Goal: Communication & Community: Answer question/provide support

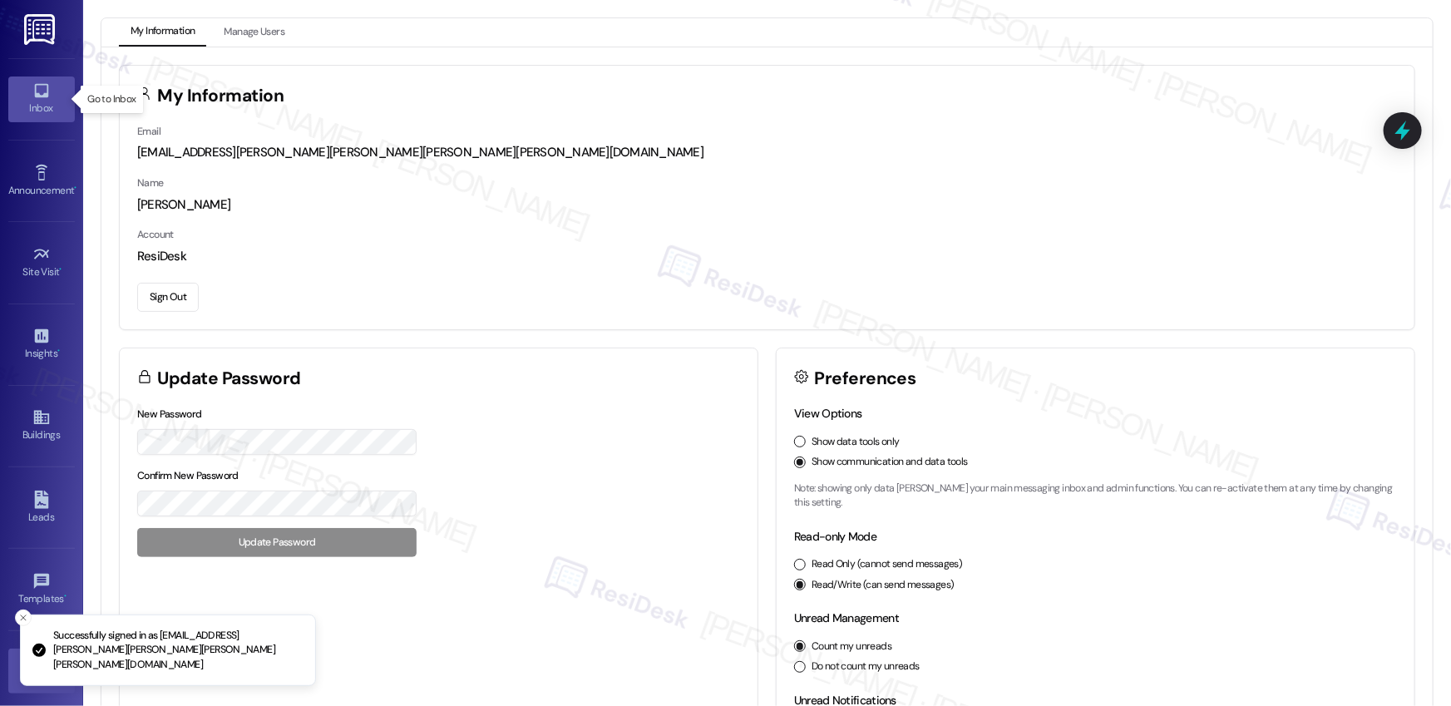
click at [67, 106] on div "Inbox" at bounding box center [41, 108] width 83 height 17
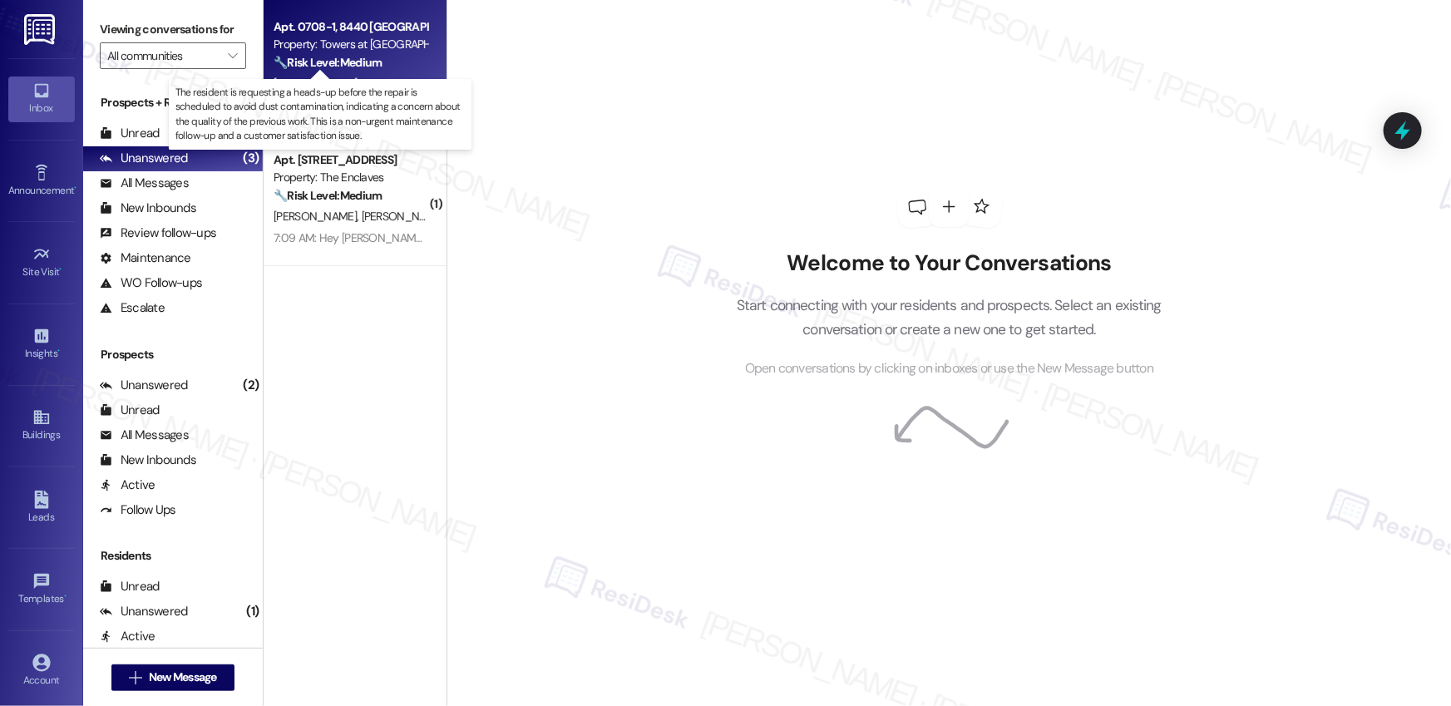
click at [330, 68] on strong "🔧 Risk Level: Medium" at bounding box center [328, 62] width 108 height 15
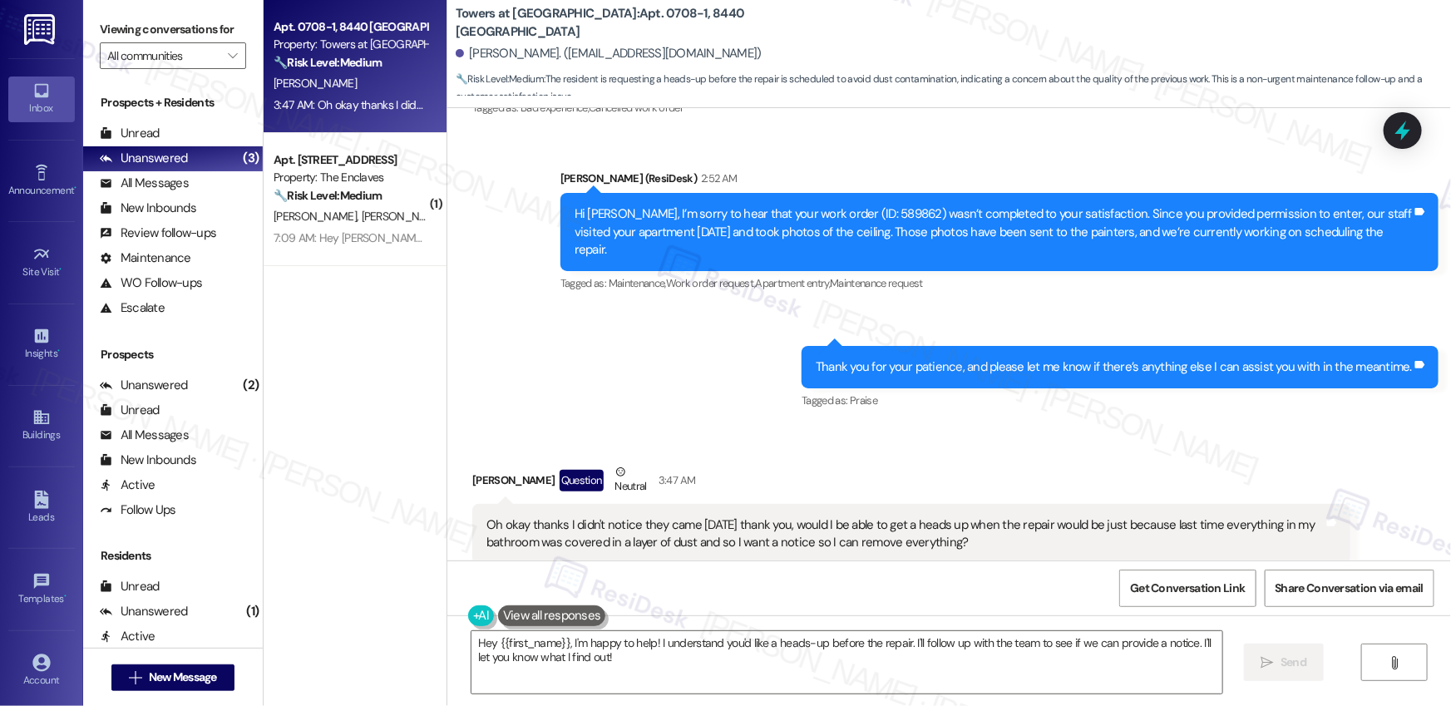
scroll to position [1910, 0]
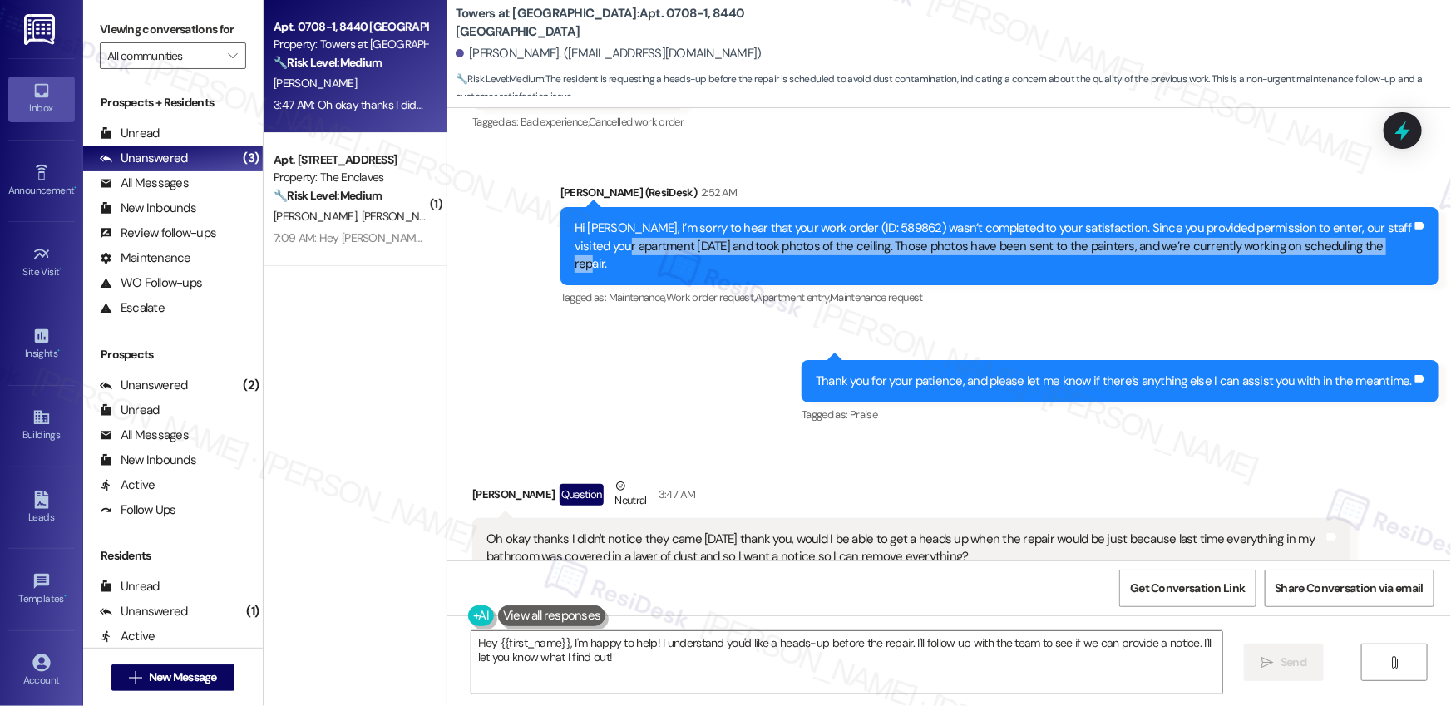
drag, startPoint x: 593, startPoint y: 229, endPoint x: 1123, endPoint y: 239, distance: 530.6
click at [1123, 239] on div "Hi [PERSON_NAME], I’m sorry to hear that your work order (ID: 589862) wasn’t co…" at bounding box center [999, 246] width 878 height 78
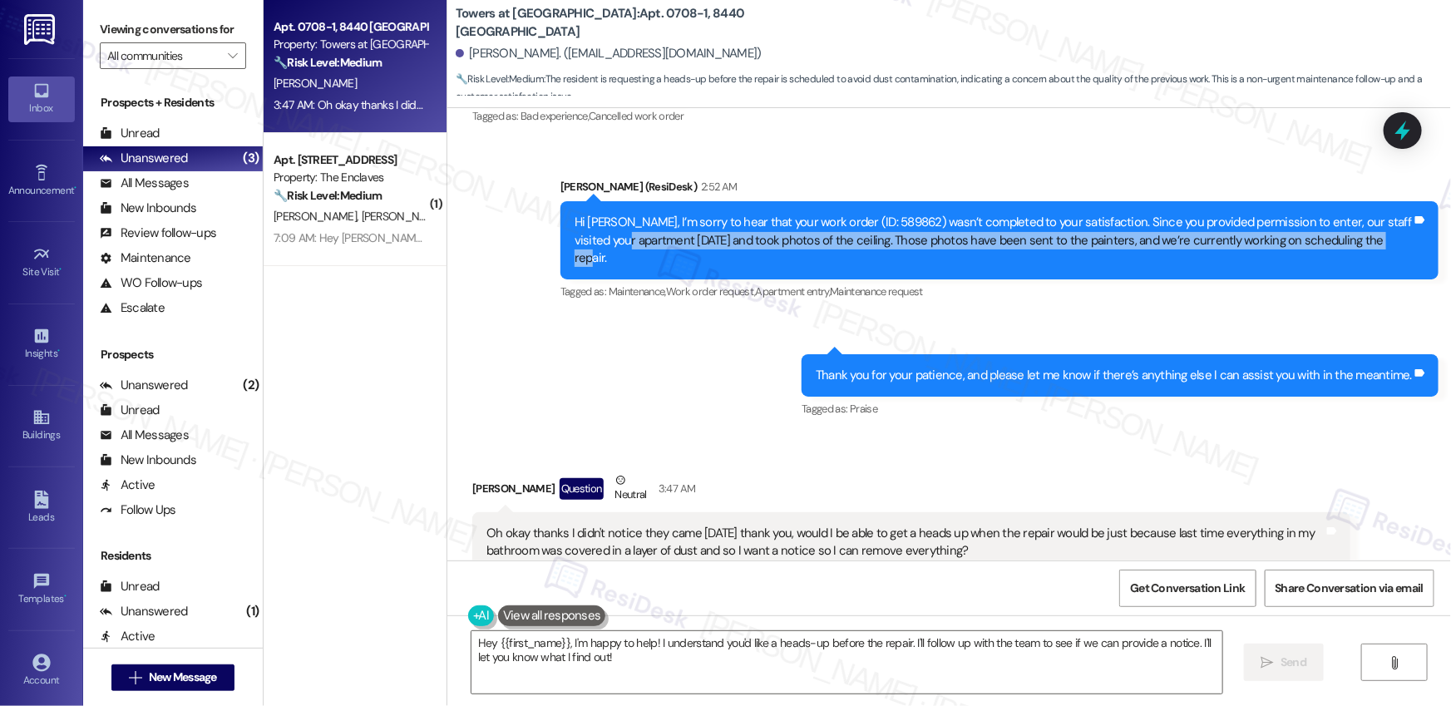
scroll to position [1919, 0]
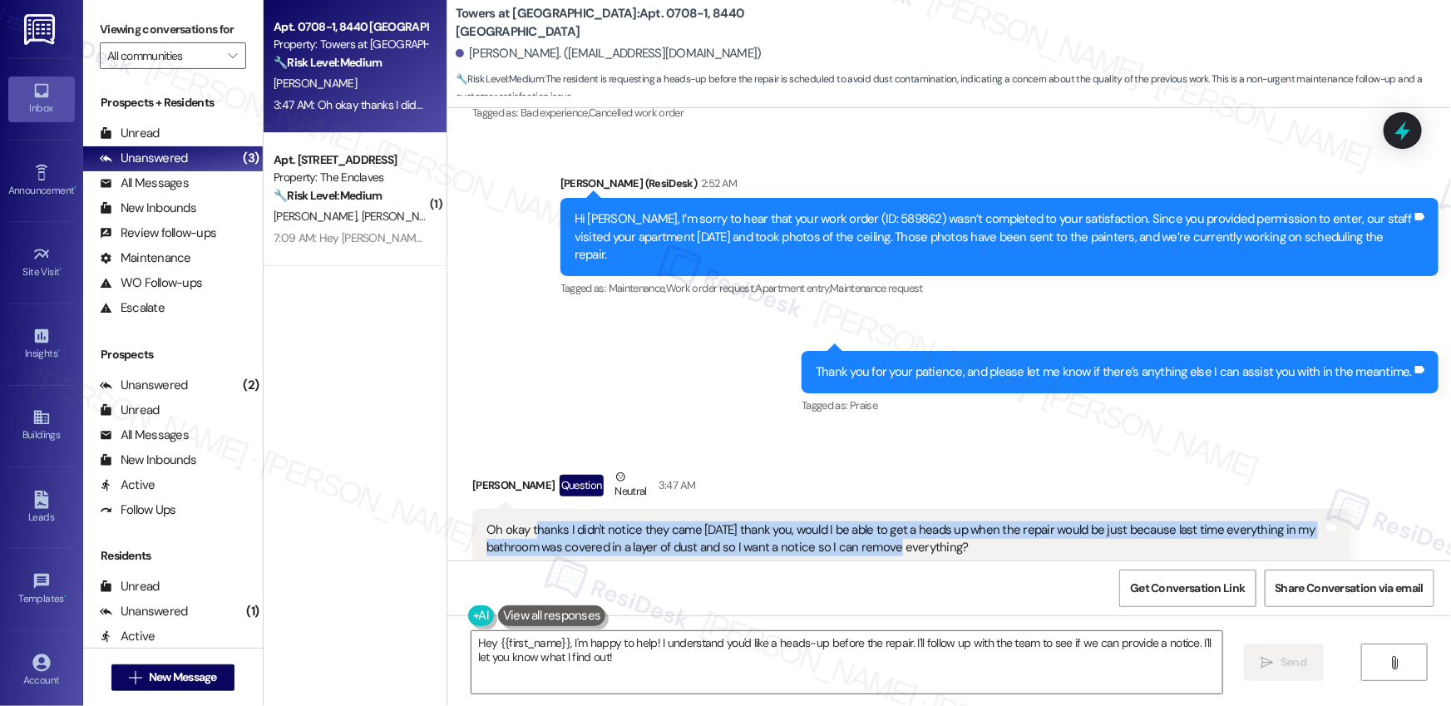
drag, startPoint x: 528, startPoint y: 489, endPoint x: 867, endPoint y: 506, distance: 338.9
click at [867, 521] on div "Oh okay thanks I didn't notice they came [DATE] thank you, would I be able to g…" at bounding box center [904, 539] width 837 height 36
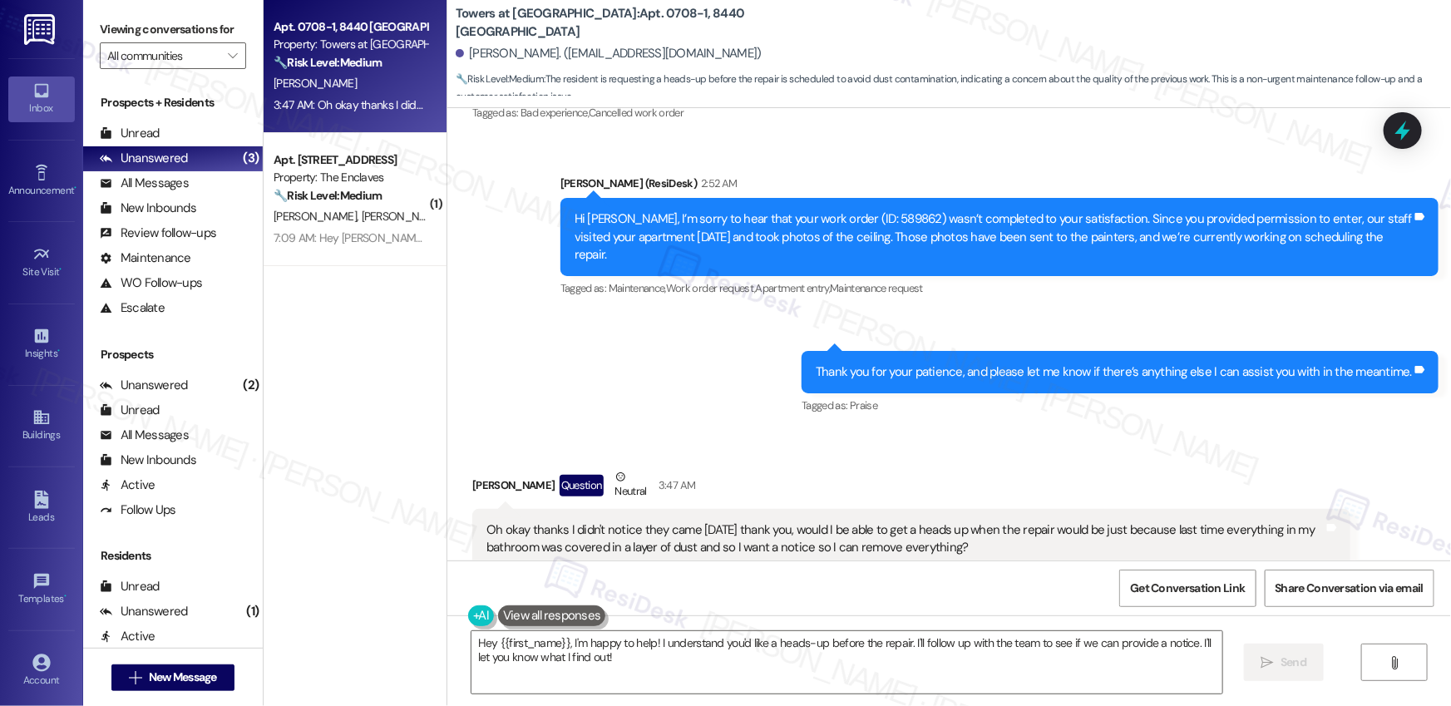
drag, startPoint x: 876, startPoint y: 489, endPoint x: 1018, endPoint y: 503, distance: 142.1
click at [1018, 521] on div "Oh okay thanks I didn't notice they came [DATE] thank you, would I be able to g…" at bounding box center [904, 539] width 837 height 36
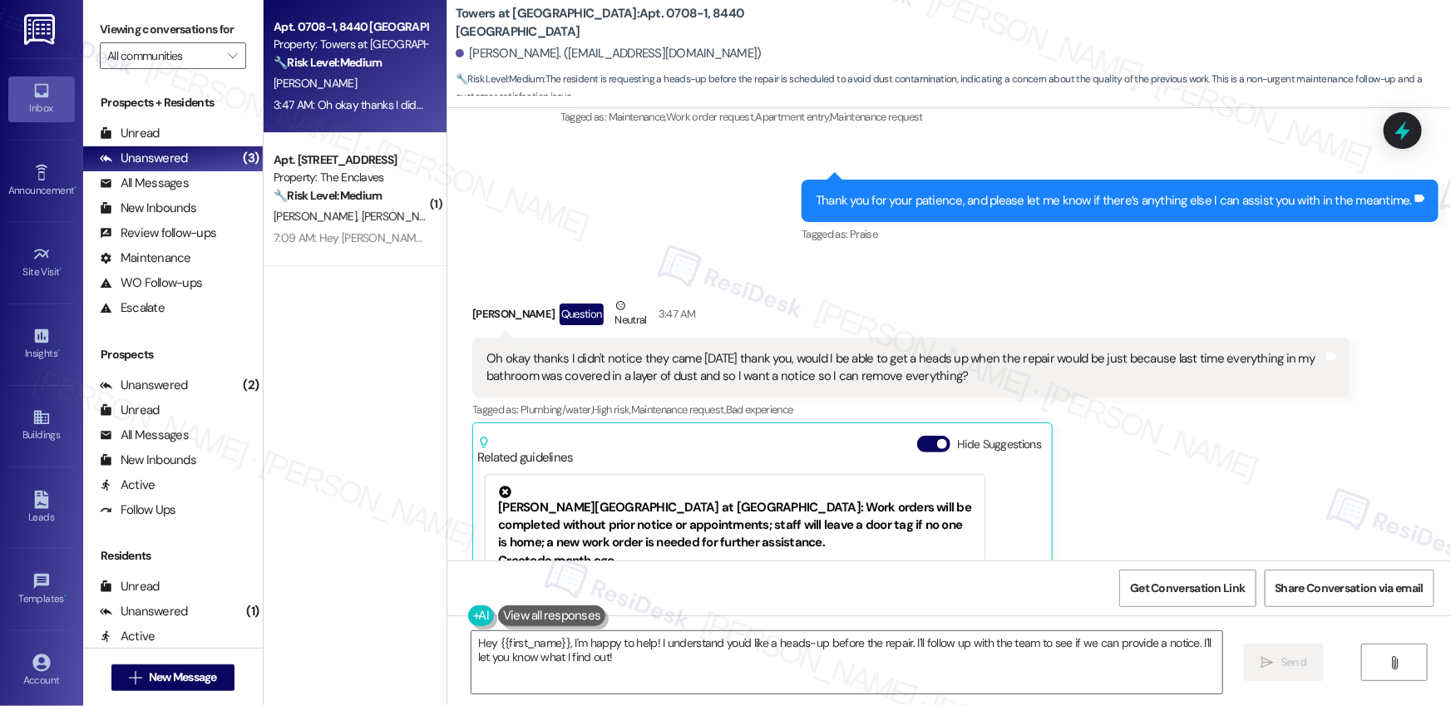
scroll to position [2087, 0]
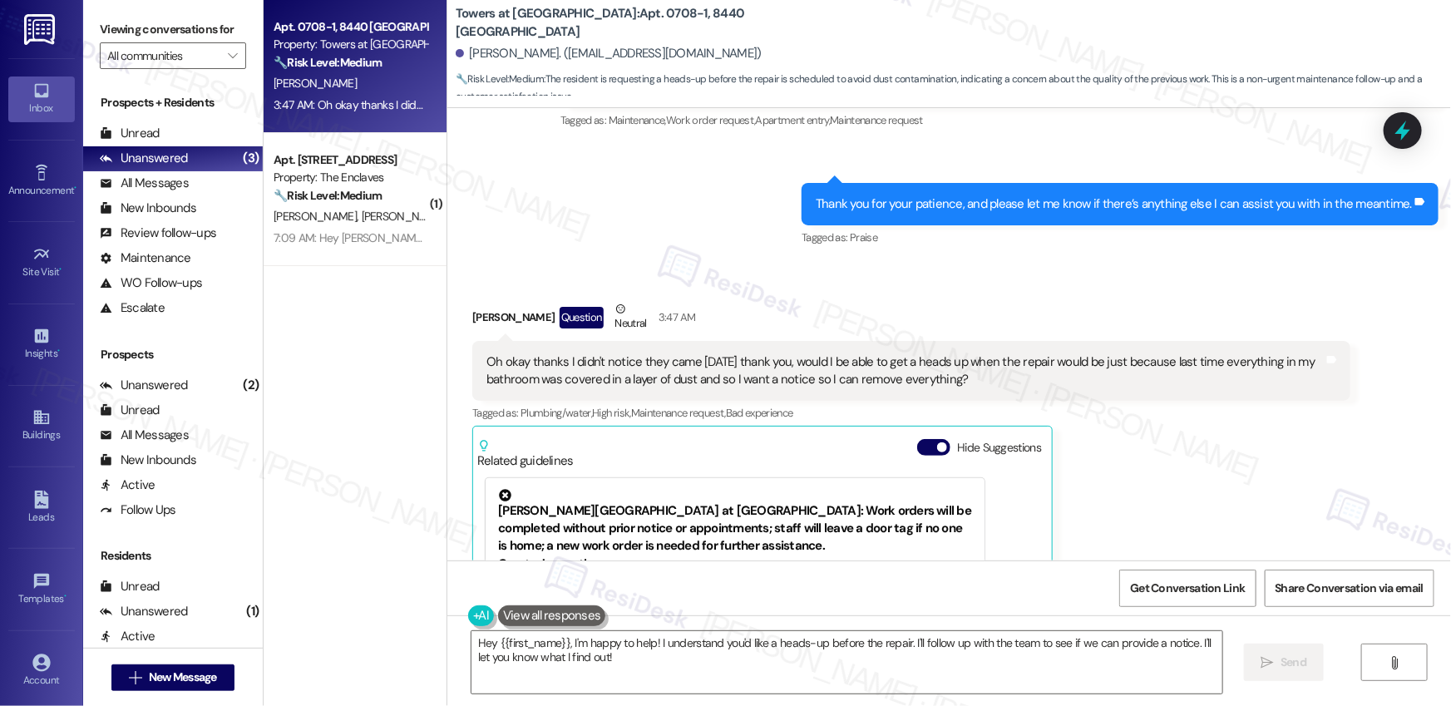
click at [447, 20] on div "Towers at [GEOGRAPHIC_DATA]: Apt. 0708-1, 8440 Limekiln Pike [PERSON_NAME]. ([E…" at bounding box center [949, 49] width 1004 height 91
drag, startPoint x: 447, startPoint y: 22, endPoint x: 551, endPoint y: 27, distance: 104.1
click at [551, 27] on b "Towers at [GEOGRAPHIC_DATA]: Apt. 0708-1, [GEOGRAPHIC_DATA]" at bounding box center [622, 23] width 333 height 36
click at [491, 29] on b "Towers at [GEOGRAPHIC_DATA]: Apt. 0708-1, [GEOGRAPHIC_DATA]" at bounding box center [622, 23] width 333 height 36
drag, startPoint x: 464, startPoint y: 25, endPoint x: 551, endPoint y: 29, distance: 86.6
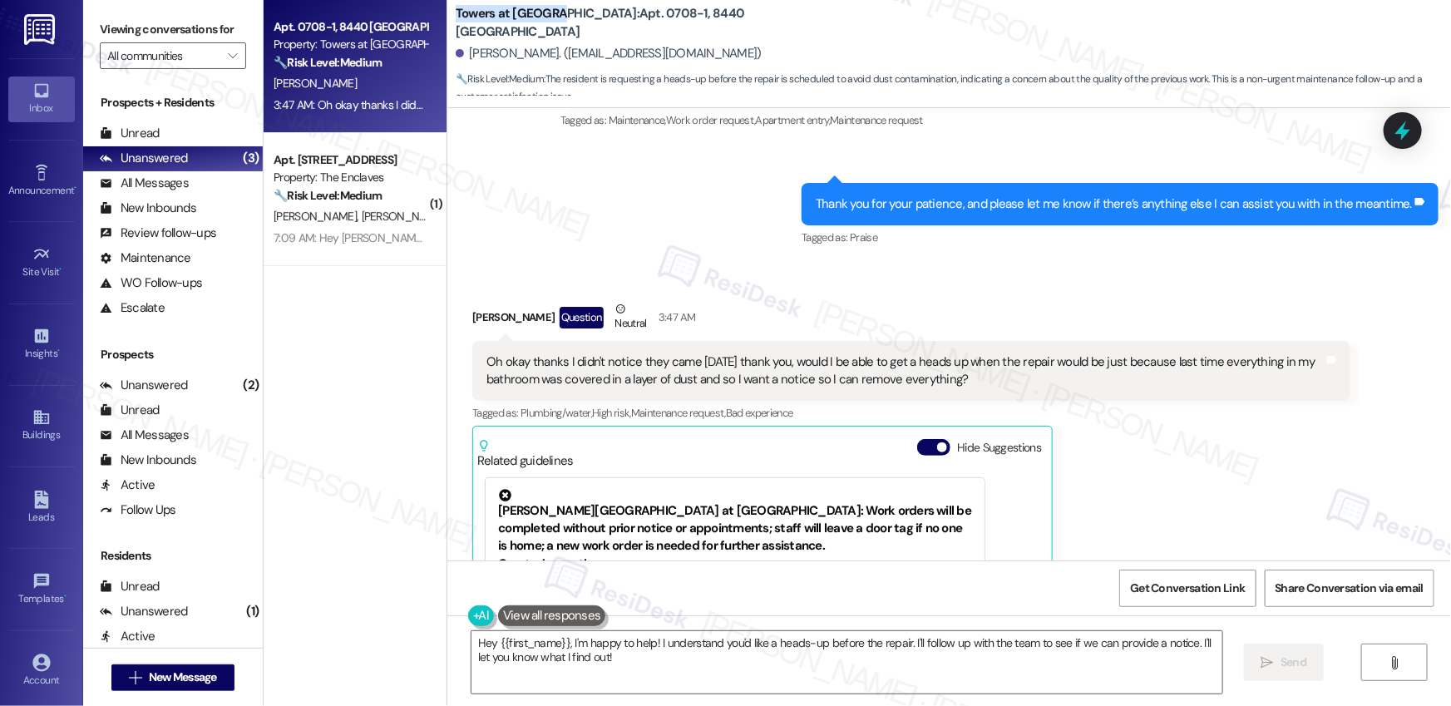
click at [551, 29] on b "Towers at [GEOGRAPHIC_DATA]: Apt. 0708-1, [GEOGRAPHIC_DATA]" at bounding box center [622, 23] width 333 height 36
click at [532, 23] on b "Towers at [GEOGRAPHIC_DATA]: Apt. 0708-1, [GEOGRAPHIC_DATA]" at bounding box center [622, 23] width 333 height 36
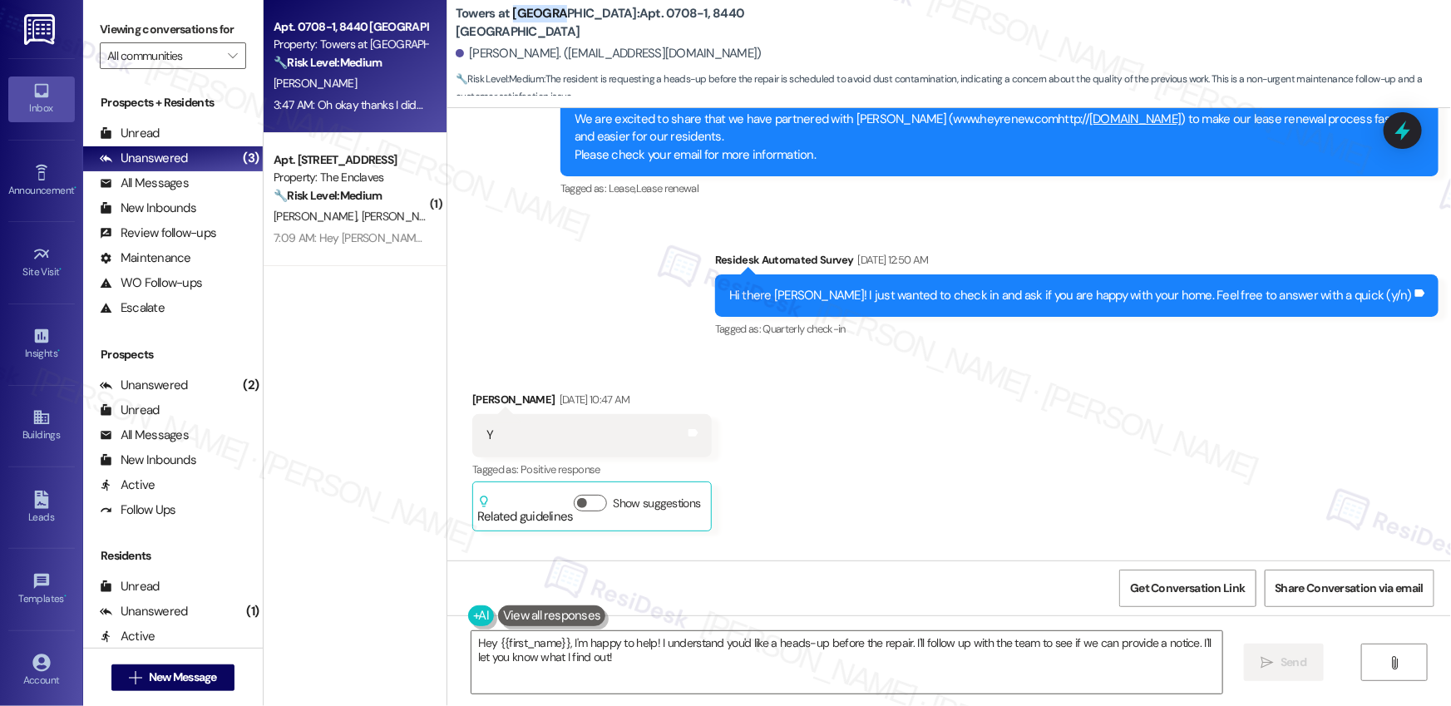
scroll to position [2, 0]
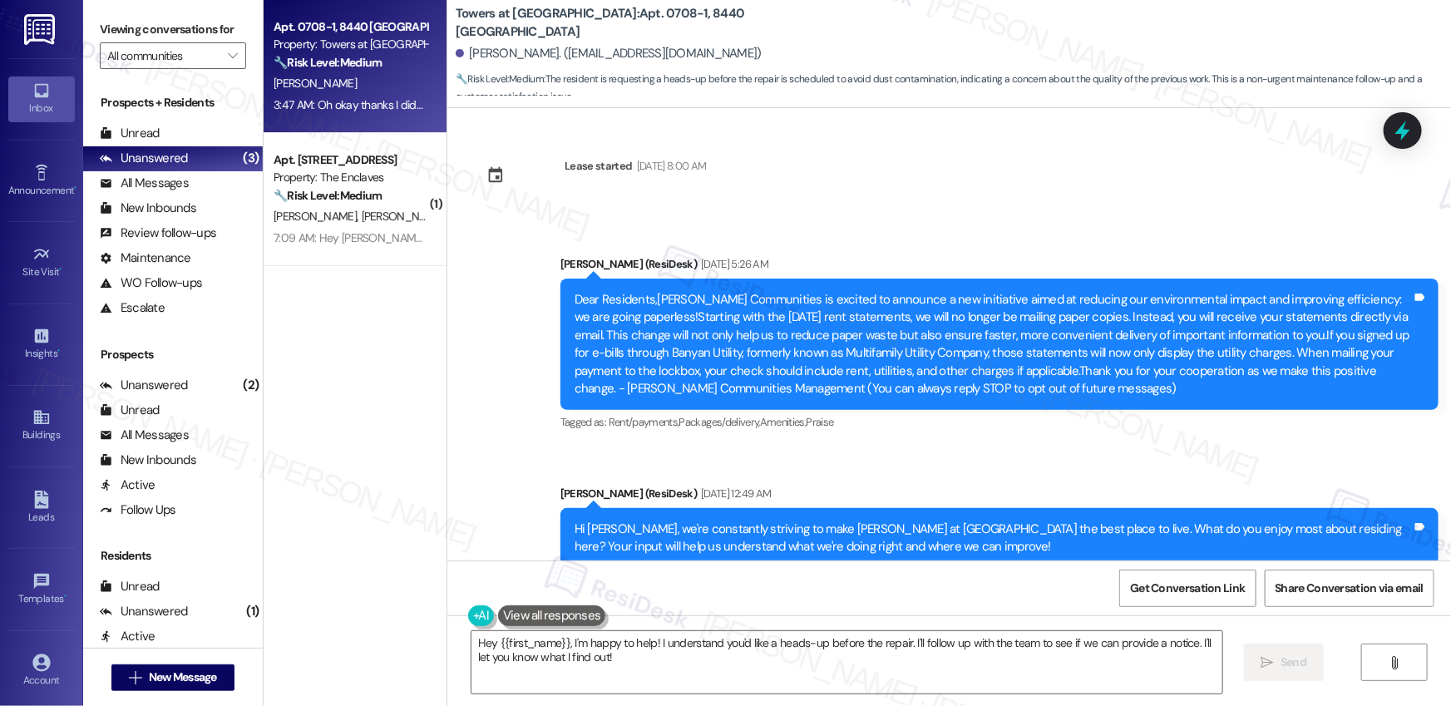
click at [576, 19] on b "Towers at [GEOGRAPHIC_DATA]: Apt. 0708-1, [GEOGRAPHIC_DATA]" at bounding box center [622, 23] width 333 height 36
click at [622, 27] on b "Towers at [GEOGRAPHIC_DATA]: Apt. 0708-1, [GEOGRAPHIC_DATA]" at bounding box center [622, 23] width 333 height 36
copy b "0708-1"
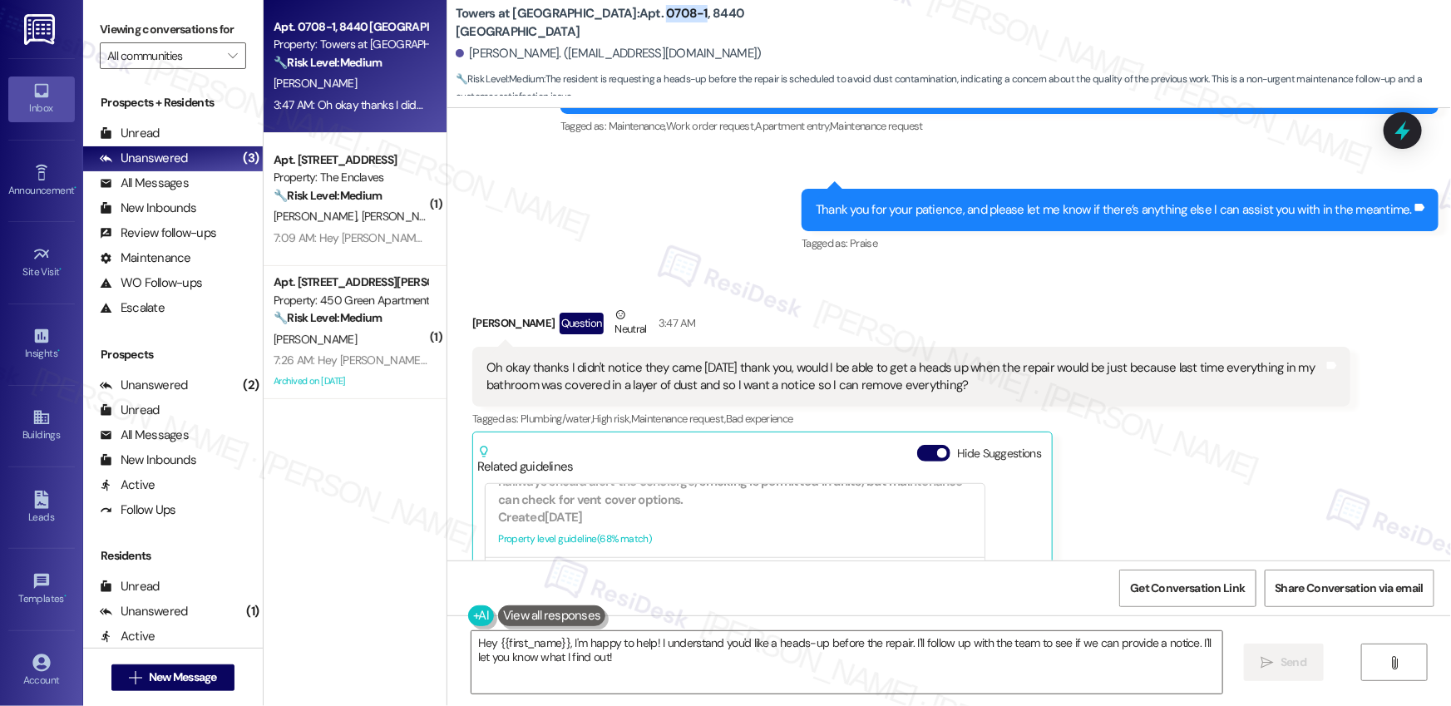
scroll to position [2086, 0]
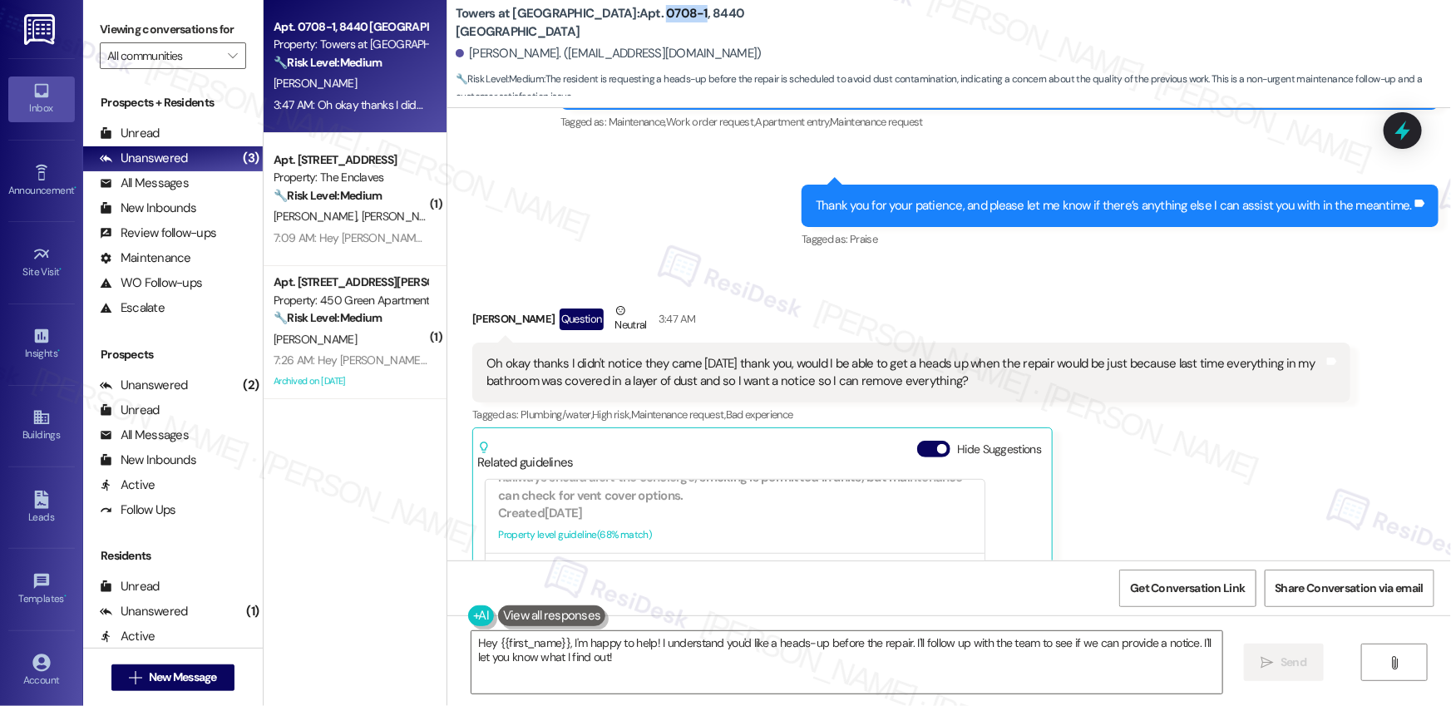
click at [614, 355] on div "Oh okay thanks I didn't notice they came [DATE] thank you, would I be able to g…" at bounding box center [904, 373] width 837 height 36
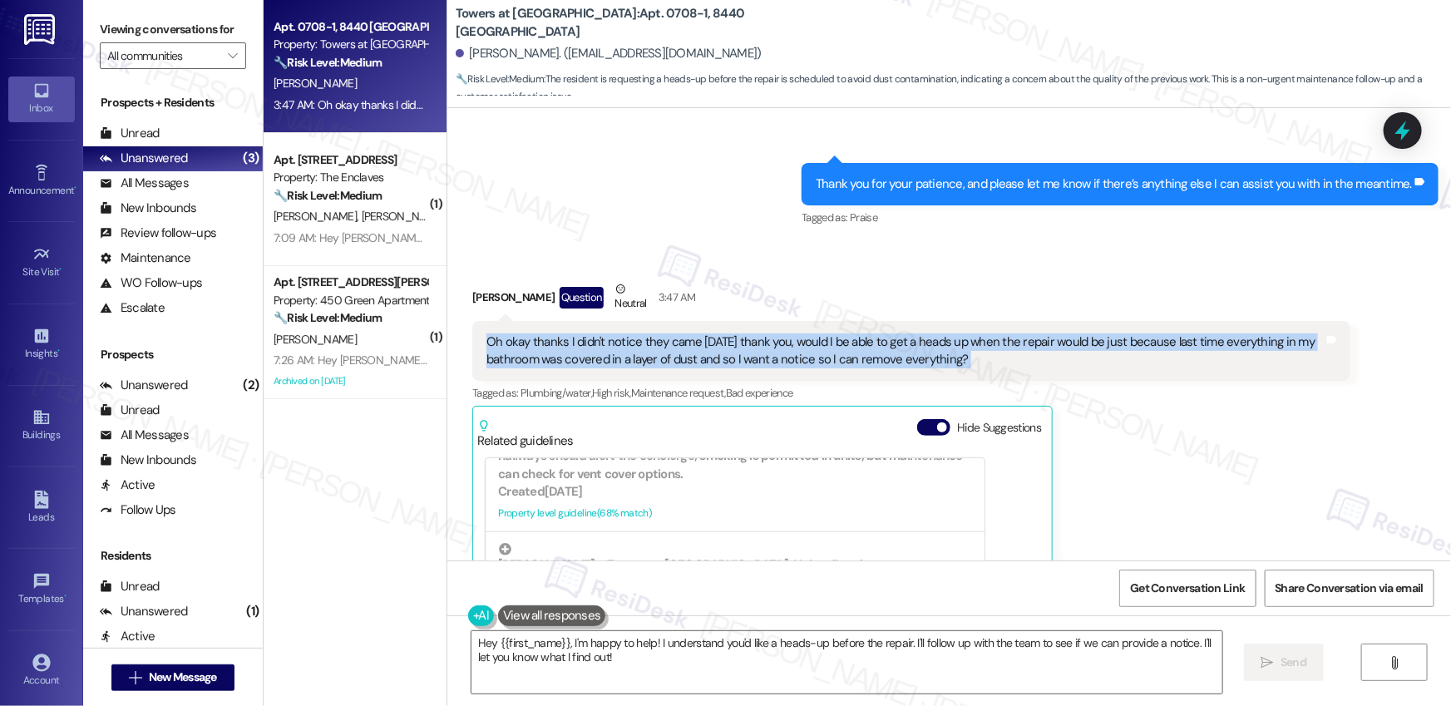
scroll to position [2111, 0]
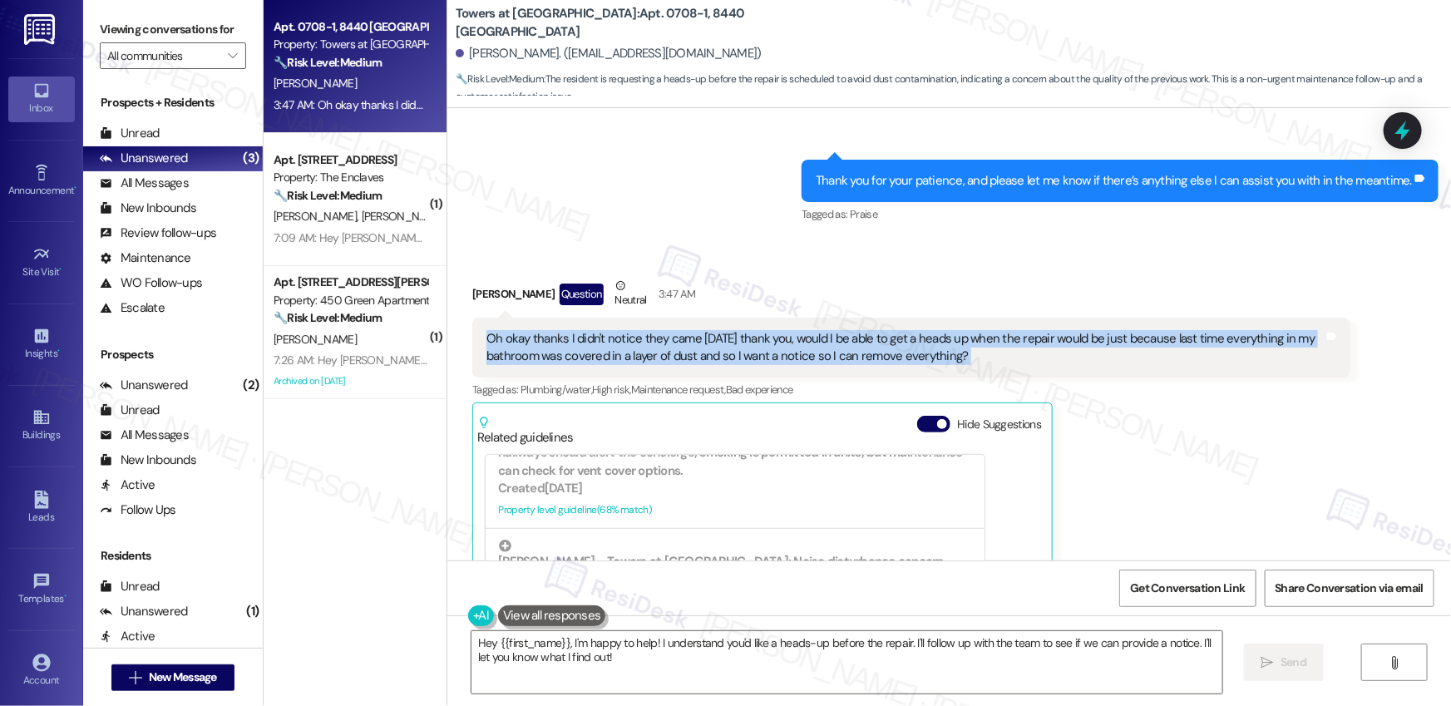
click at [1163, 378] on div "[PERSON_NAME] Question Neutral 3:47 AM Oh okay thanks I didn't notice they came…" at bounding box center [911, 505] width 878 height 457
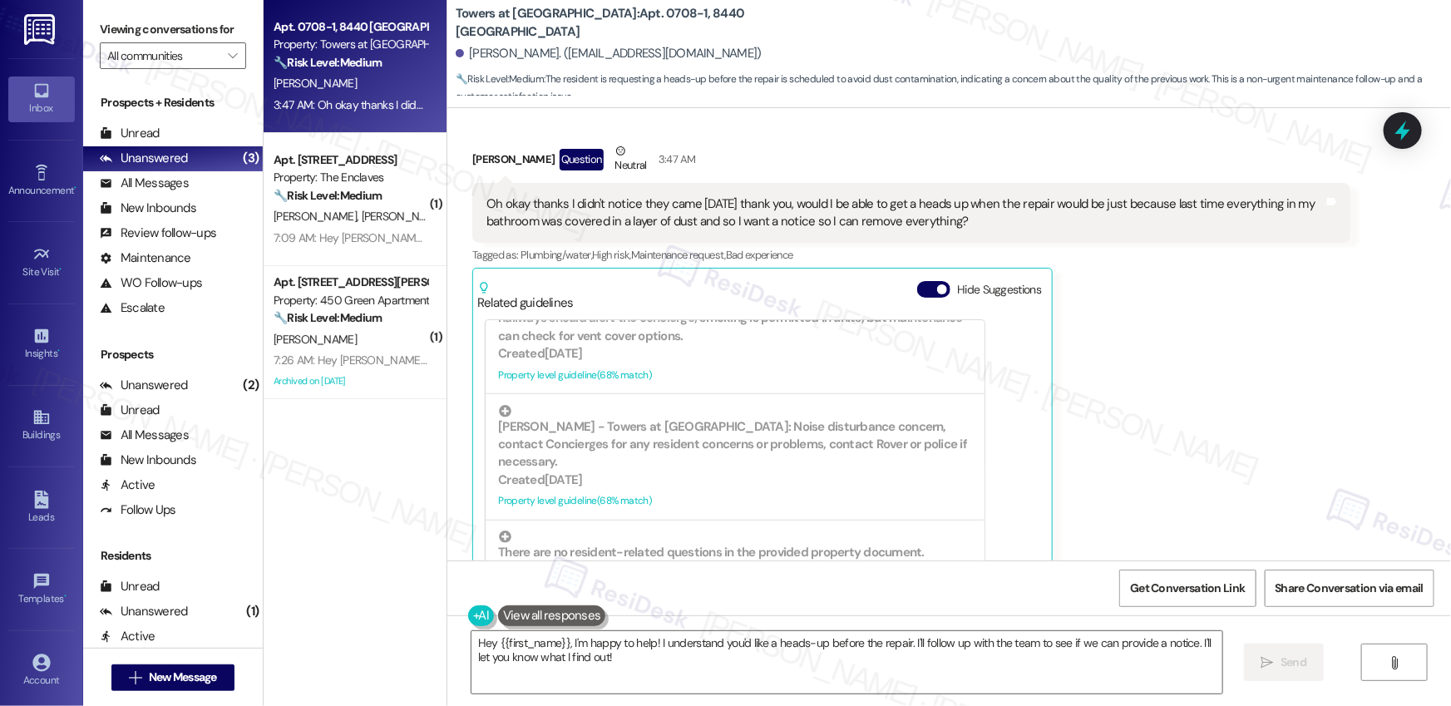
scroll to position [2261, 0]
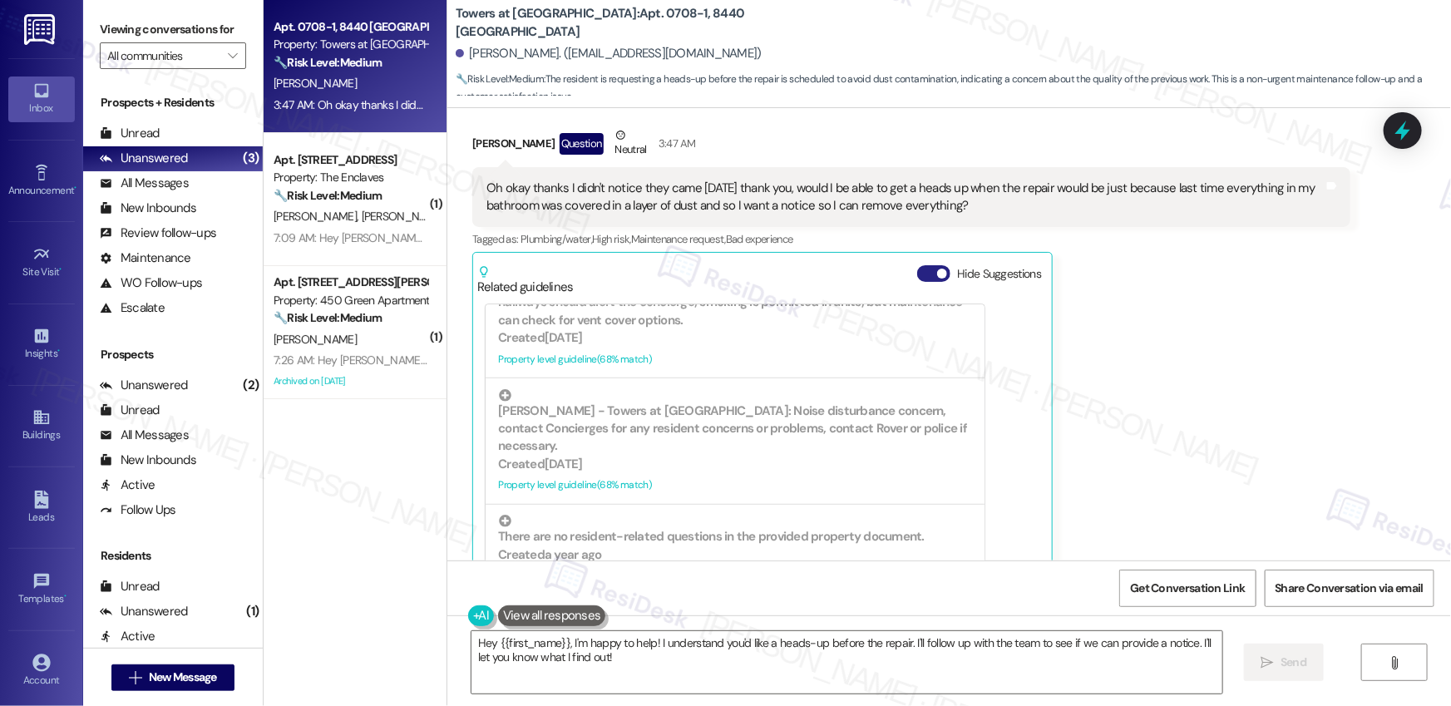
click at [937, 269] on span "button" at bounding box center [942, 274] width 10 height 10
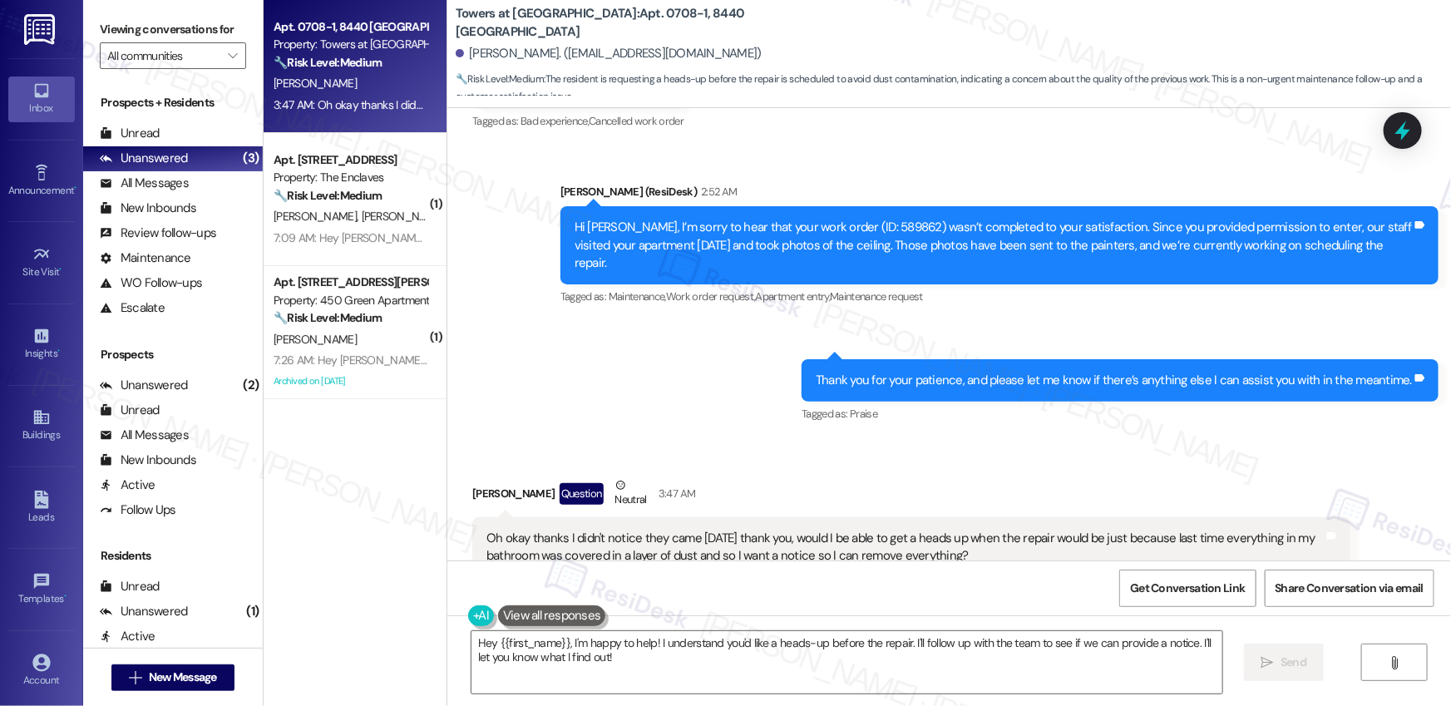
scroll to position [1978, 0]
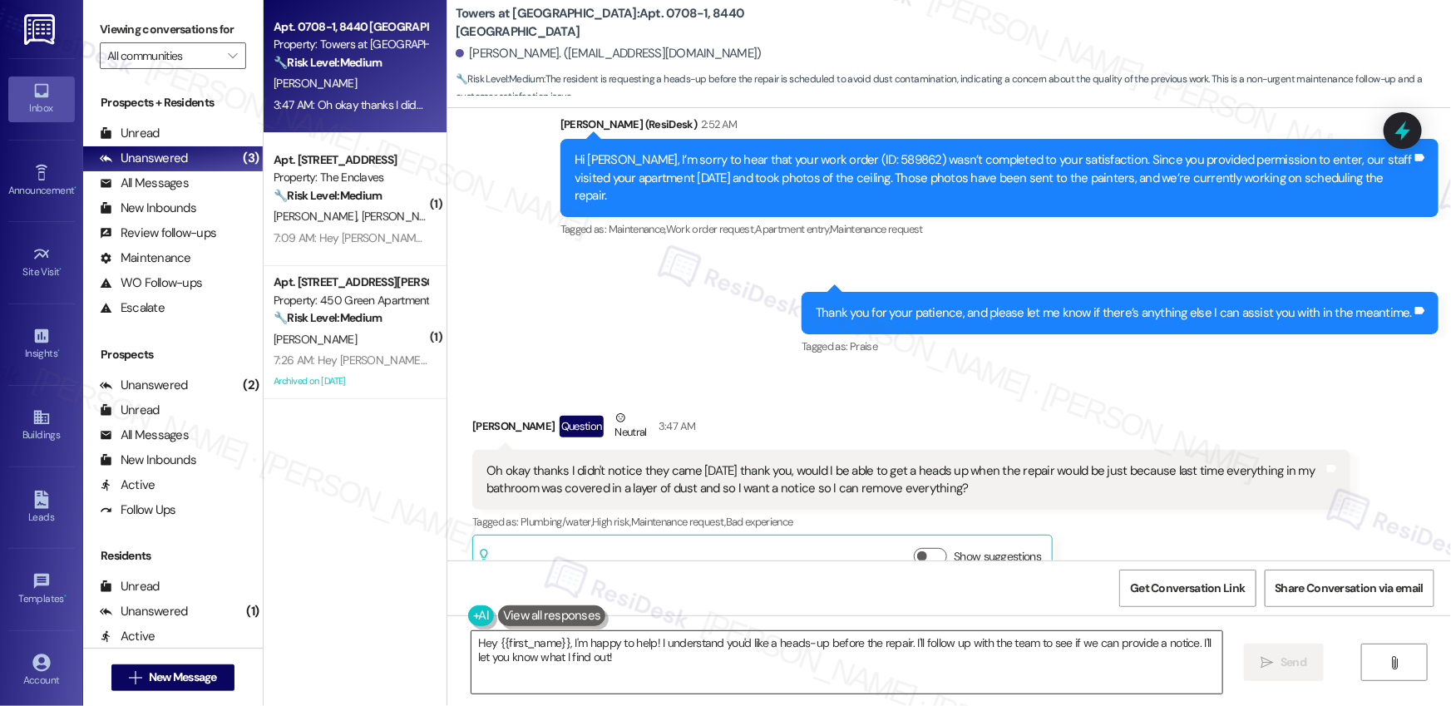
click at [686, 644] on textarea "Hey {{first_name}}, I'm happy to help! I understand you'd like a heads-up befor…" at bounding box center [847, 662] width 751 height 62
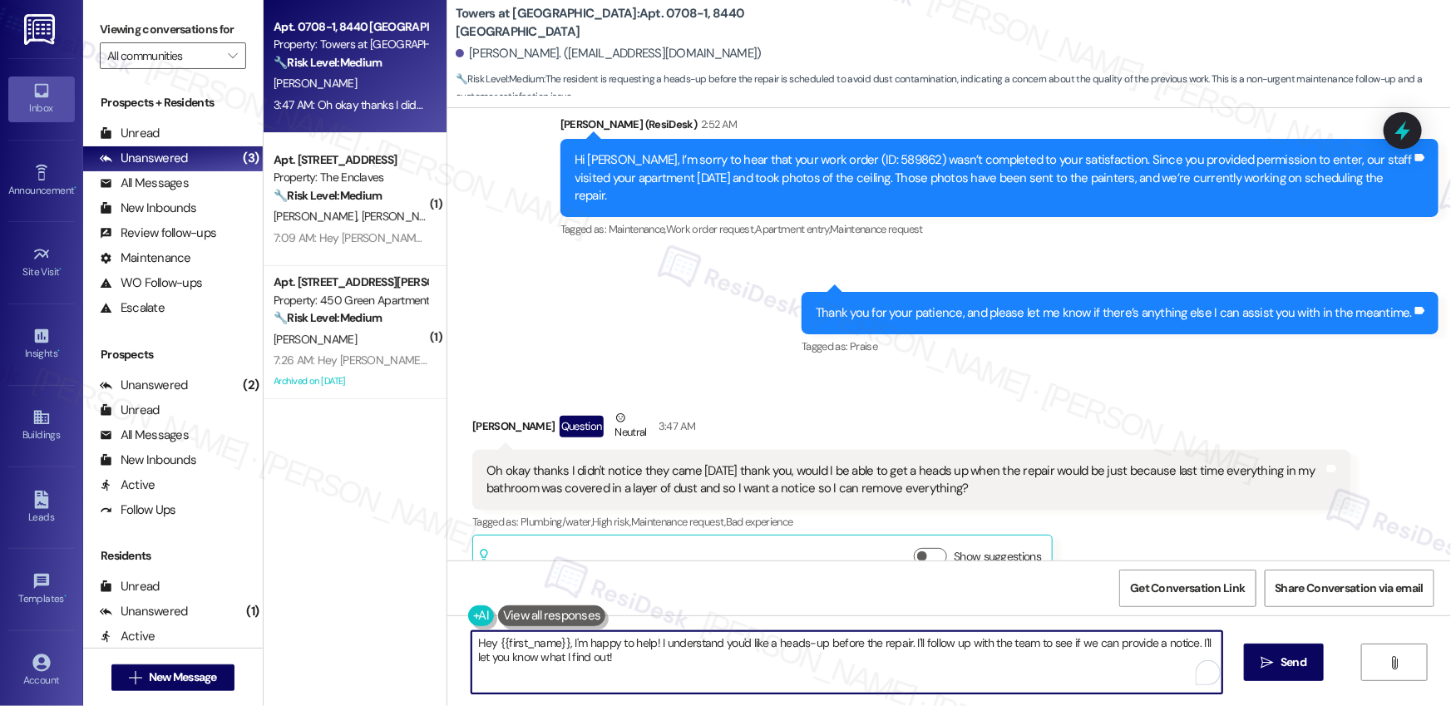
click at [686, 644] on textarea "Hey {{first_name}}, I'm happy to help! I understand you'd like a heads-up befor…" at bounding box center [847, 662] width 751 height 62
click at [965, 651] on textarea "This is noted, [PERSON_NAME]. Let me inform our site team so they can coordinat…" at bounding box center [847, 662] width 751 height 62
click at [968, 640] on textarea "This is noted, [PERSON_NAME]. Let me inform our site team so they can coordinat…" at bounding box center [847, 662] width 751 height 62
drag, startPoint x: 1059, startPoint y: 639, endPoint x: 918, endPoint y: 645, distance: 140.7
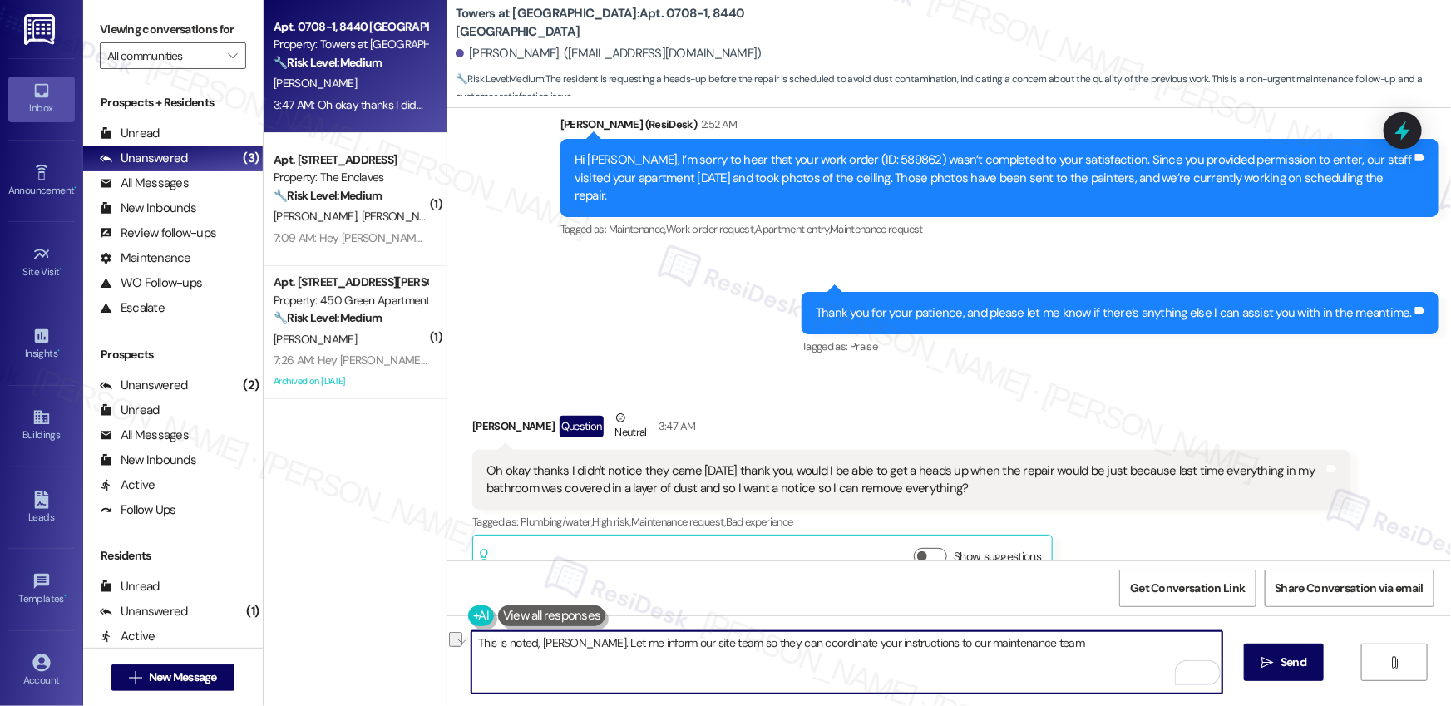
click at [918, 646] on textarea "This is noted, [PERSON_NAME]. Let me inform our site team so they can coordinat…" at bounding box center [847, 662] width 751 height 62
type textarea "This is noted, [PERSON_NAME]. Let me inform our site team so they can coordinat…"
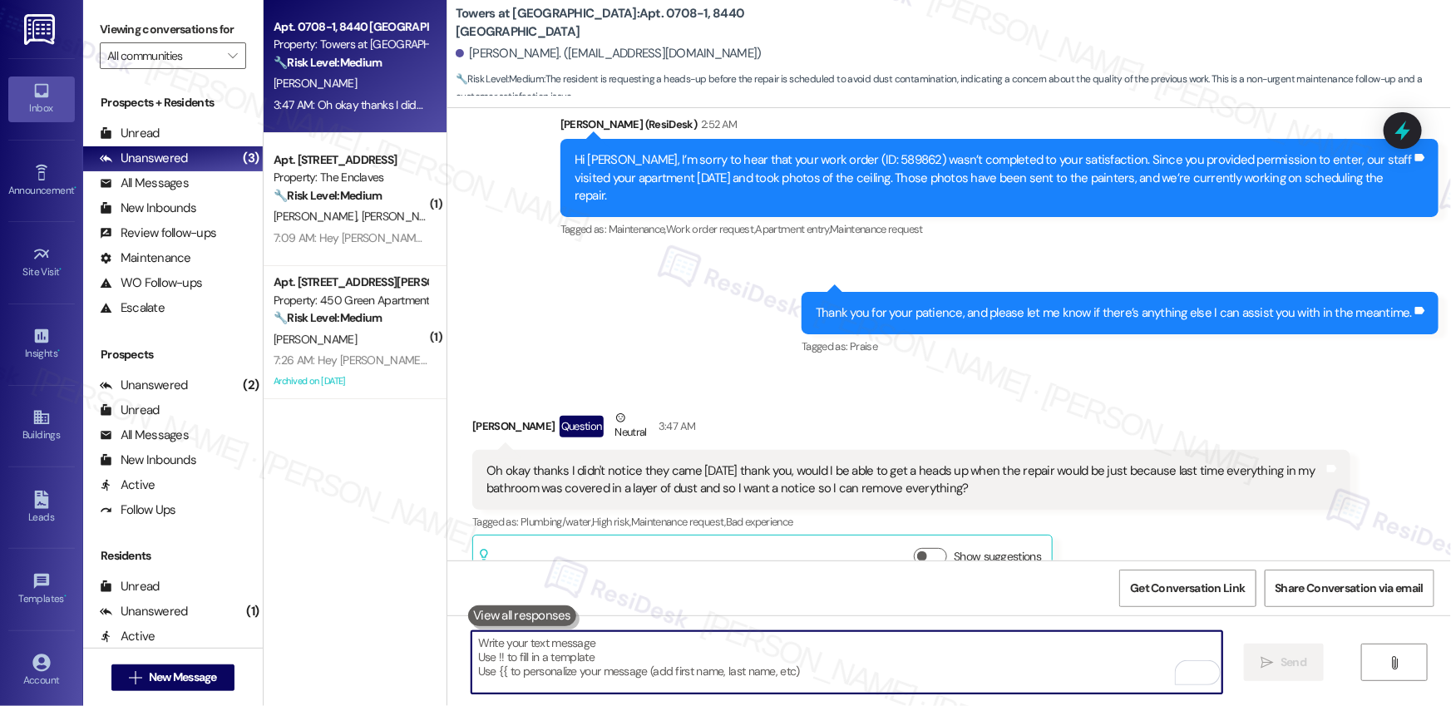
paste textarea "Noted, [PERSON_NAME]. I’ll inform our site team so they can relay your instruct…"
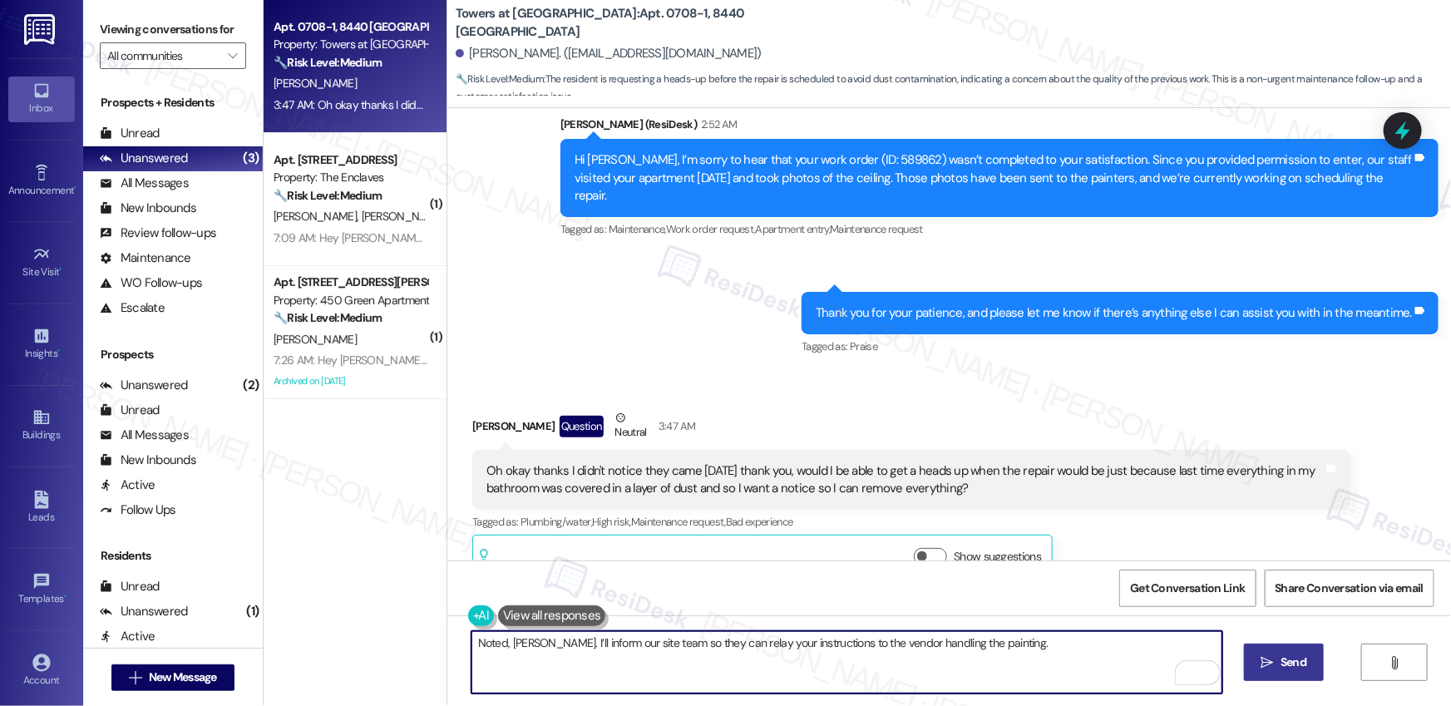
click at [1287, 663] on span "Send" at bounding box center [1294, 662] width 26 height 17
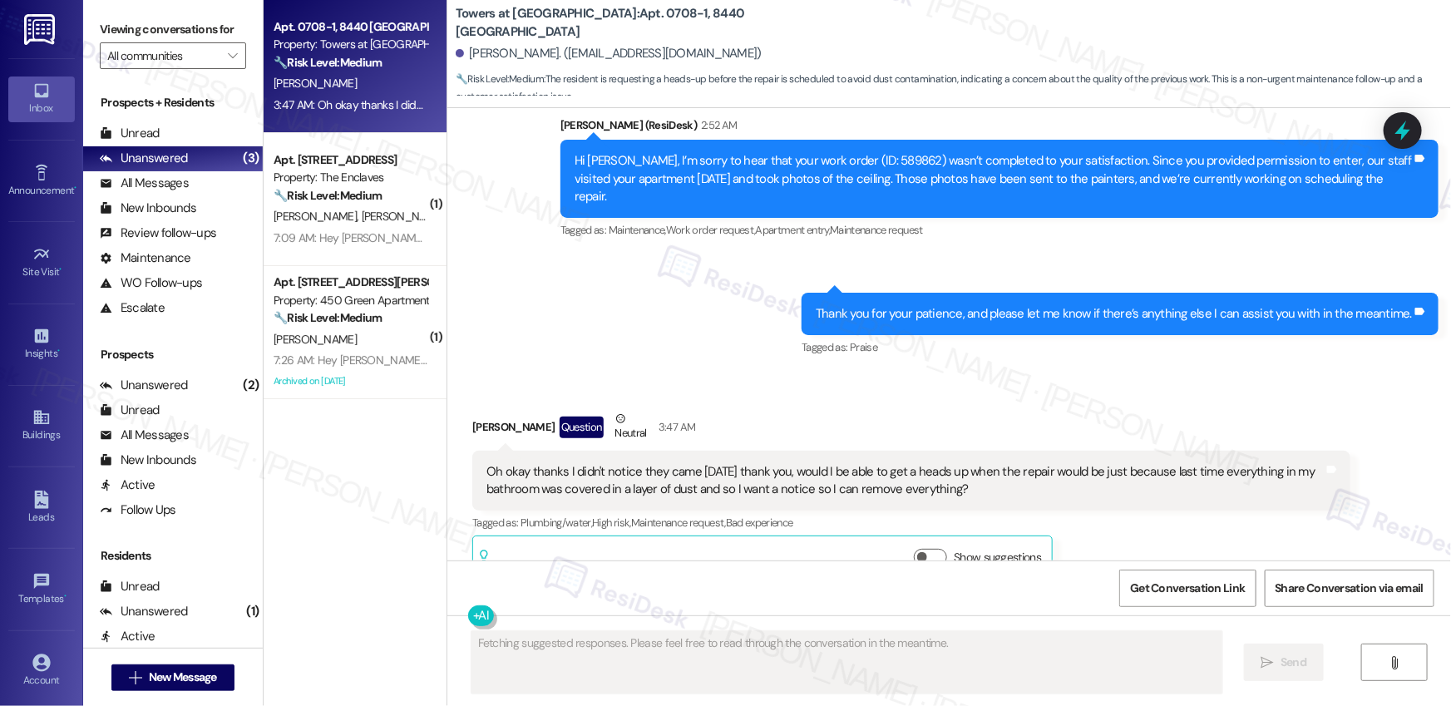
scroll to position [2094, 0]
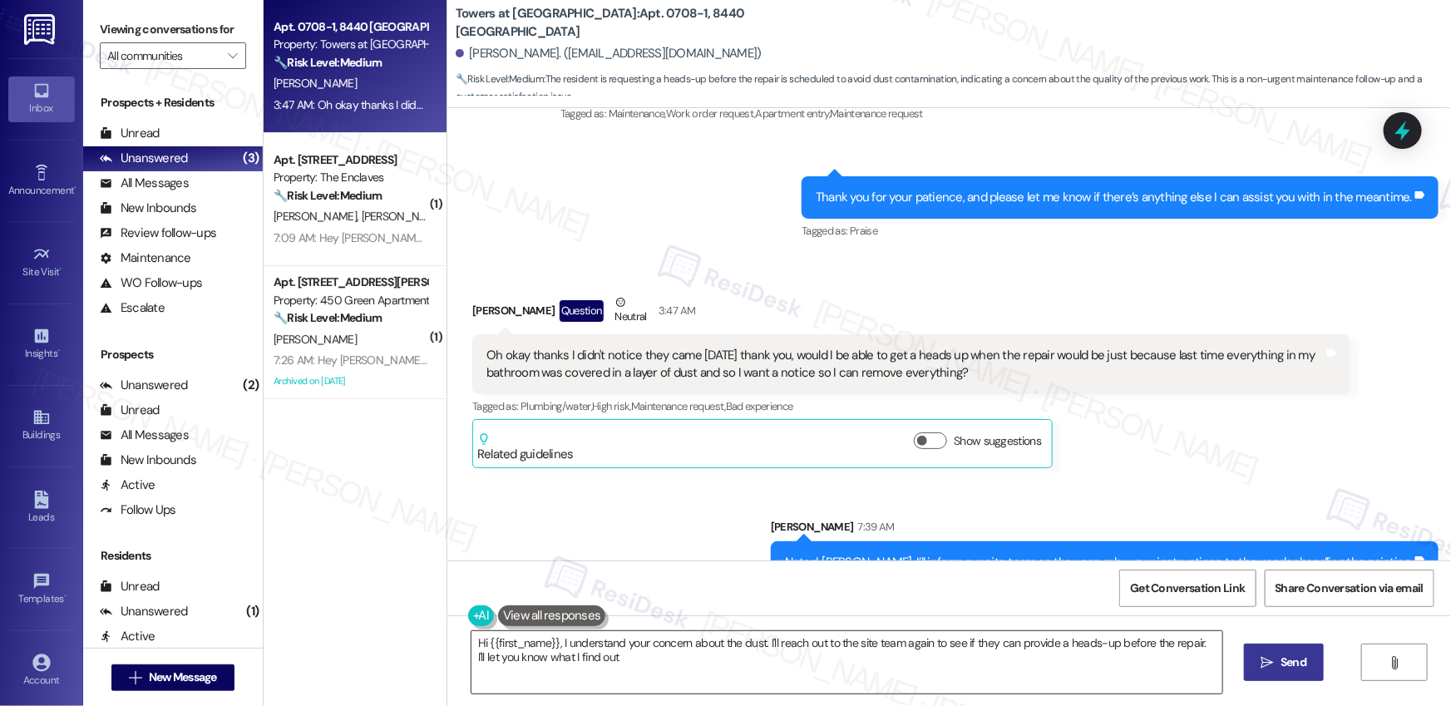
type textarea "Hi {{first_name}}, I understand your concern about the dust. I'll reach out to …"
click at [714, 659] on textarea "Hi {{first_name}}, I understand your concern about the dust. I'll reach out to …" at bounding box center [847, 662] width 751 height 62
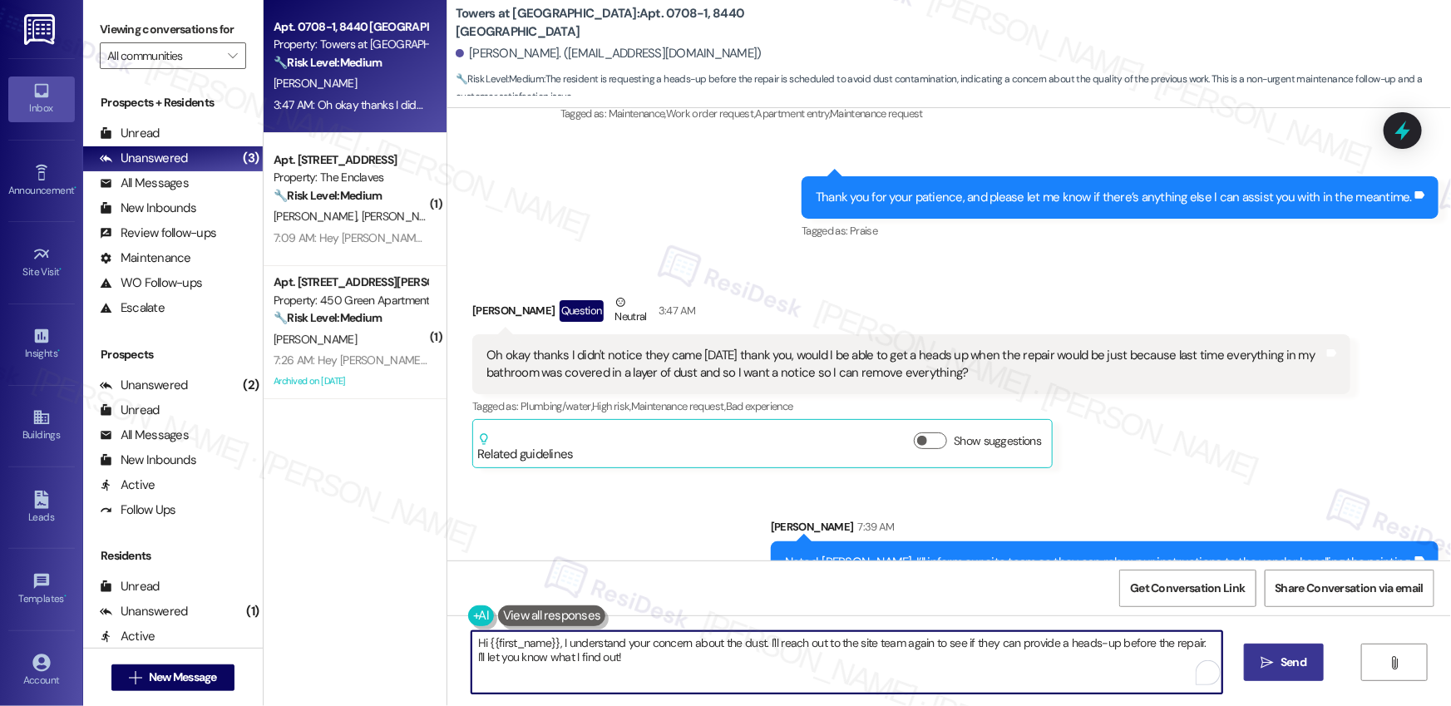
click at [714, 659] on textarea "Hi {{first_name}}, I understand your concern about the dust. I'll reach out to …" at bounding box center [847, 662] width 751 height 62
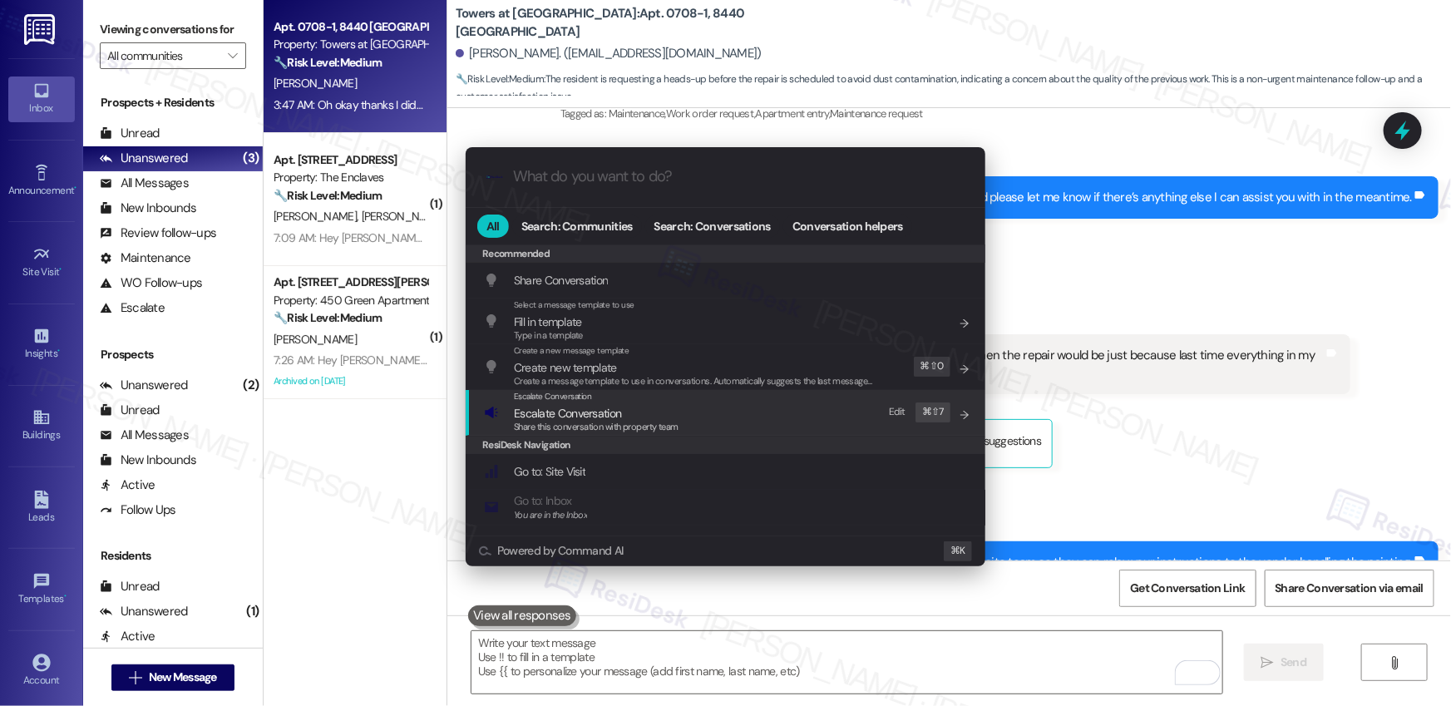
click at [599, 407] on span "Escalate Conversation" at bounding box center [567, 413] width 107 height 15
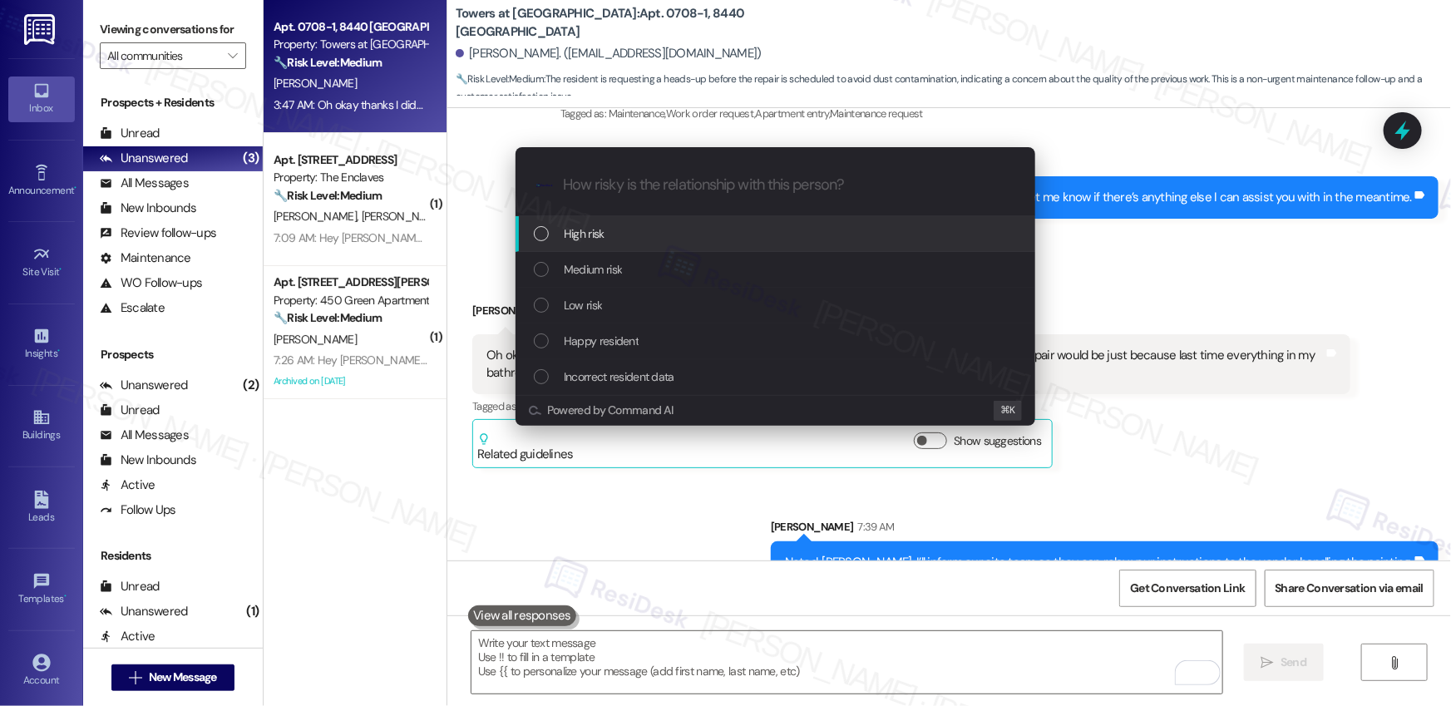
click at [620, 229] on div "High risk" at bounding box center [777, 234] width 486 height 18
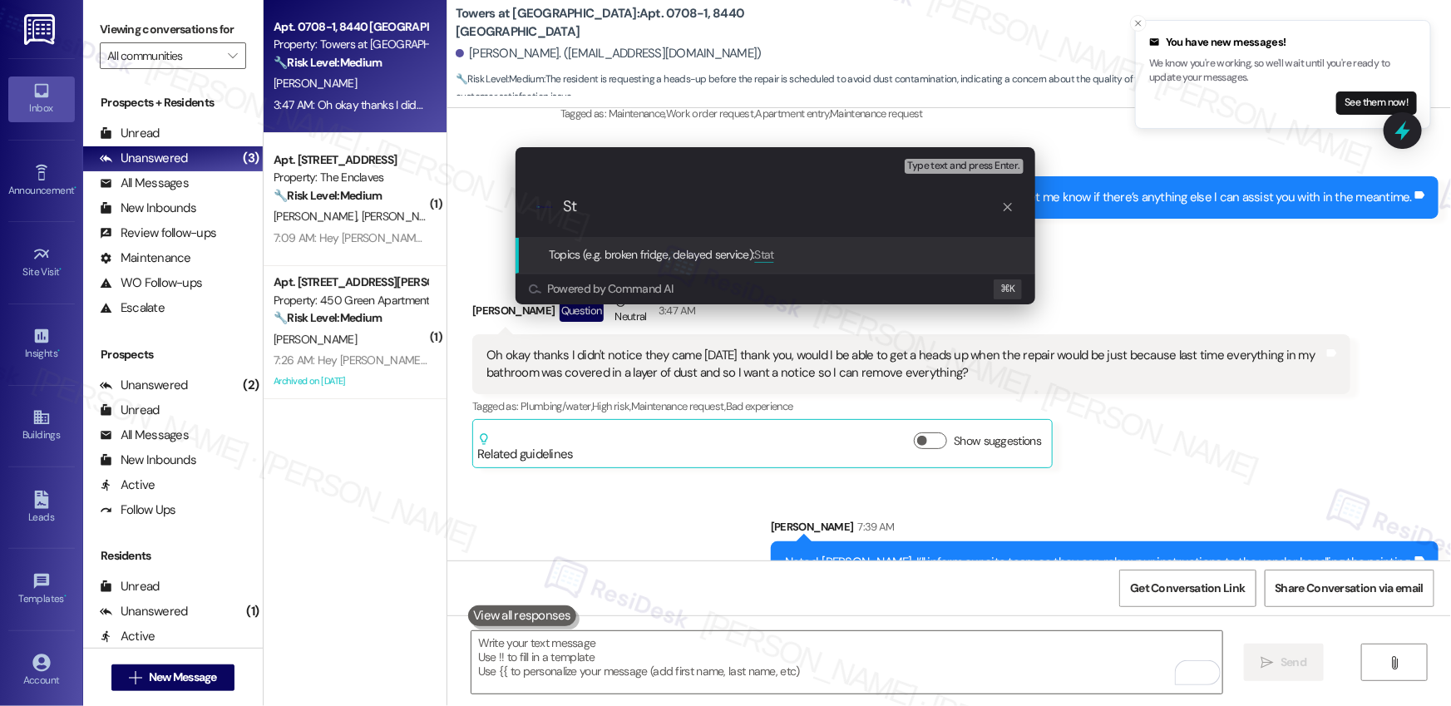
type input "S"
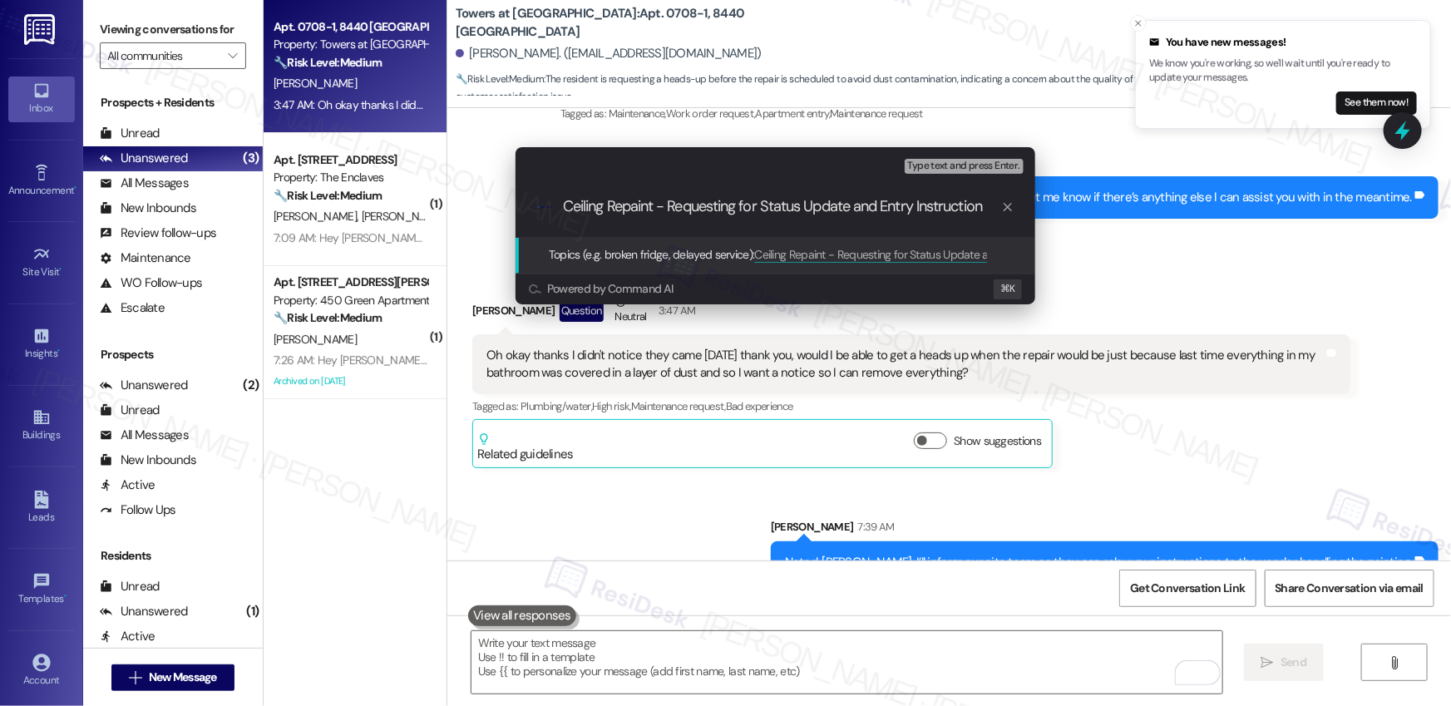
type input "Ceiling Repaint - Requesting for Status Update and Entry Instructions"
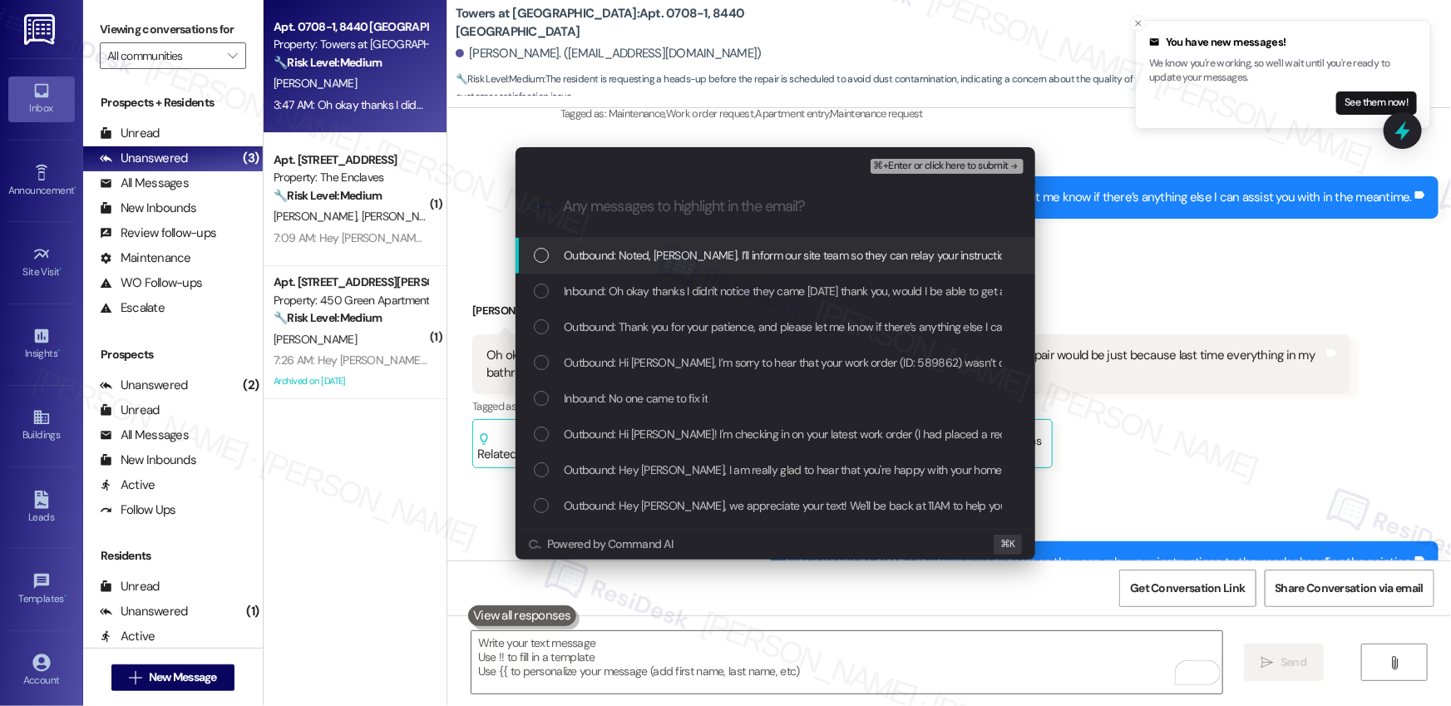
click at [630, 252] on span "Outbound: Noted, [PERSON_NAME]. I’ll inform our site team so they can relay you…" at bounding box center [876, 255] width 625 height 18
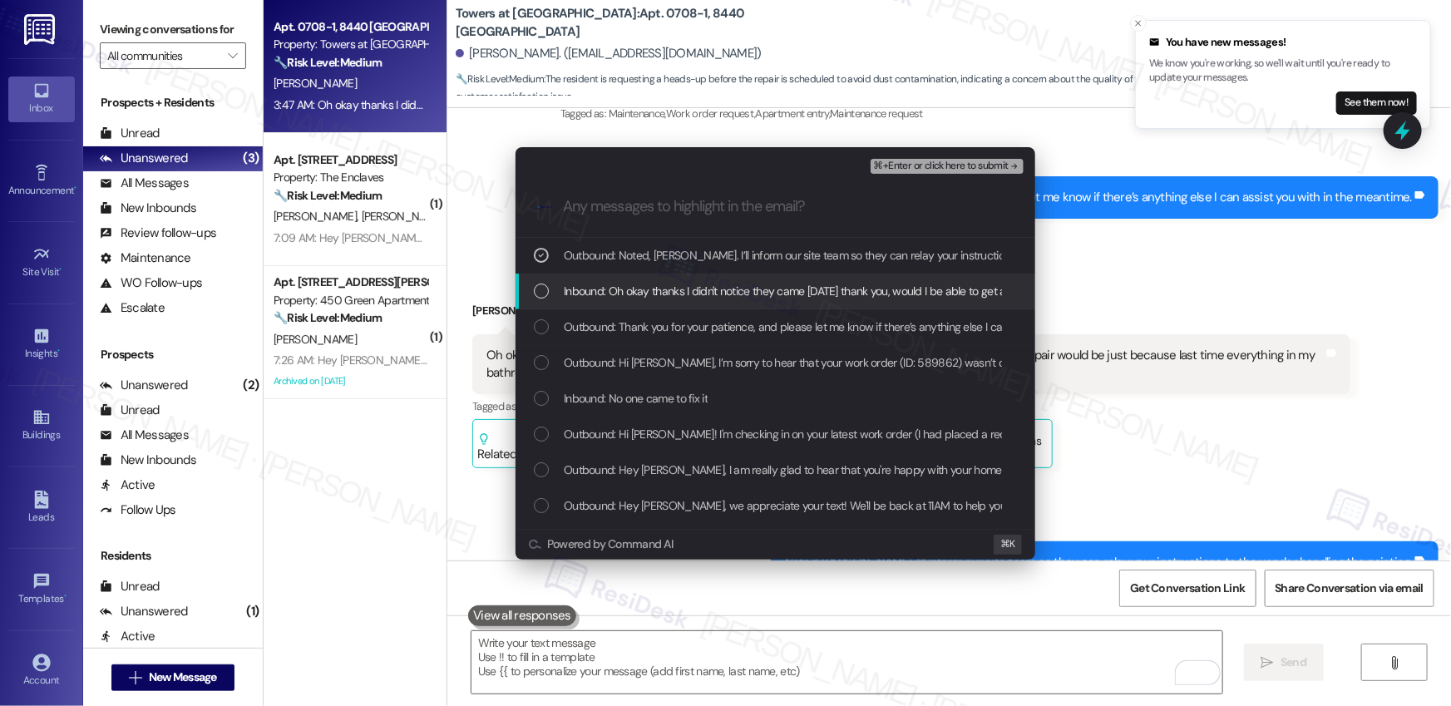
click at [629, 288] on span "Inbound: Oh okay thanks I didn't notice they came [DATE] thank you, would I be …" at bounding box center [1190, 291] width 1252 height 18
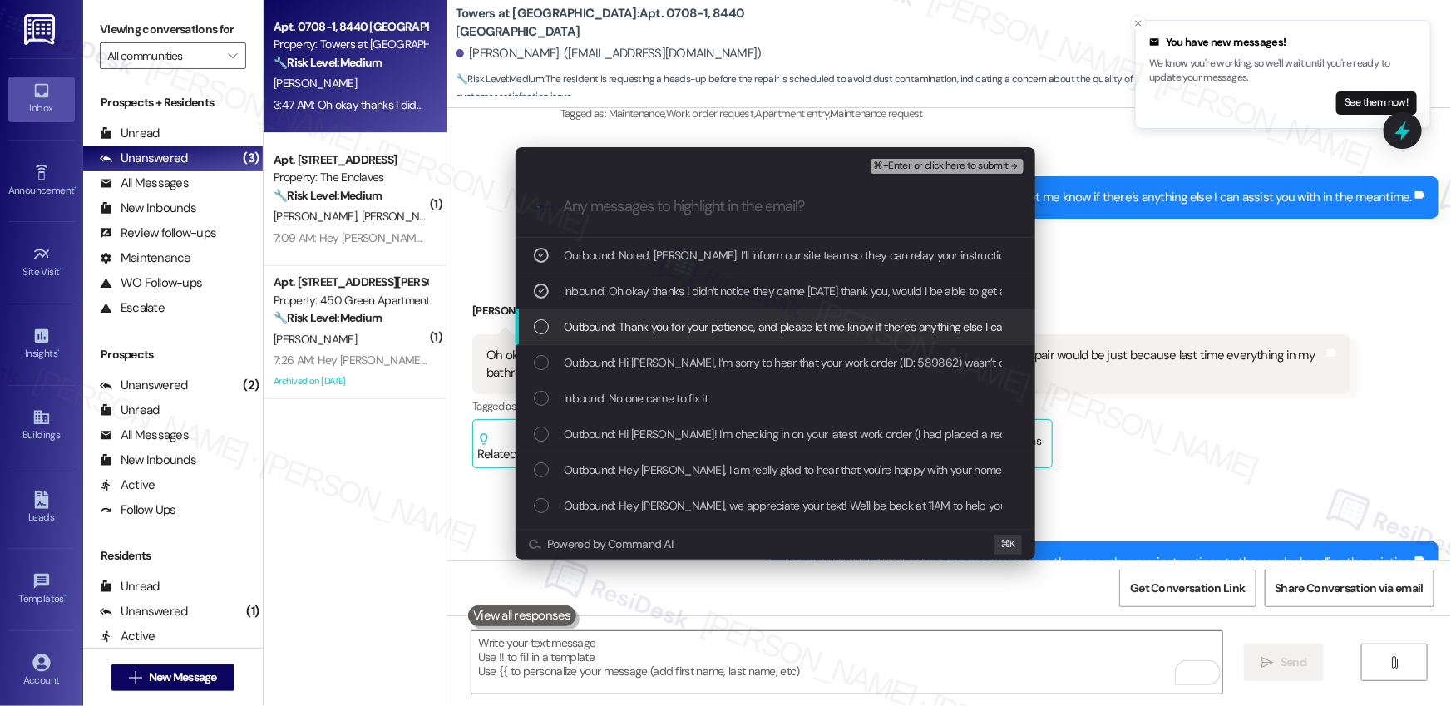
click at [621, 328] on span "Outbound: Thank you for your patience, and please let me know if there’s anythi…" at bounding box center [864, 327] width 600 height 18
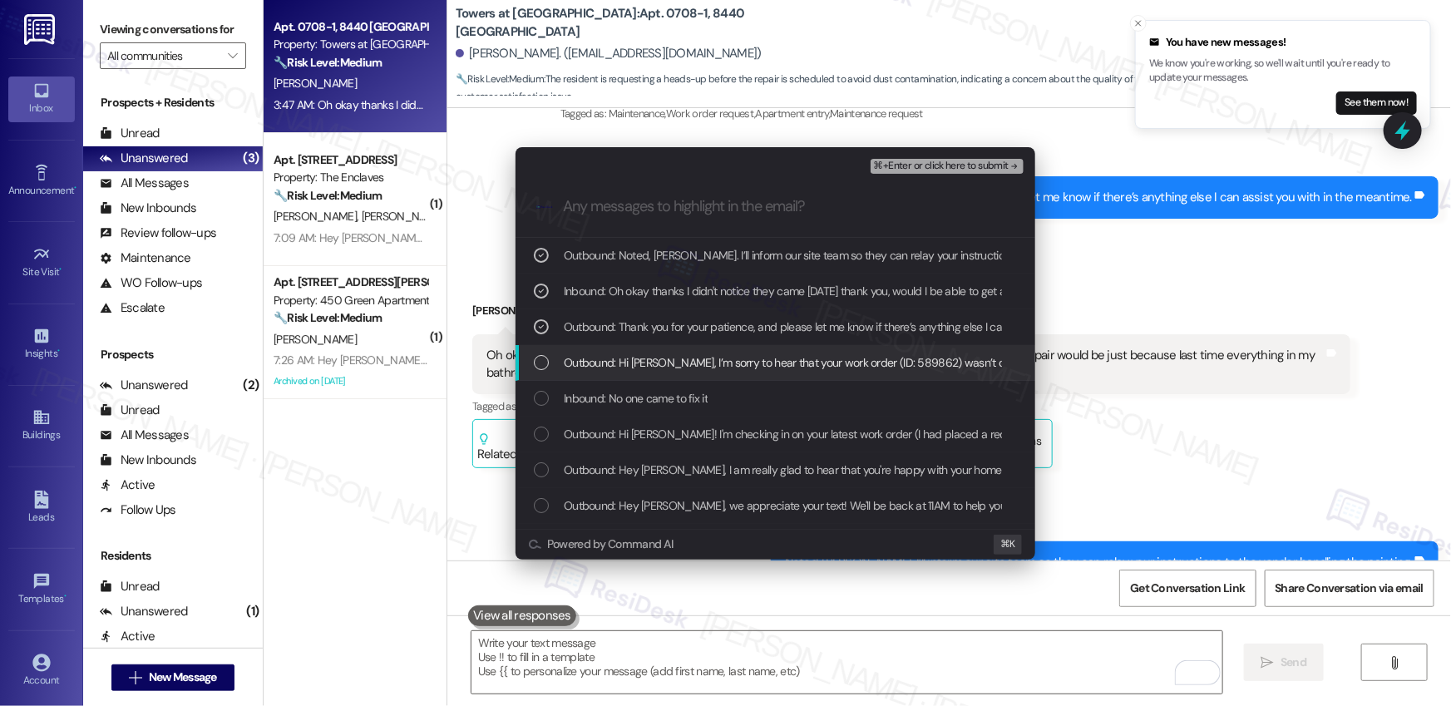
click at [636, 359] on span "Outbound: Hi [PERSON_NAME], I’m sorry to hear that your work order (ID: 589862)…" at bounding box center [1360, 362] width 1592 height 18
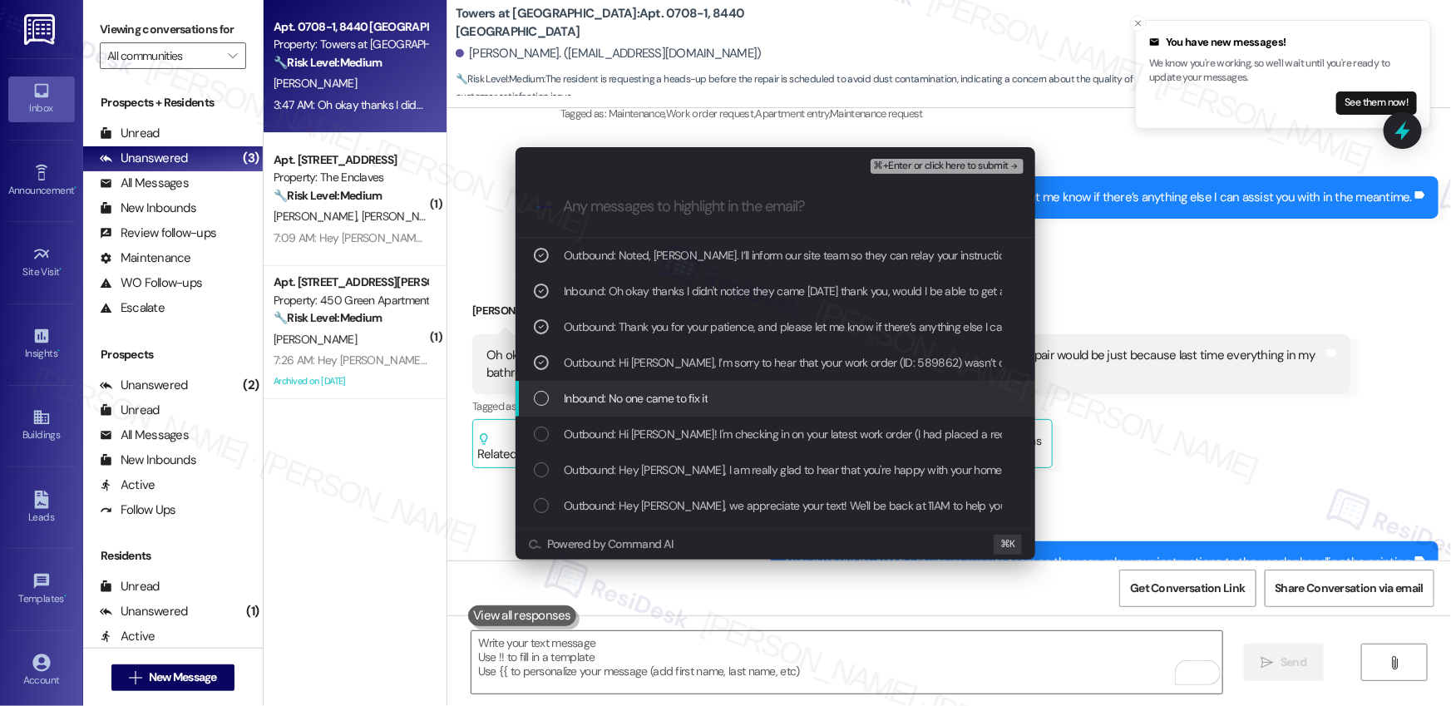
click at [625, 391] on span "Inbound: No one came to fix it" at bounding box center [636, 398] width 144 height 18
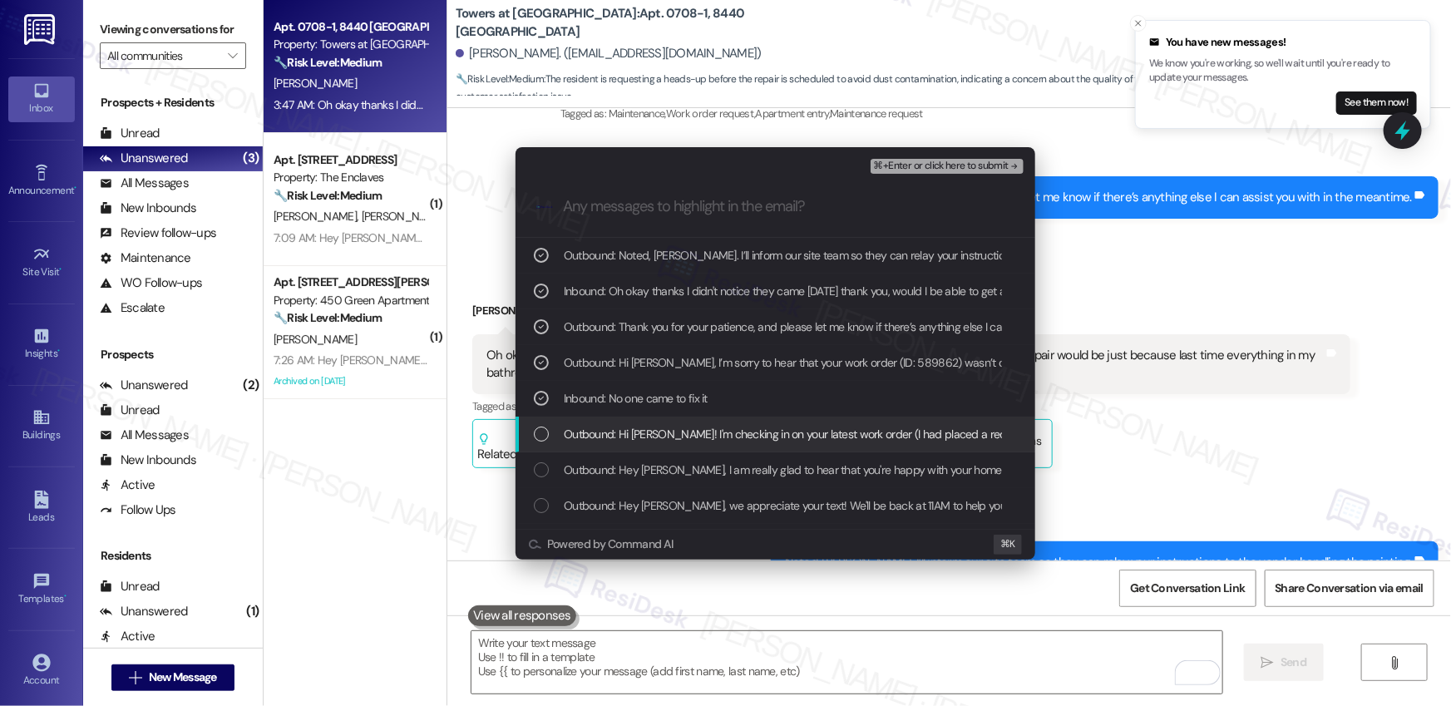
click at [623, 441] on span "Outbound: Hi [PERSON_NAME]! I'm checking in on your latest work order (I had pl…" at bounding box center [1041, 434] width 955 height 18
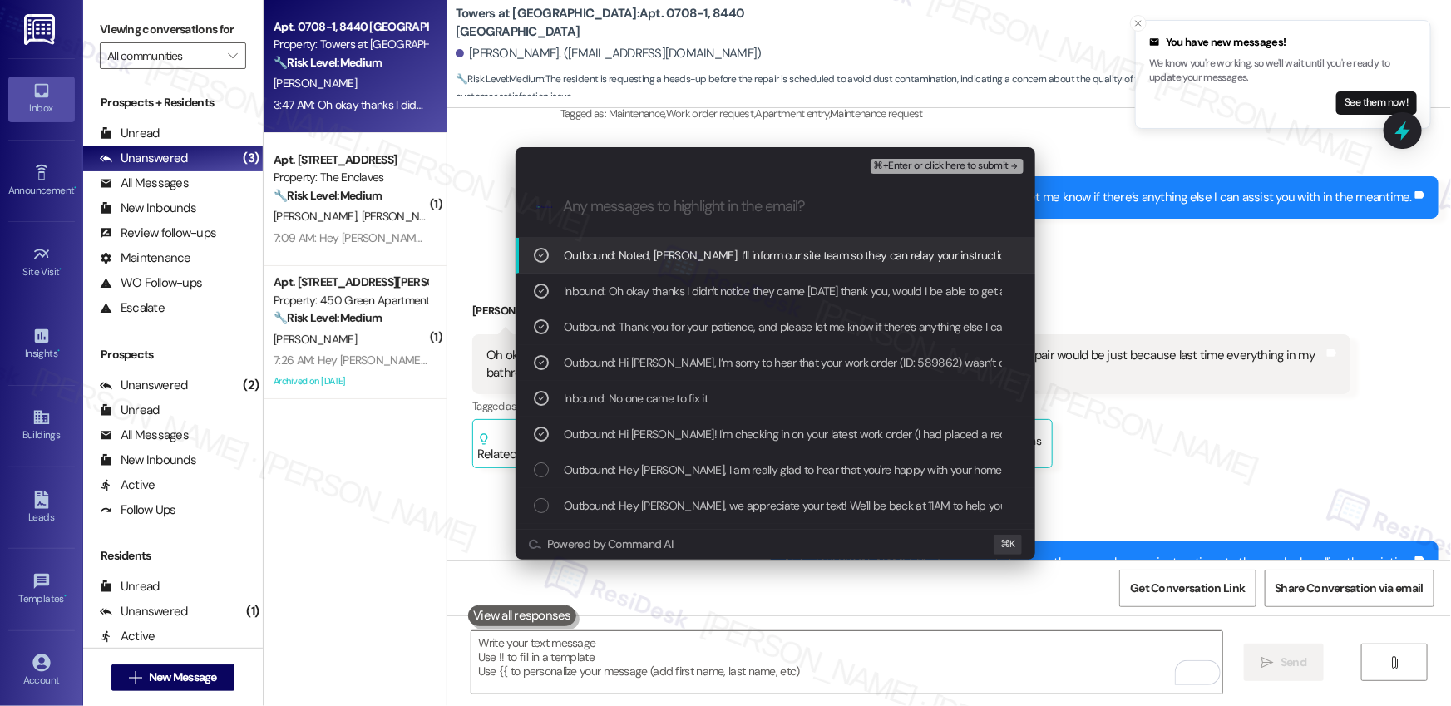
click at [946, 175] on div "⌘+Enter or click here to submit" at bounding box center [949, 167] width 156 height 22
click at [953, 165] on span "⌘+Enter or click here to submit" at bounding box center [941, 166] width 135 height 12
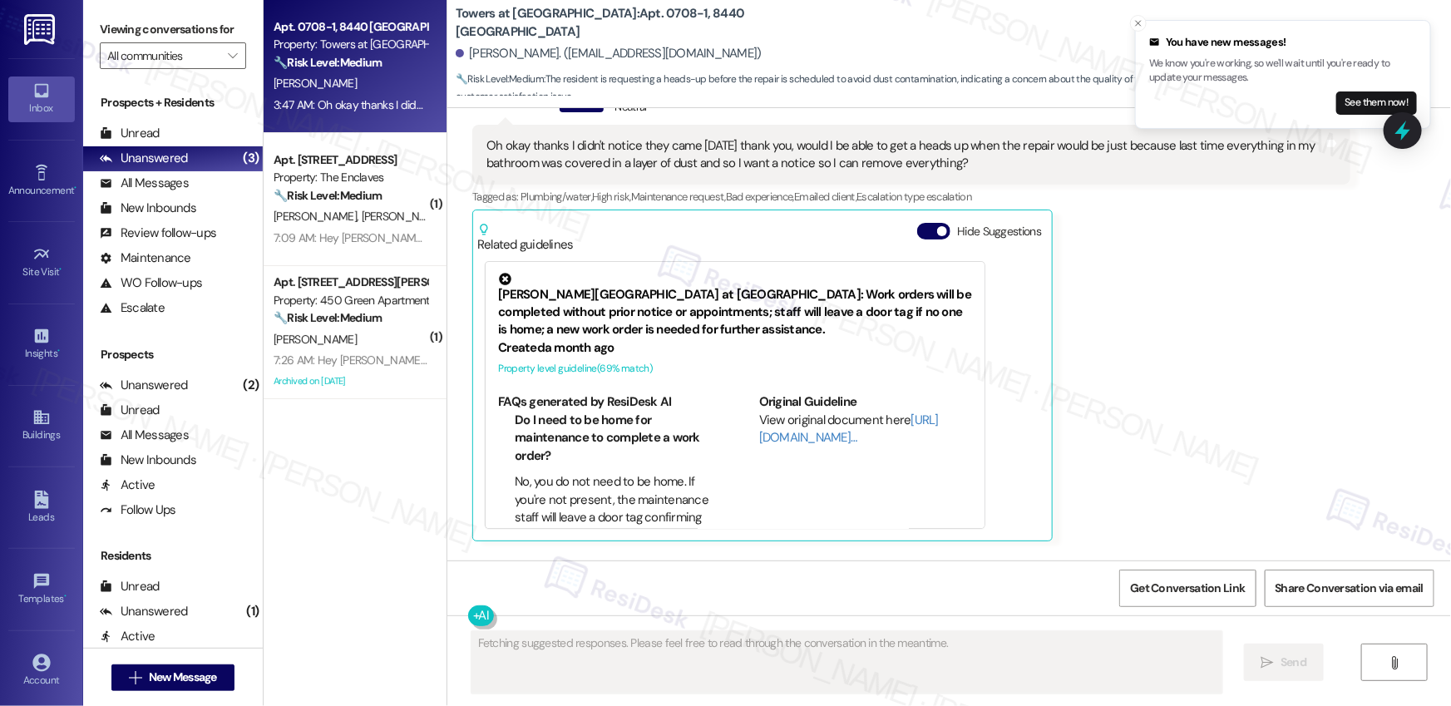
scroll to position [2401, 0]
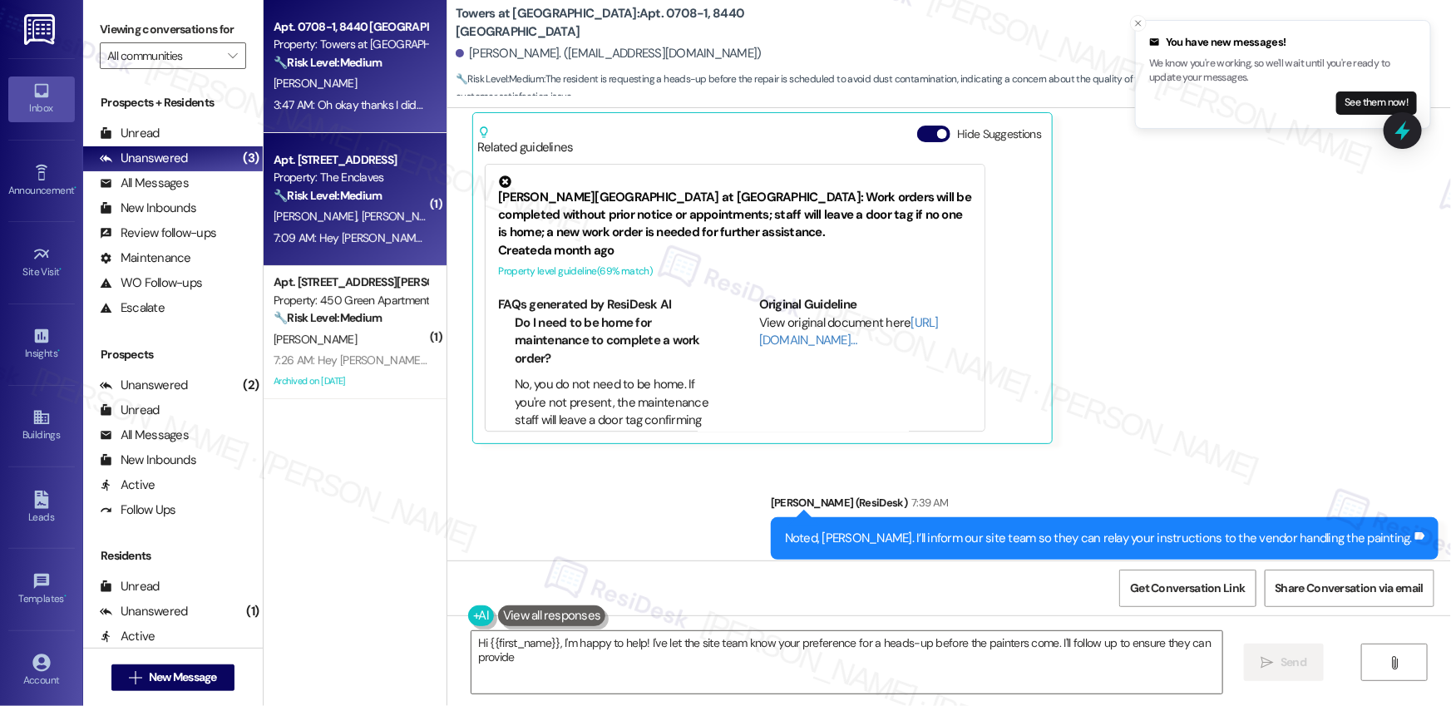
type textarea "Hi {{first_name}}, I'm happy to help! I've let the site team know your preferen…"
click at [449, 223] on span "[PERSON_NAME]" at bounding box center [490, 216] width 83 height 15
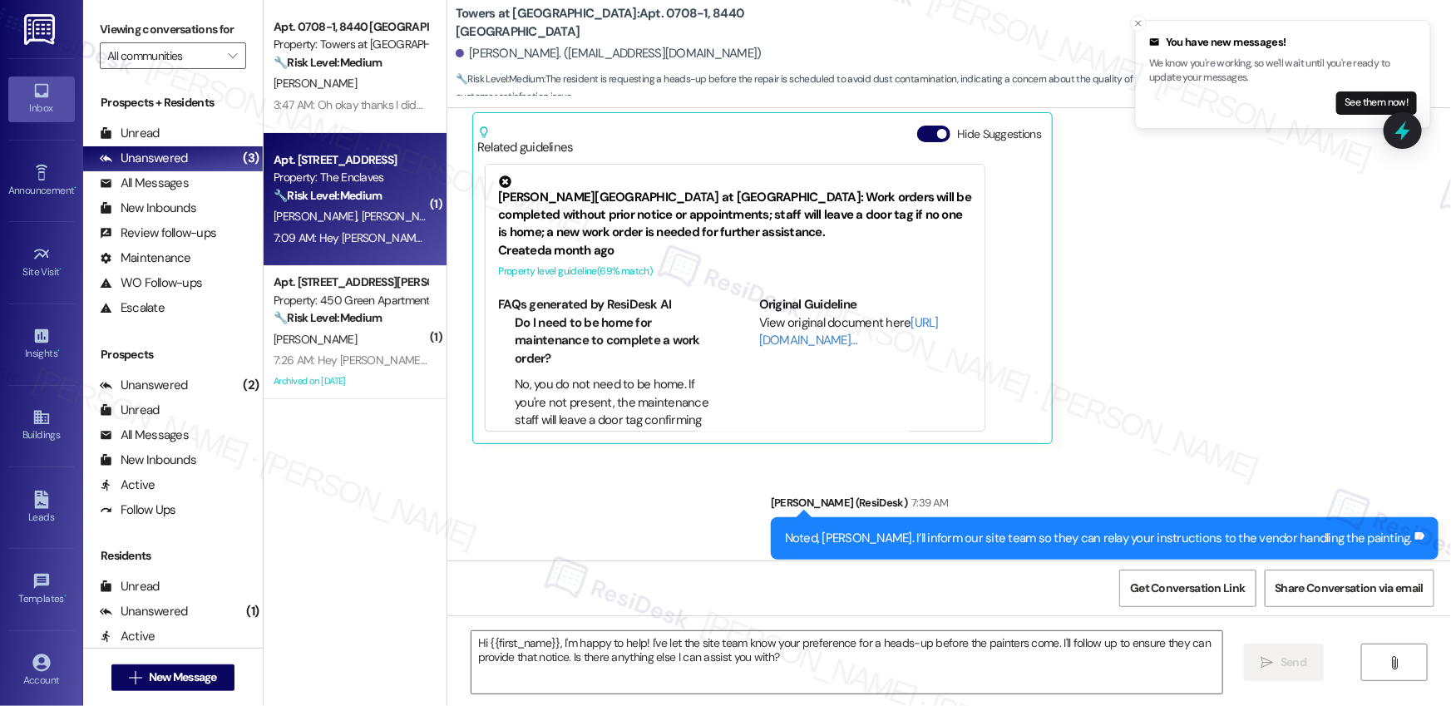
type textarea "Fetching suggested responses. Please feel free to read through the conversation…"
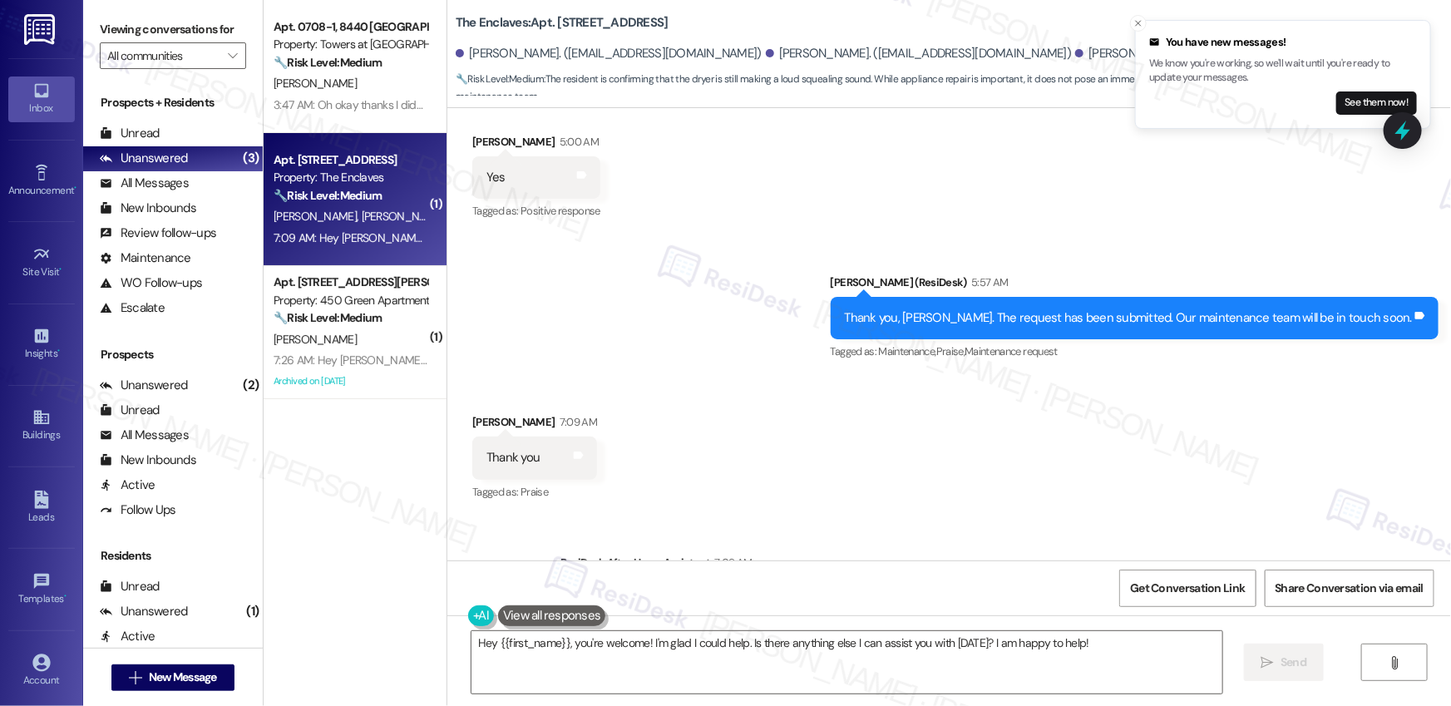
scroll to position [4731, 0]
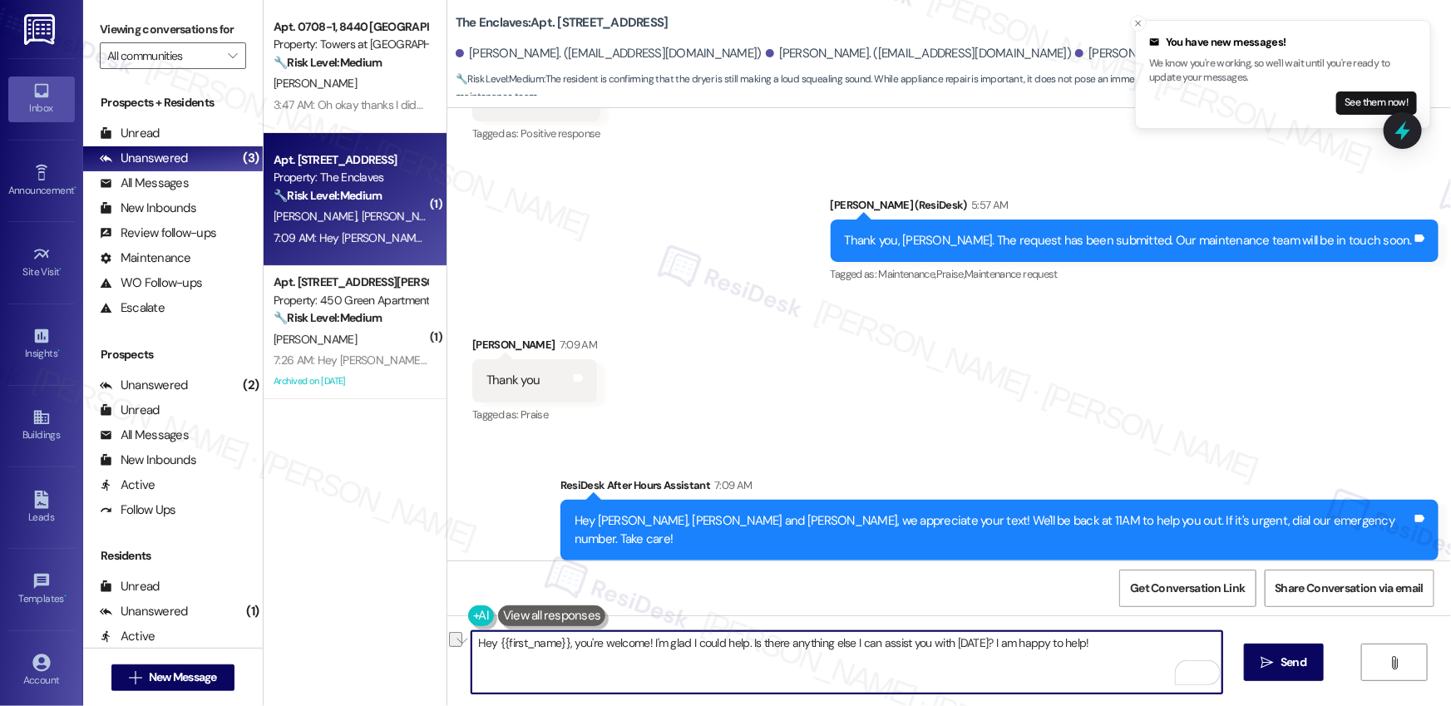
drag, startPoint x: 1093, startPoint y: 646, endPoint x: 644, endPoint y: 643, distance: 448.2
click at [644, 643] on textarea "Hey {{first_name}}, you're welcome! I'm glad I could help. Is there anything el…" at bounding box center [847, 662] width 751 height 62
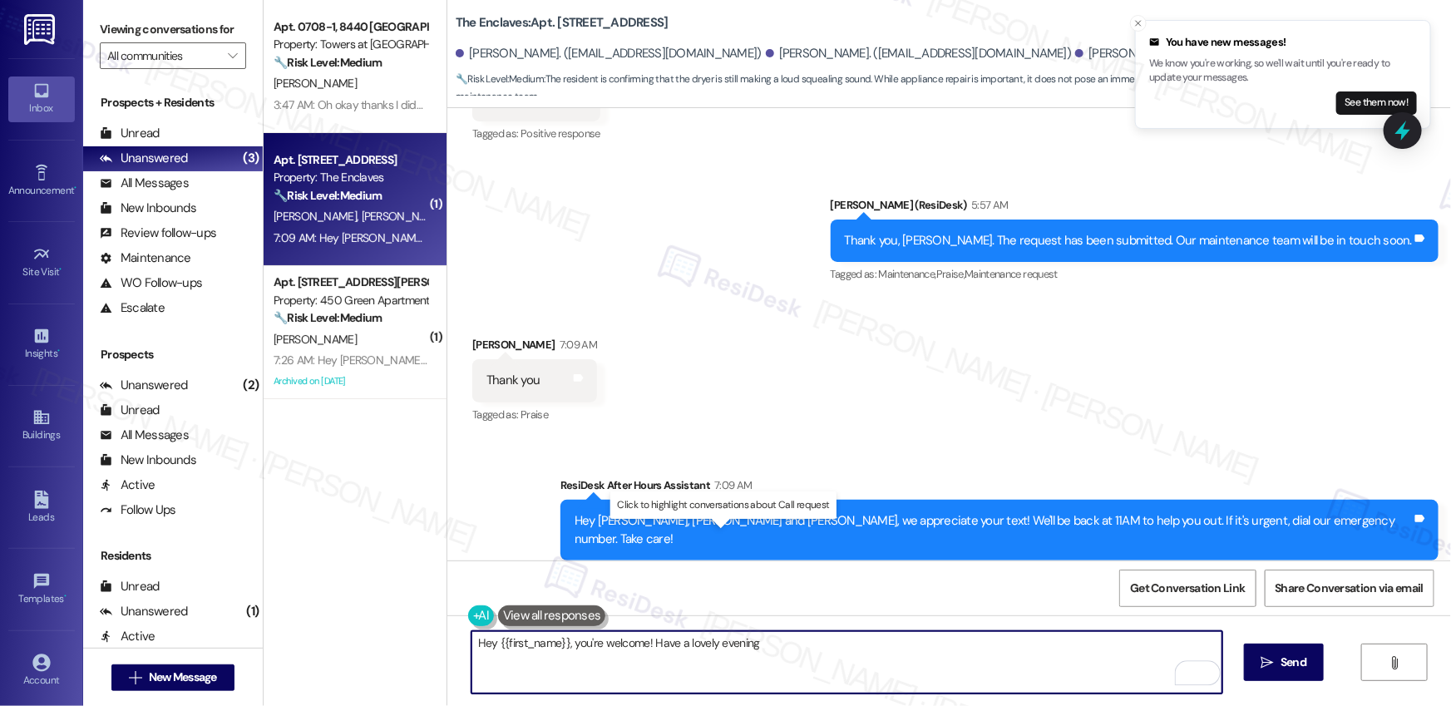
type textarea "Hey {{first_name}}, you're welcome! Have a lovely evening!"
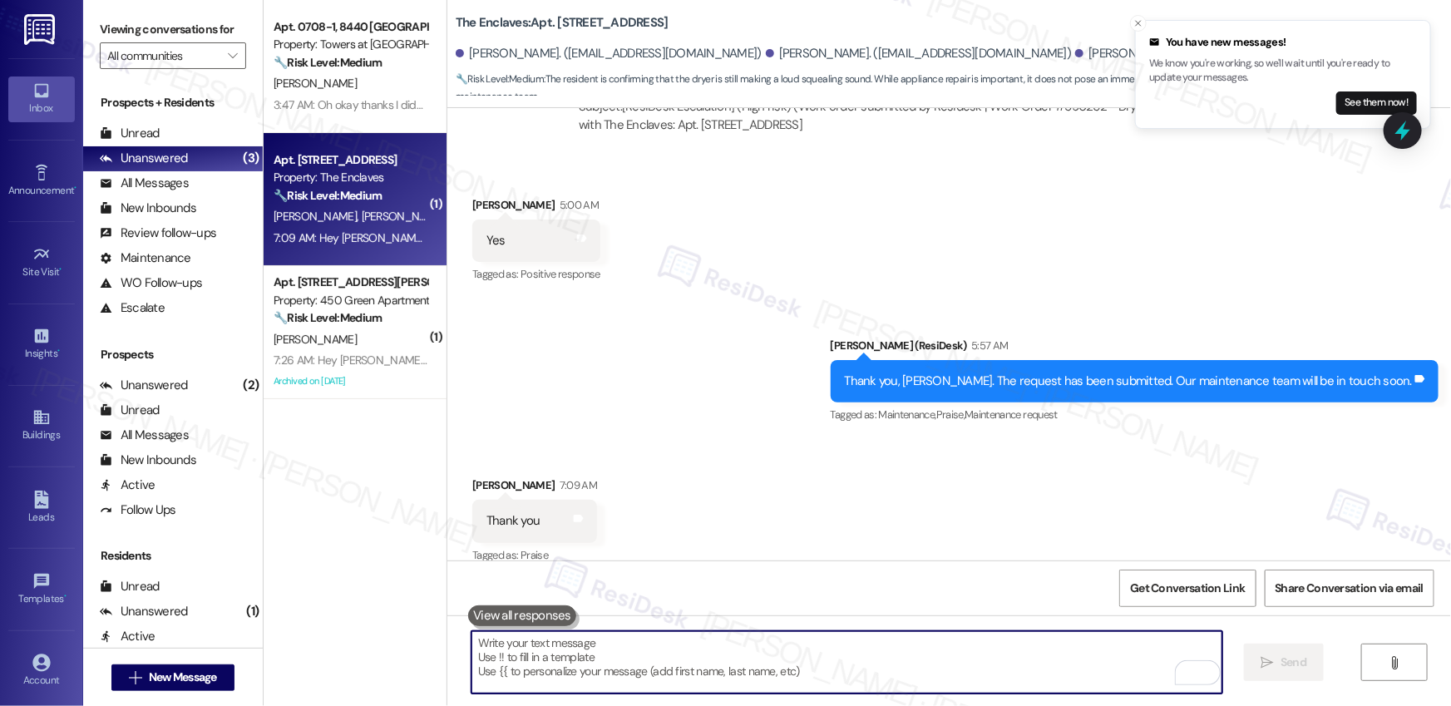
scroll to position [4847, 0]
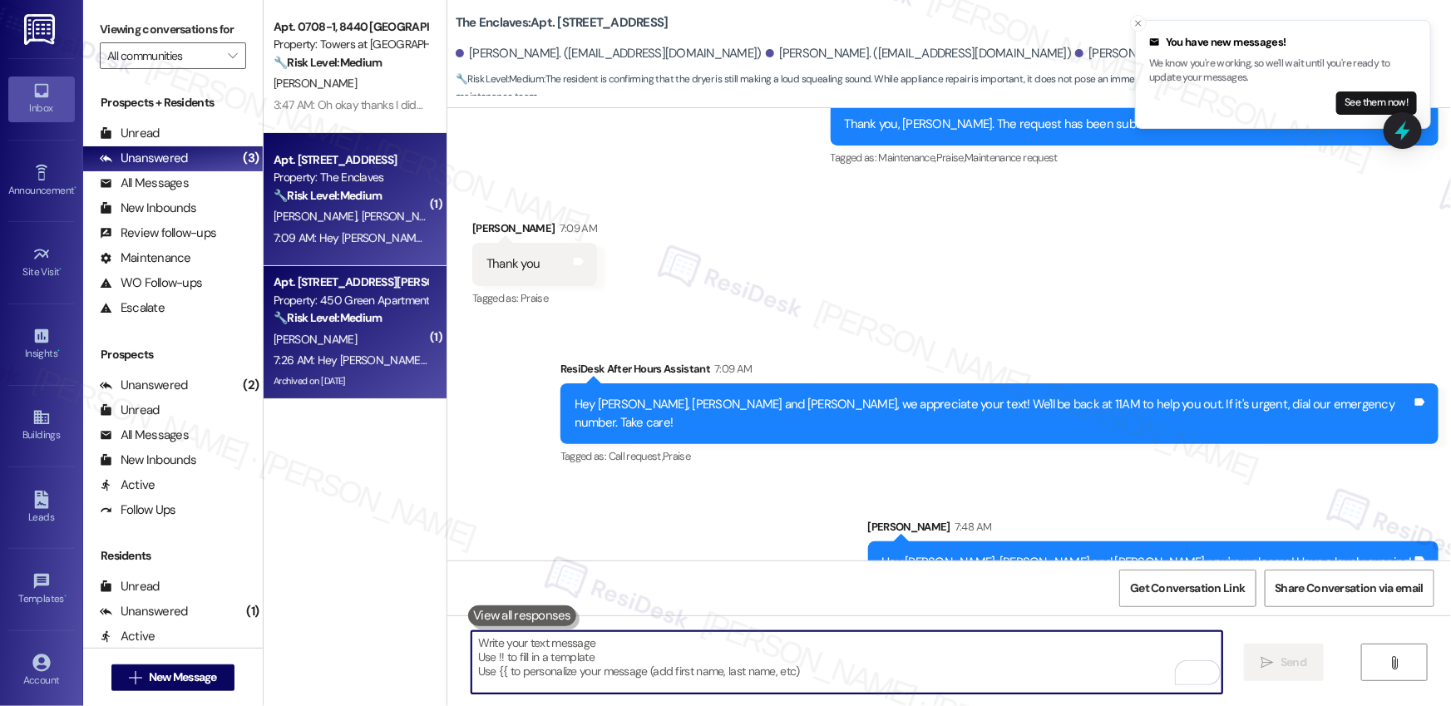
click at [332, 350] on div "7:26 AM: Hey [PERSON_NAME], we appreciate your text! We'll be back at 11AM to h…" at bounding box center [350, 360] width 157 height 21
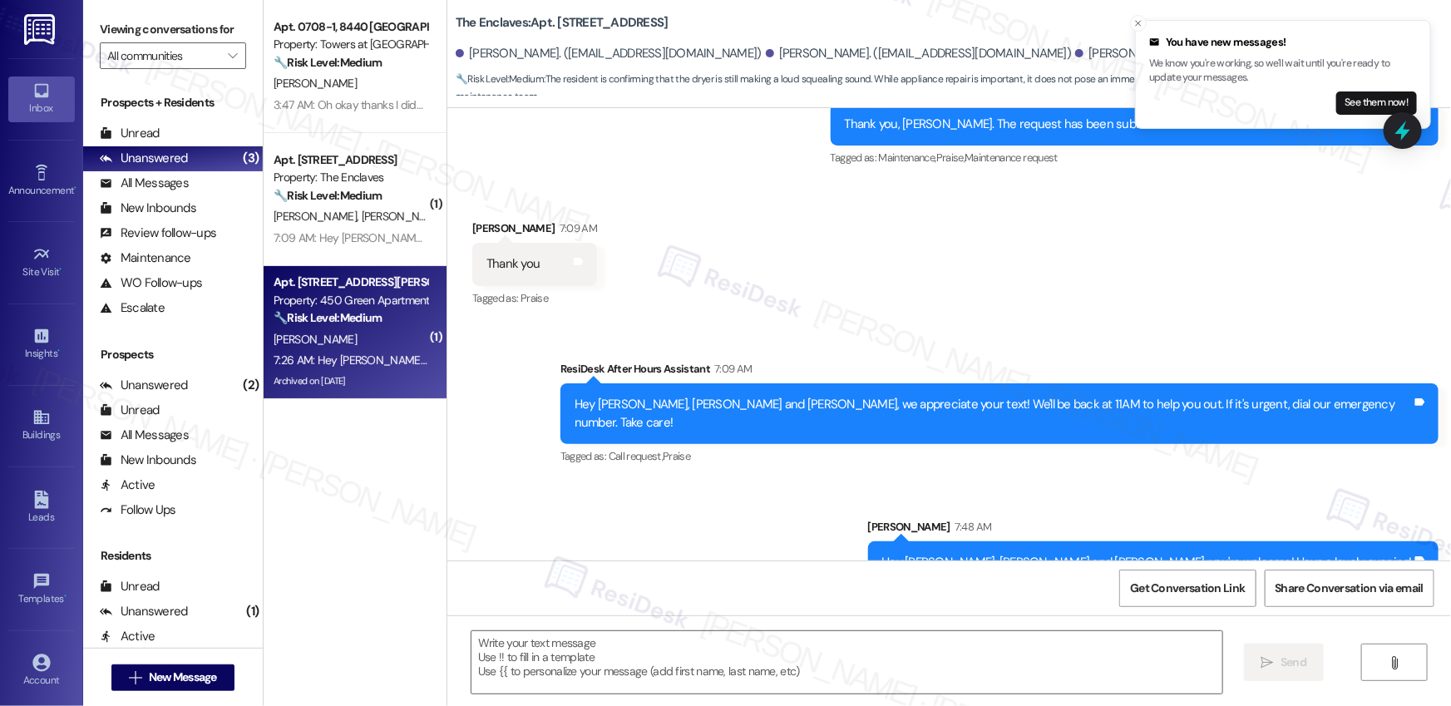
type textarea "Fetching suggested responses. Please feel free to read through the conversation…"
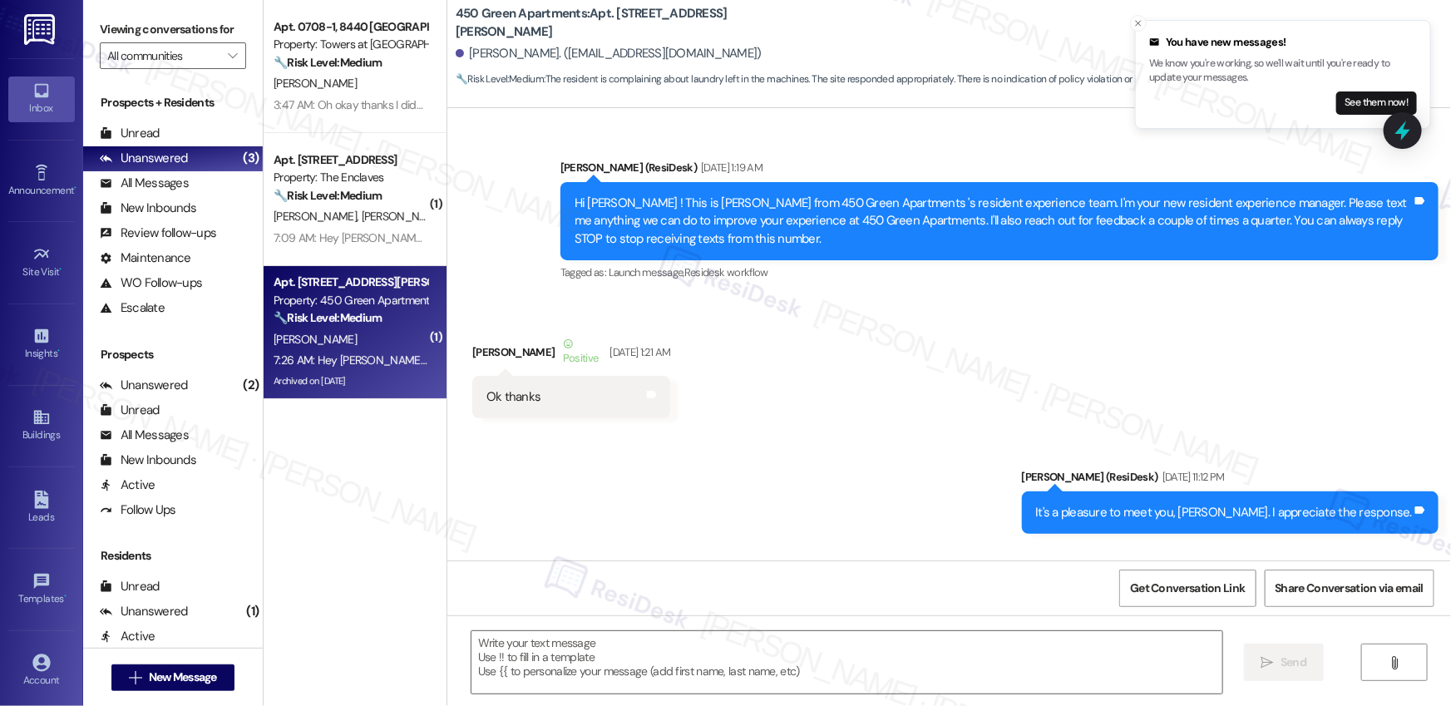
scroll to position [33422, 0]
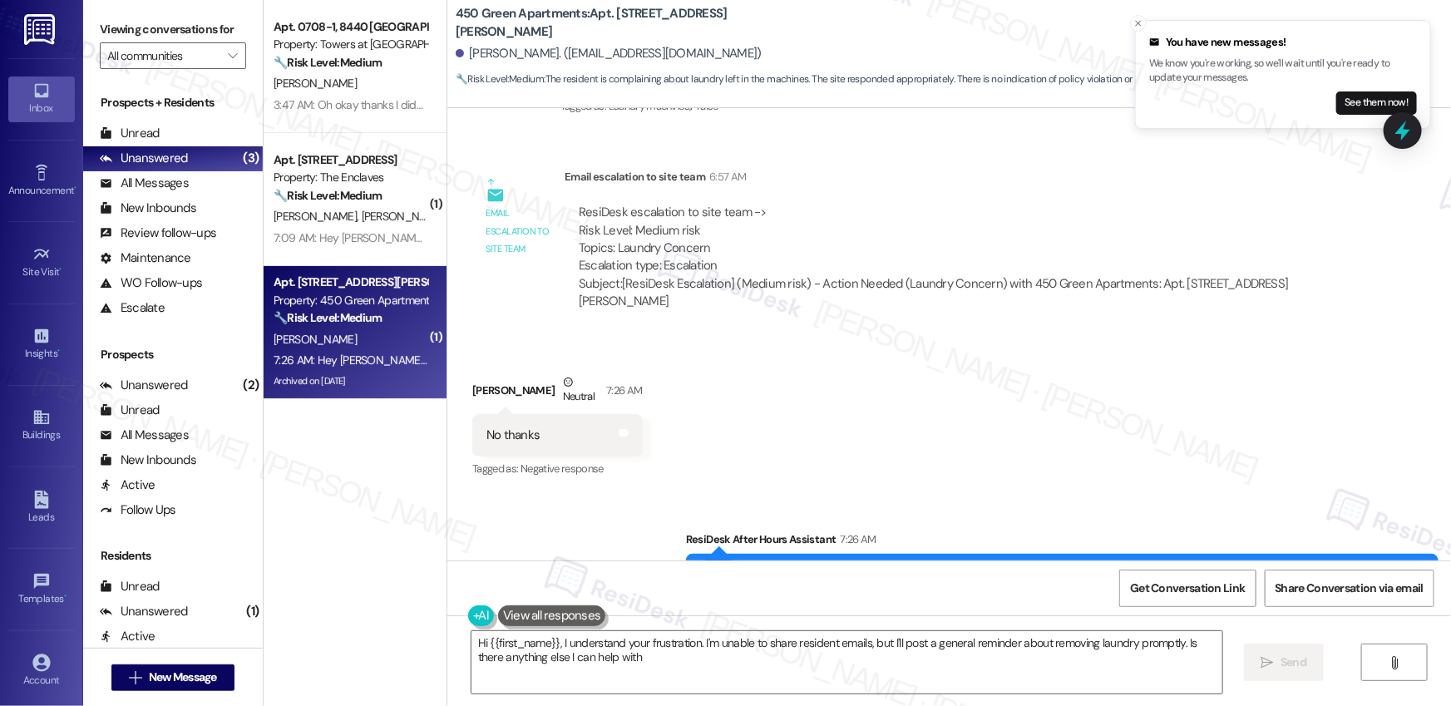
type textarea "Hi {{first_name}}, I understand your frustration. I'm unable to share resident …"
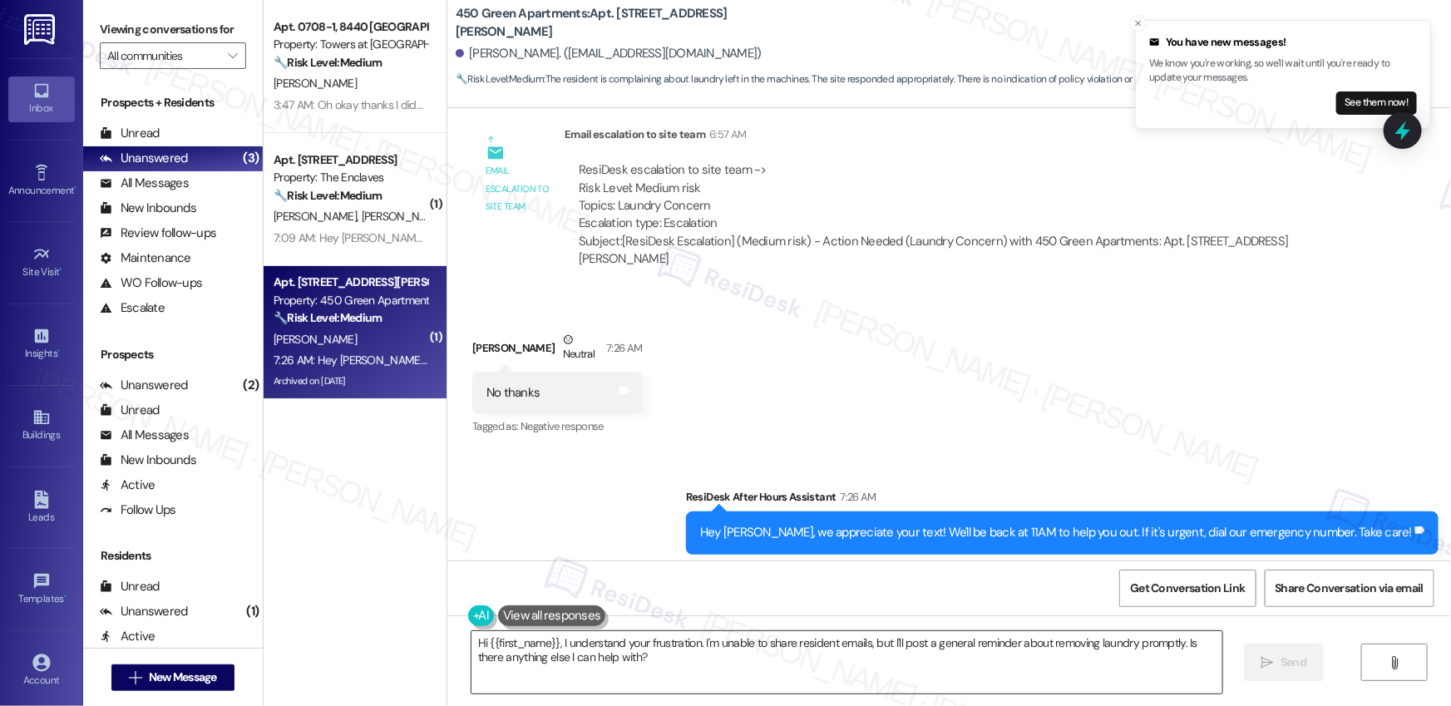
click at [709, 659] on textarea "Hi {{first_name}}, I understand your frustration. I'm unable to share resident …" at bounding box center [847, 662] width 751 height 62
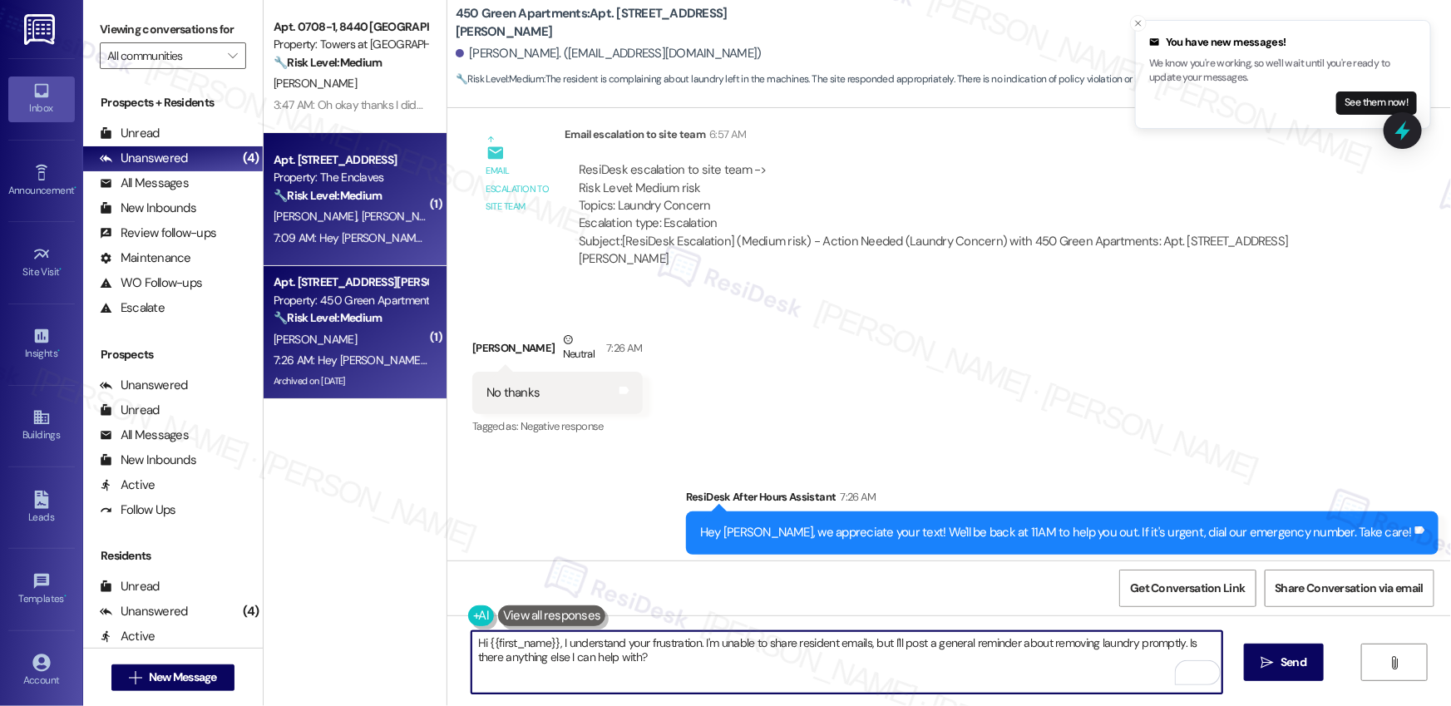
click at [353, 228] on div "7:09 AM: Hey [PERSON_NAME], [PERSON_NAME] and [PERSON_NAME], we appreciate your…" at bounding box center [350, 238] width 157 height 21
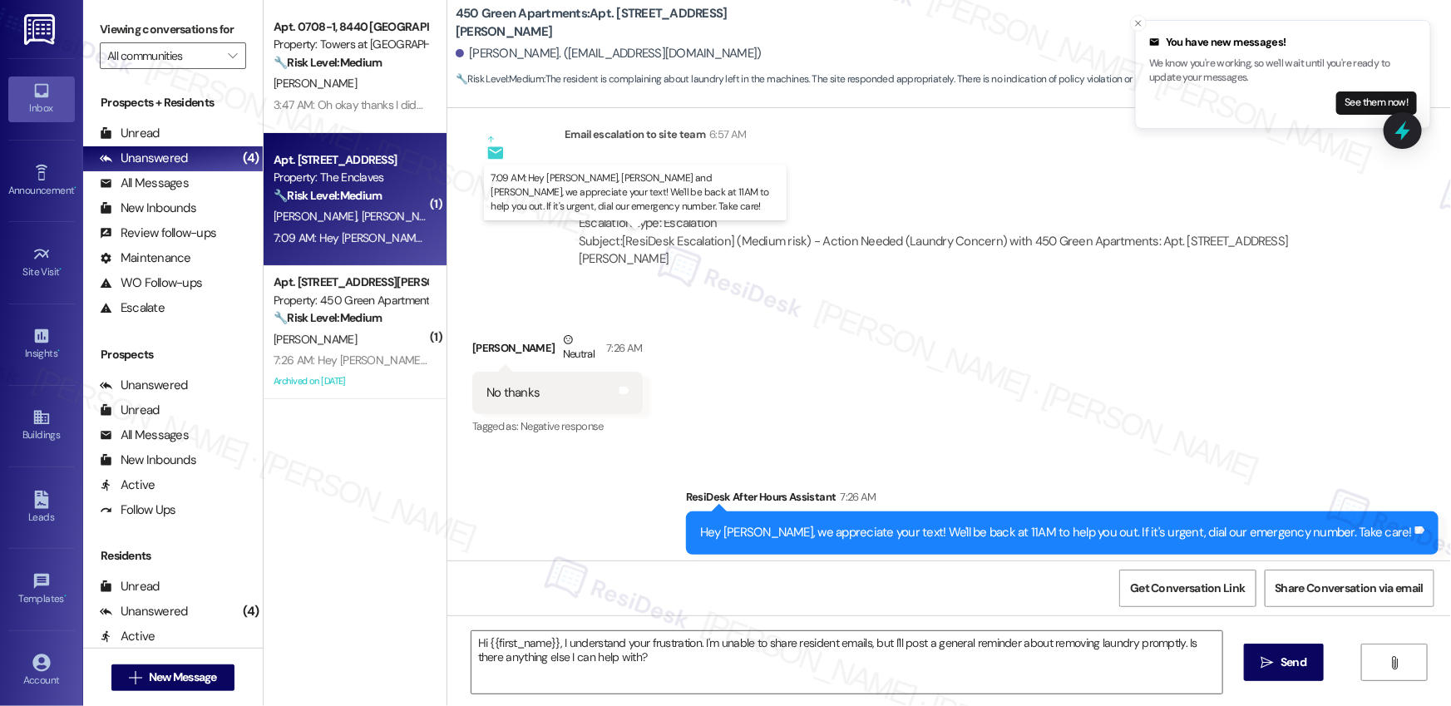
click at [353, 238] on div "7:09 AM: Hey [PERSON_NAME], [PERSON_NAME] and [PERSON_NAME], we appreciate your…" at bounding box center [723, 237] width 898 height 15
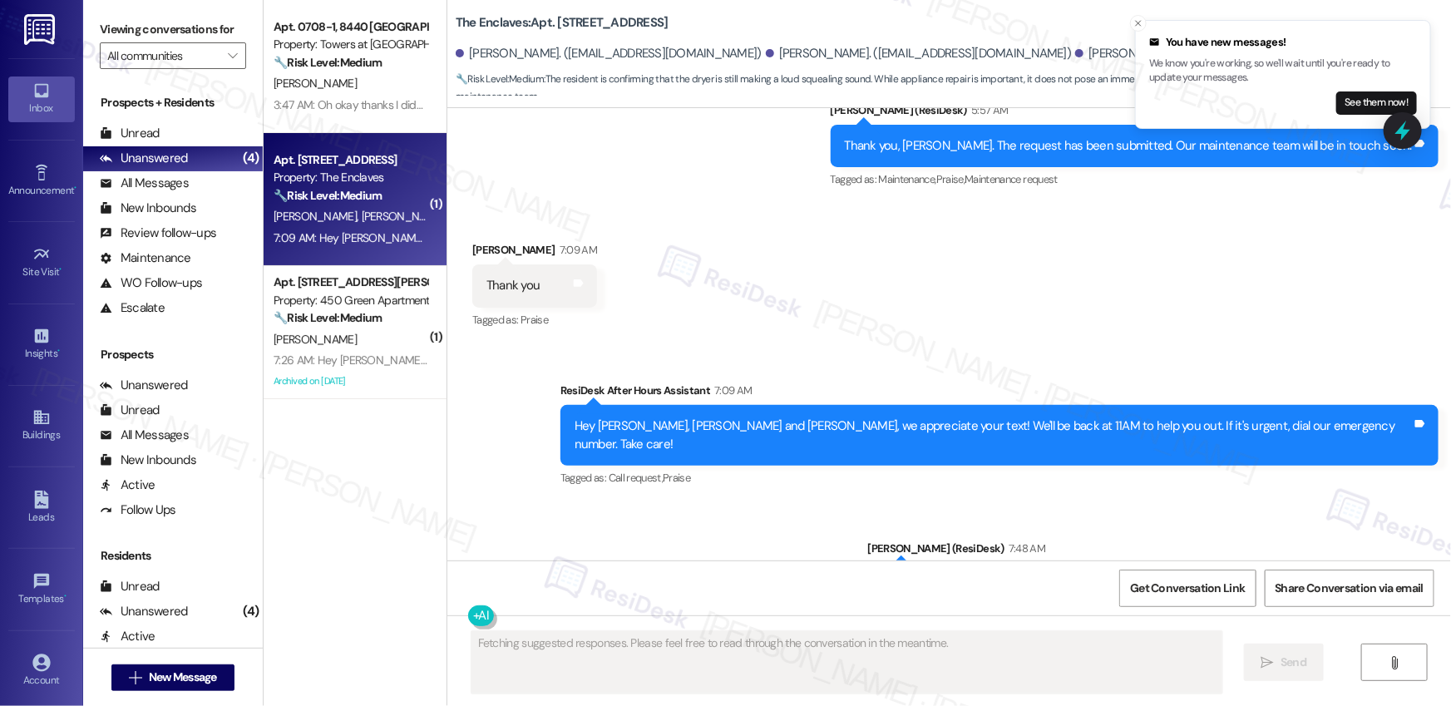
scroll to position [4871, 0]
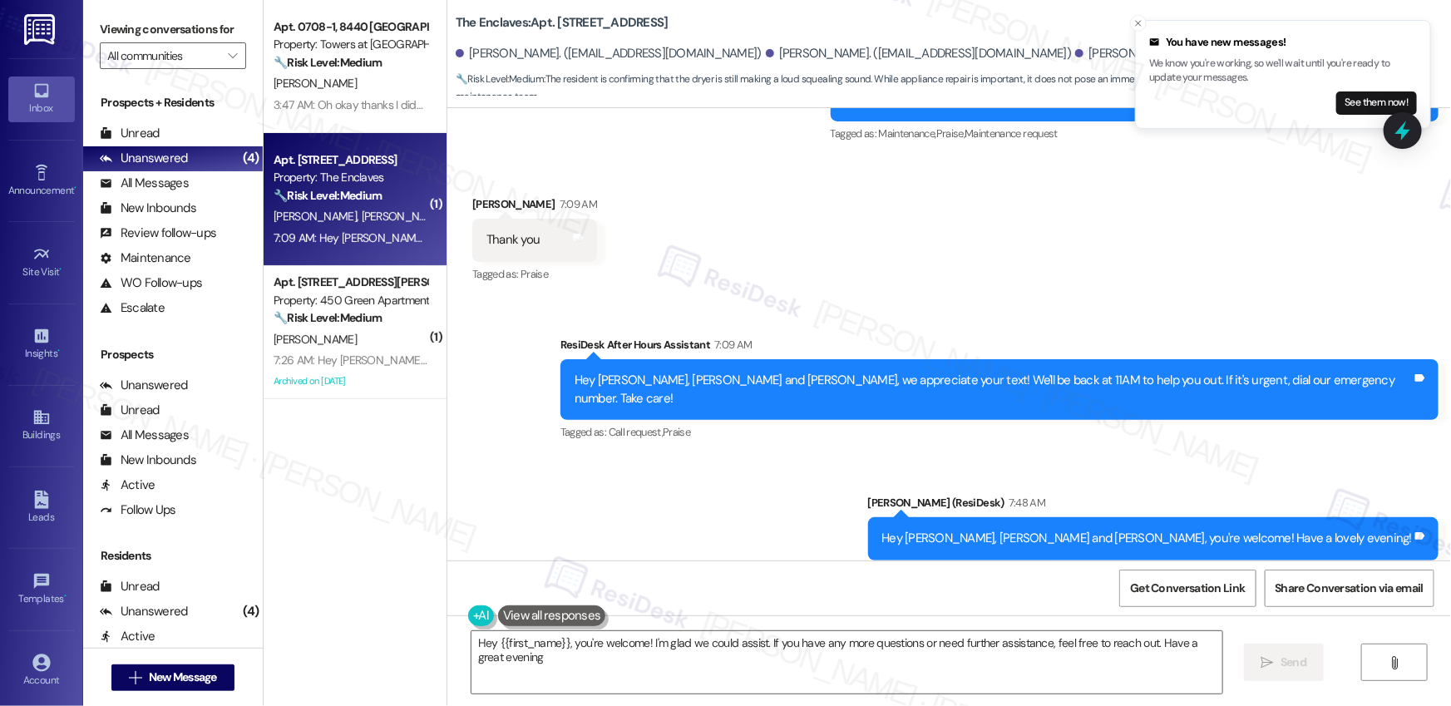
type textarea "Hey {{first_name}}, you're welcome! I'm glad we could assist. If you have any m…"
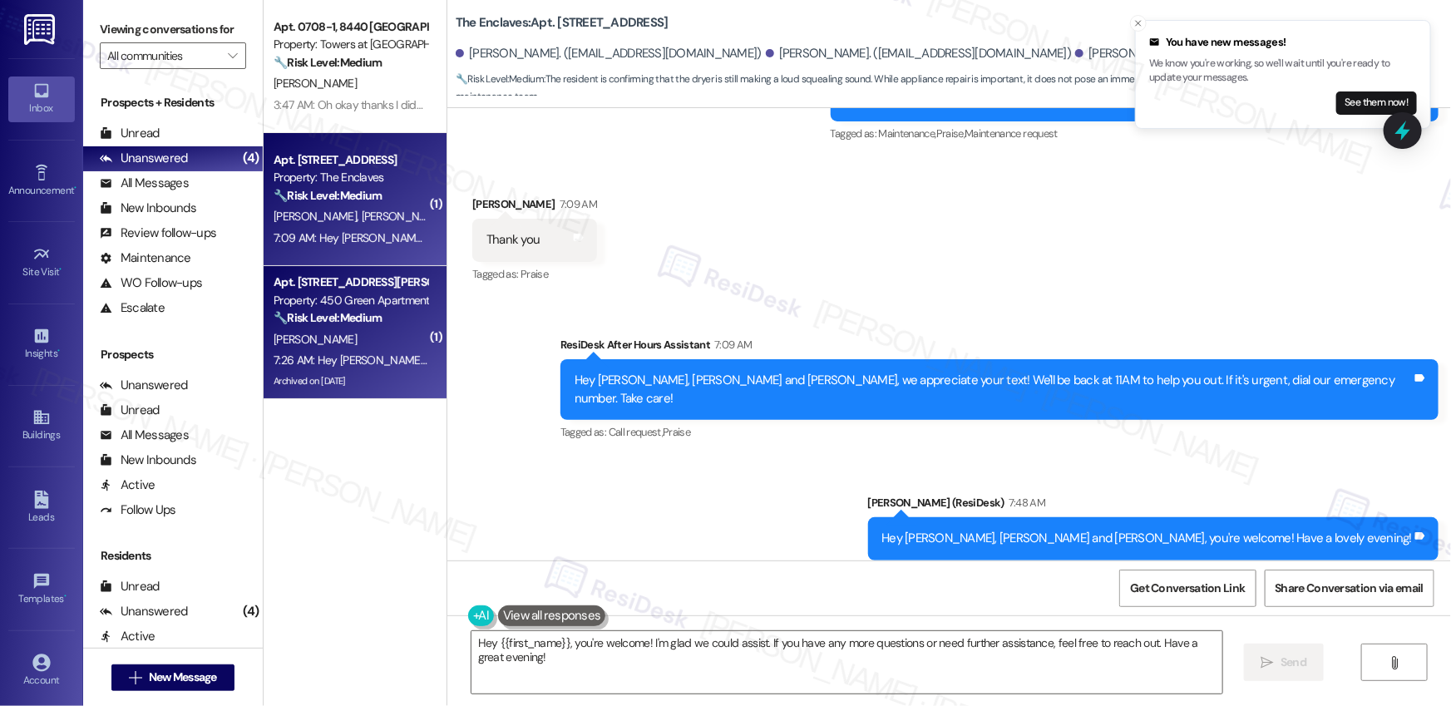
click at [385, 307] on div "Property: 450 Green Apartments" at bounding box center [351, 300] width 154 height 17
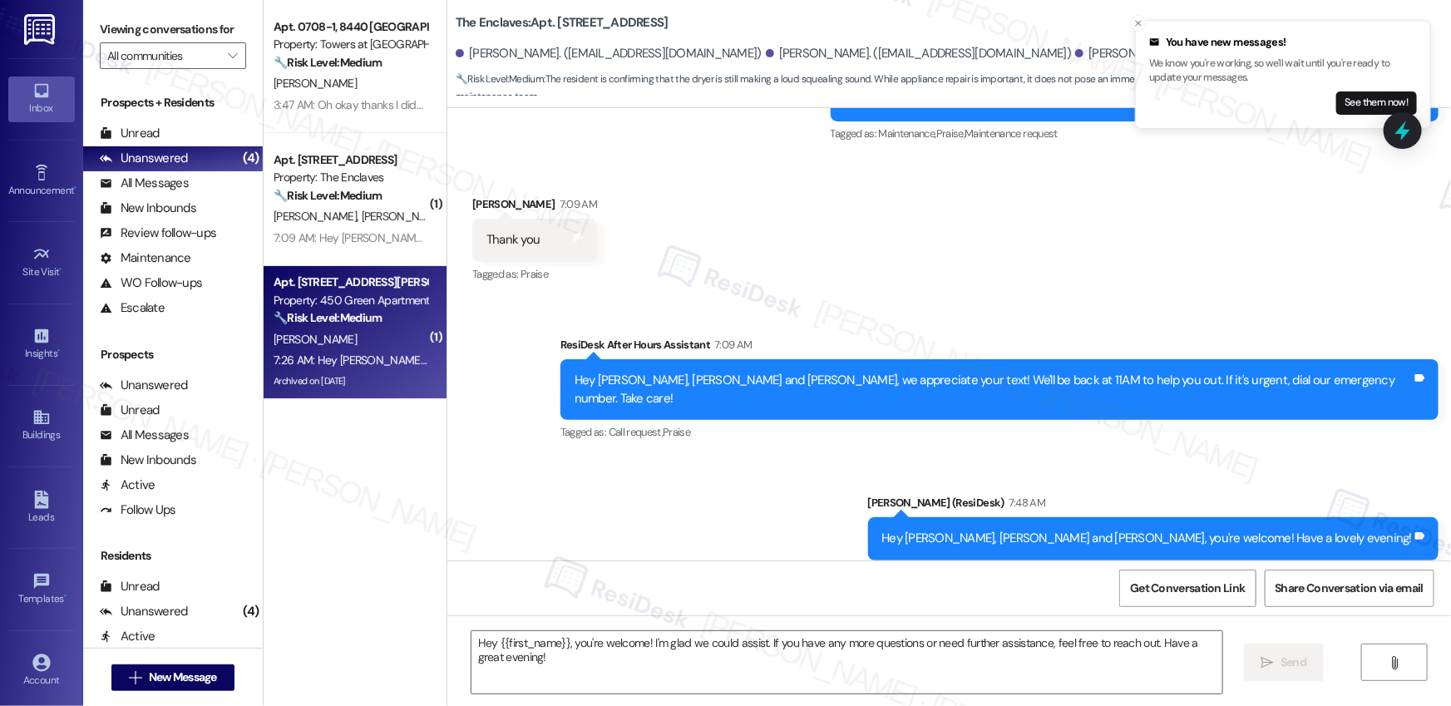
type textarea "Fetching suggested responses. Please feel free to read through the conversation…"
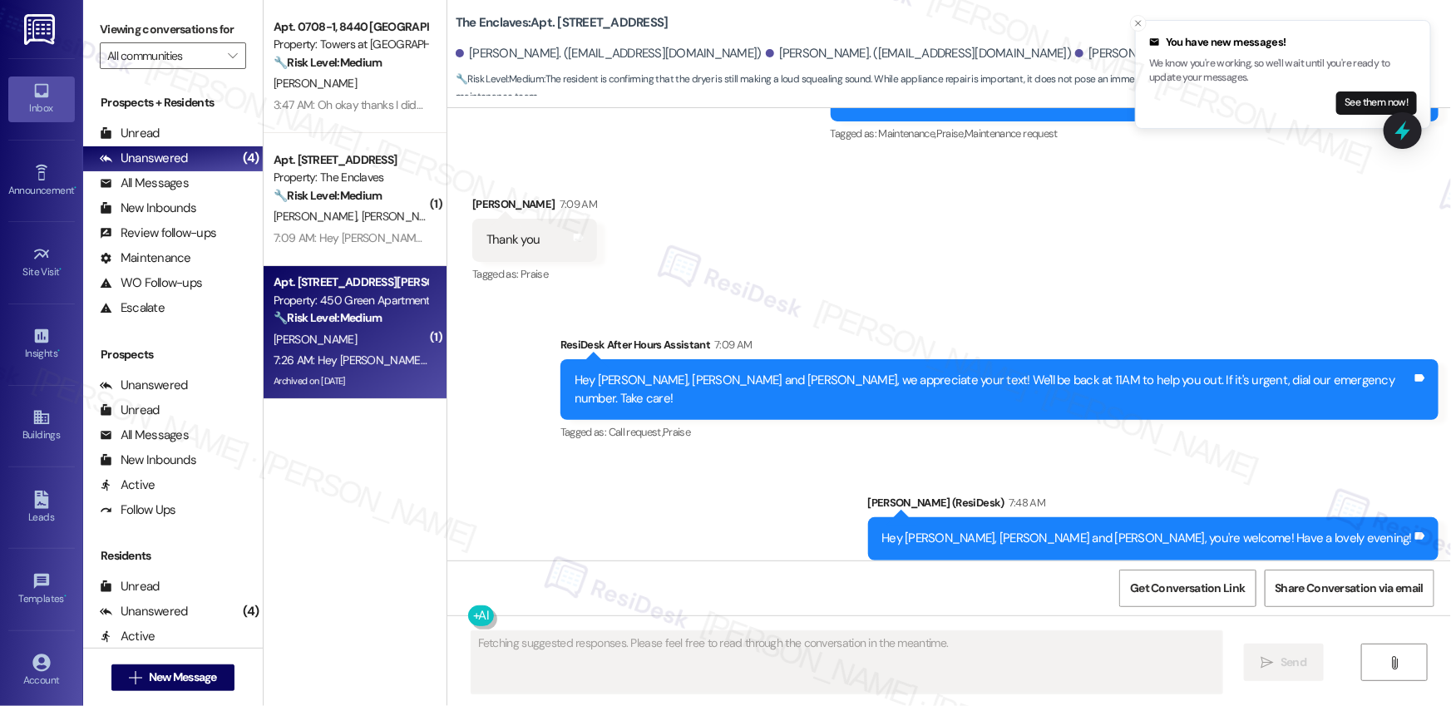
click at [374, 307] on div "Property: 450 Green Apartments" at bounding box center [351, 300] width 154 height 17
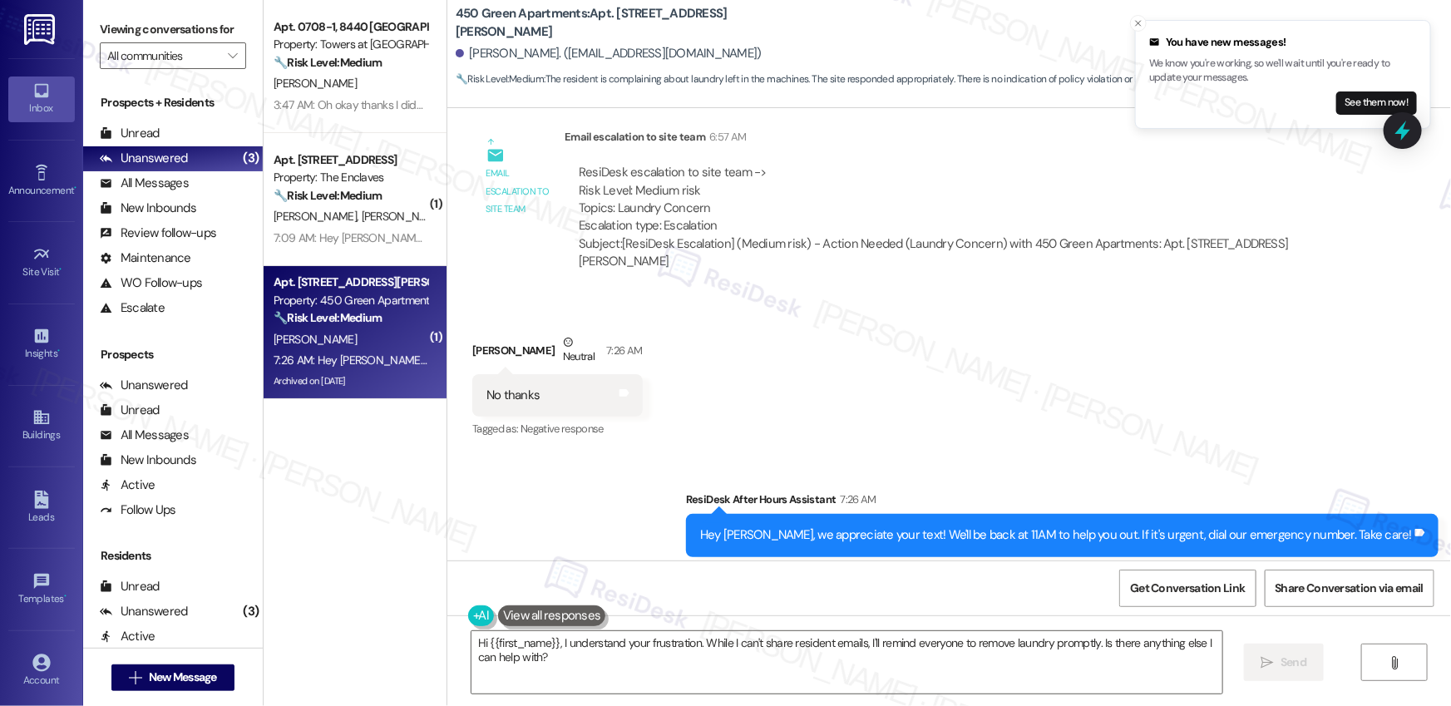
scroll to position [33422, 0]
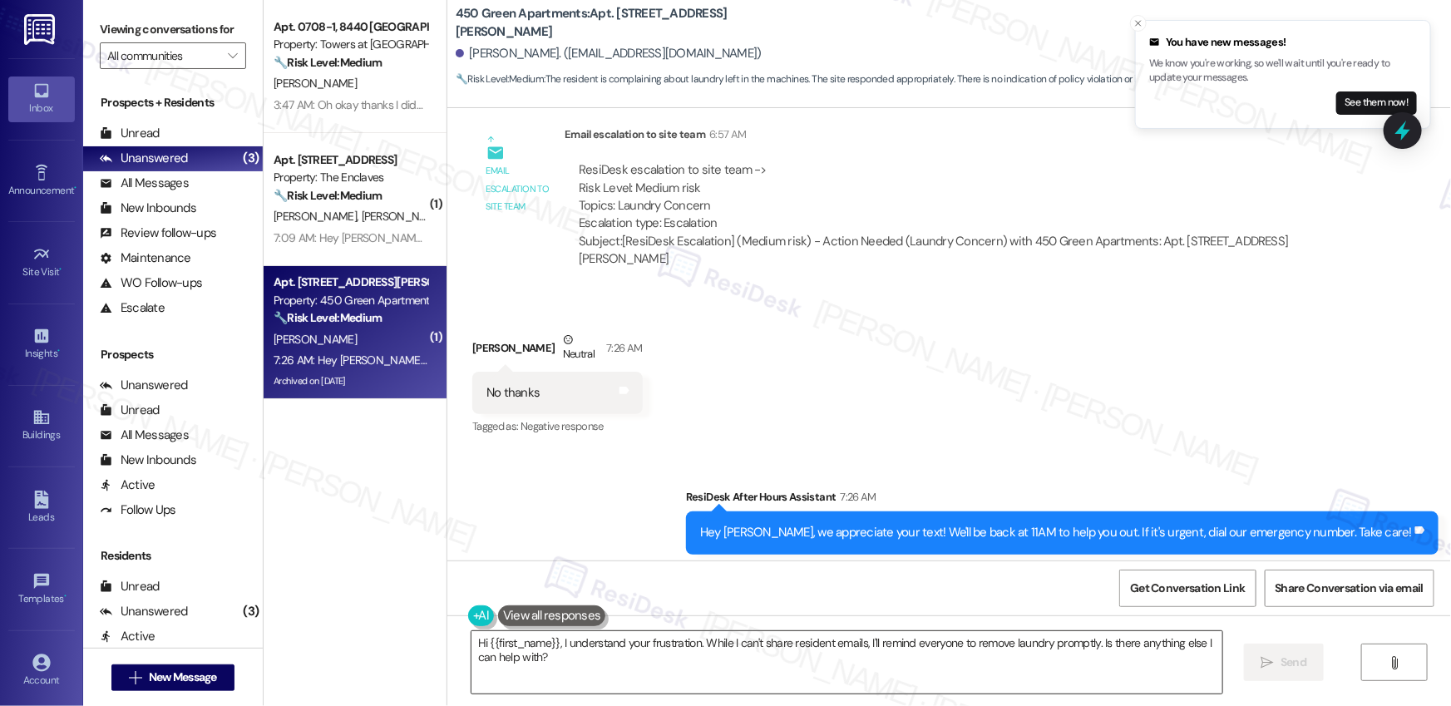
click at [743, 673] on textarea "Hi {{first_name}}, I understand your frustration. While I can't share resident …" at bounding box center [847, 662] width 751 height 62
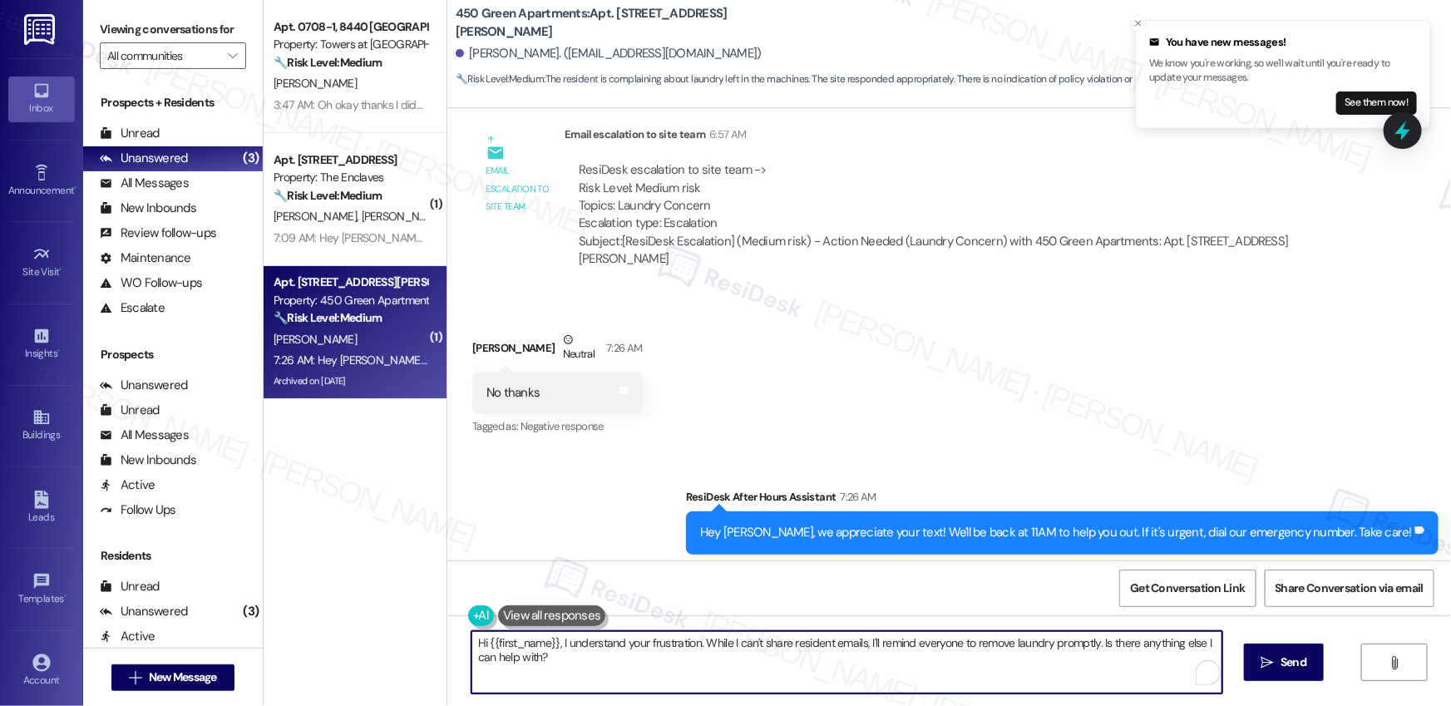
click at [743, 673] on textarea "Hi {{first_name}}, I understand your frustration. While I can't share resident …" at bounding box center [847, 662] width 751 height 62
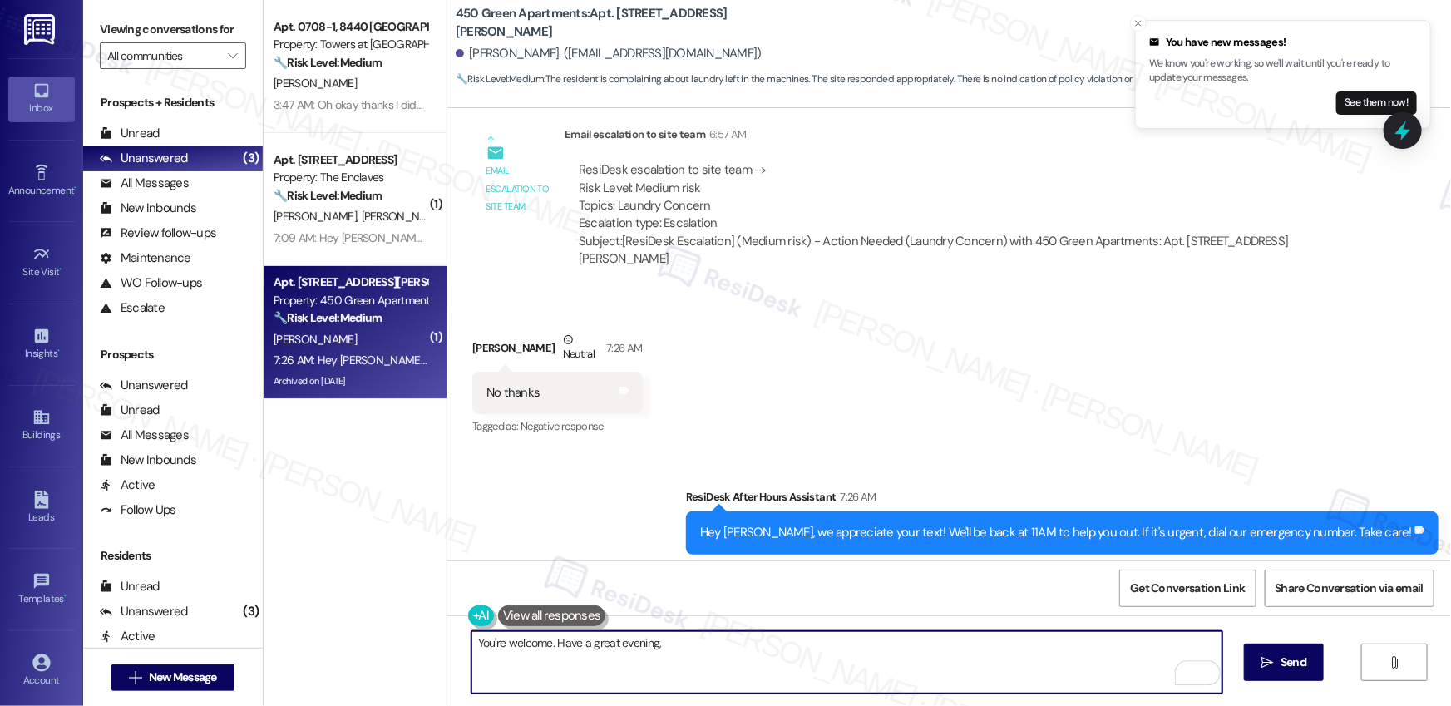
click at [491, 56] on div "[PERSON_NAME]. ([EMAIL_ADDRESS][DOMAIN_NAME])" at bounding box center [609, 53] width 306 height 17
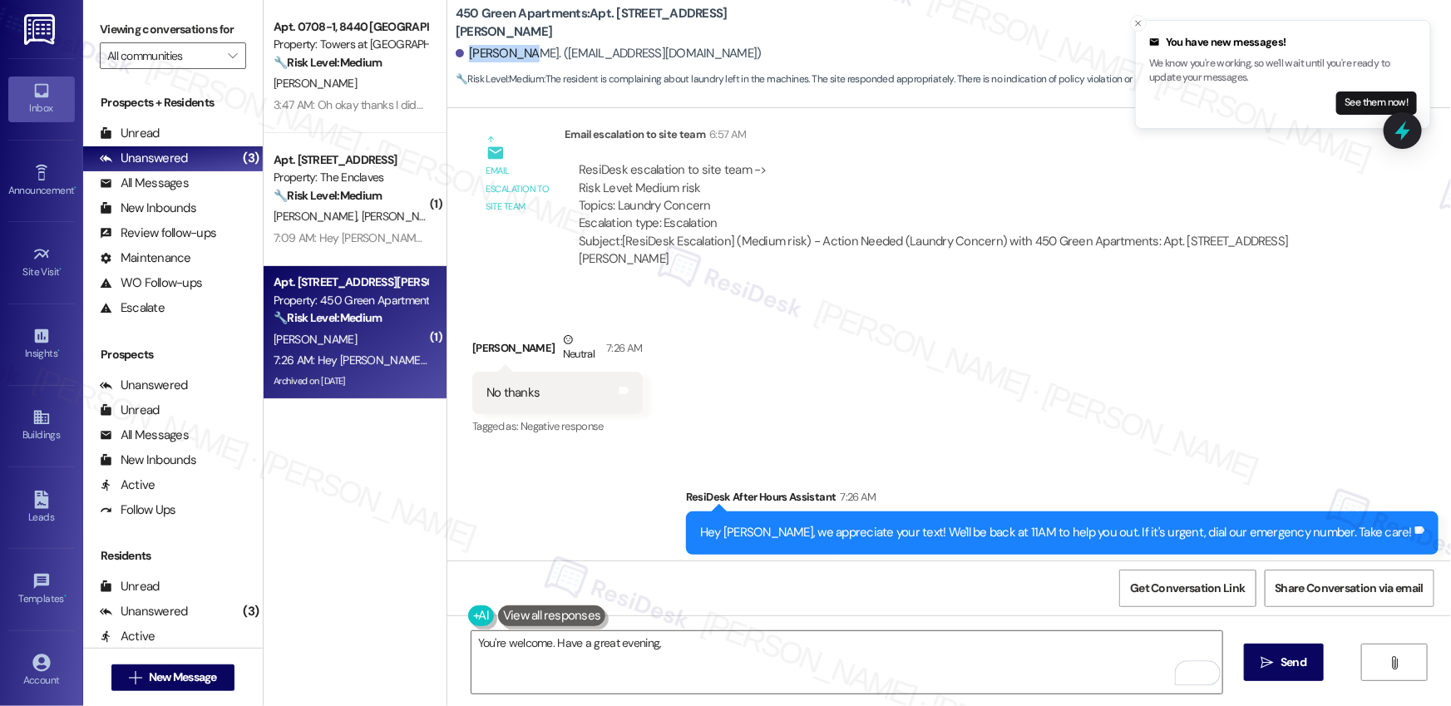
copy div "[PERSON_NAME]"
click at [672, 658] on textarea "You're welcome. Have a great evening," at bounding box center [847, 662] width 751 height 62
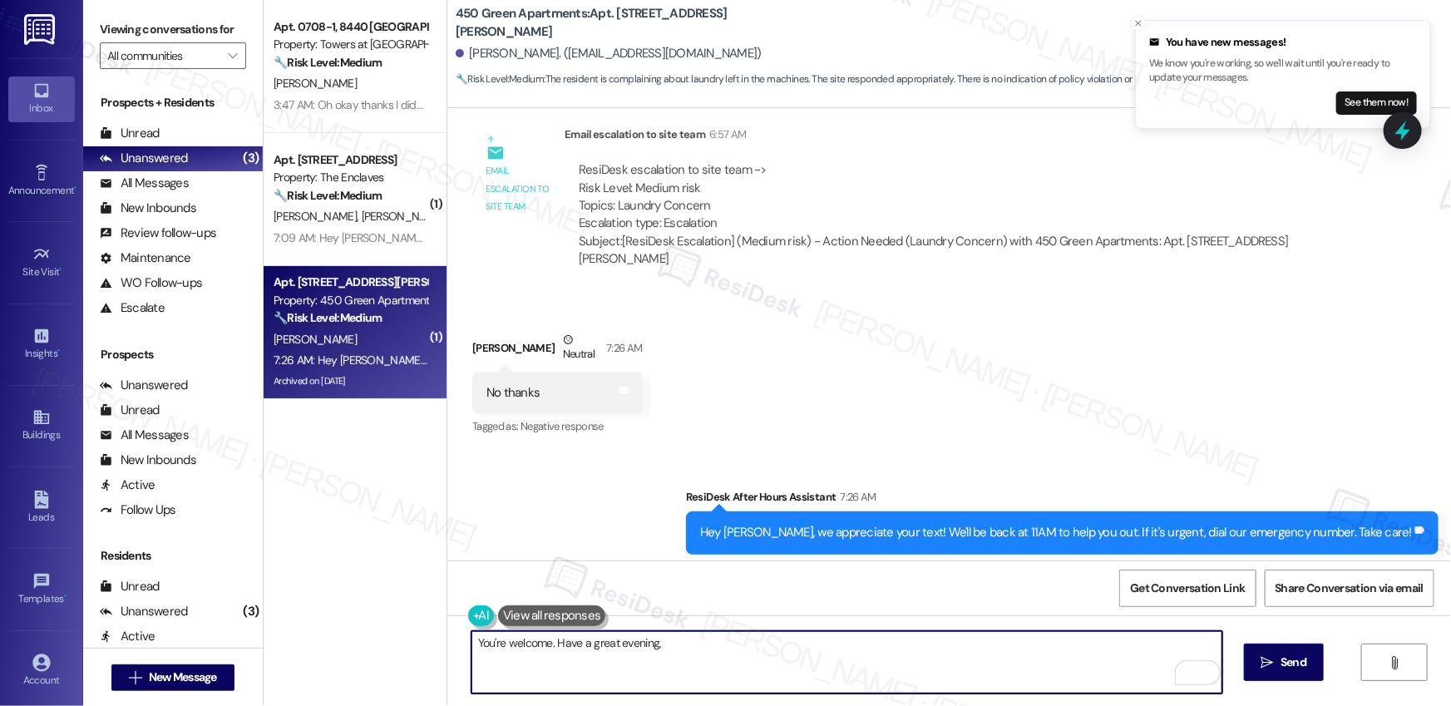
paste textarea "[PERSON_NAME]"
type textarea "You're welcome. Have a great evening, [PERSON_NAME]!"
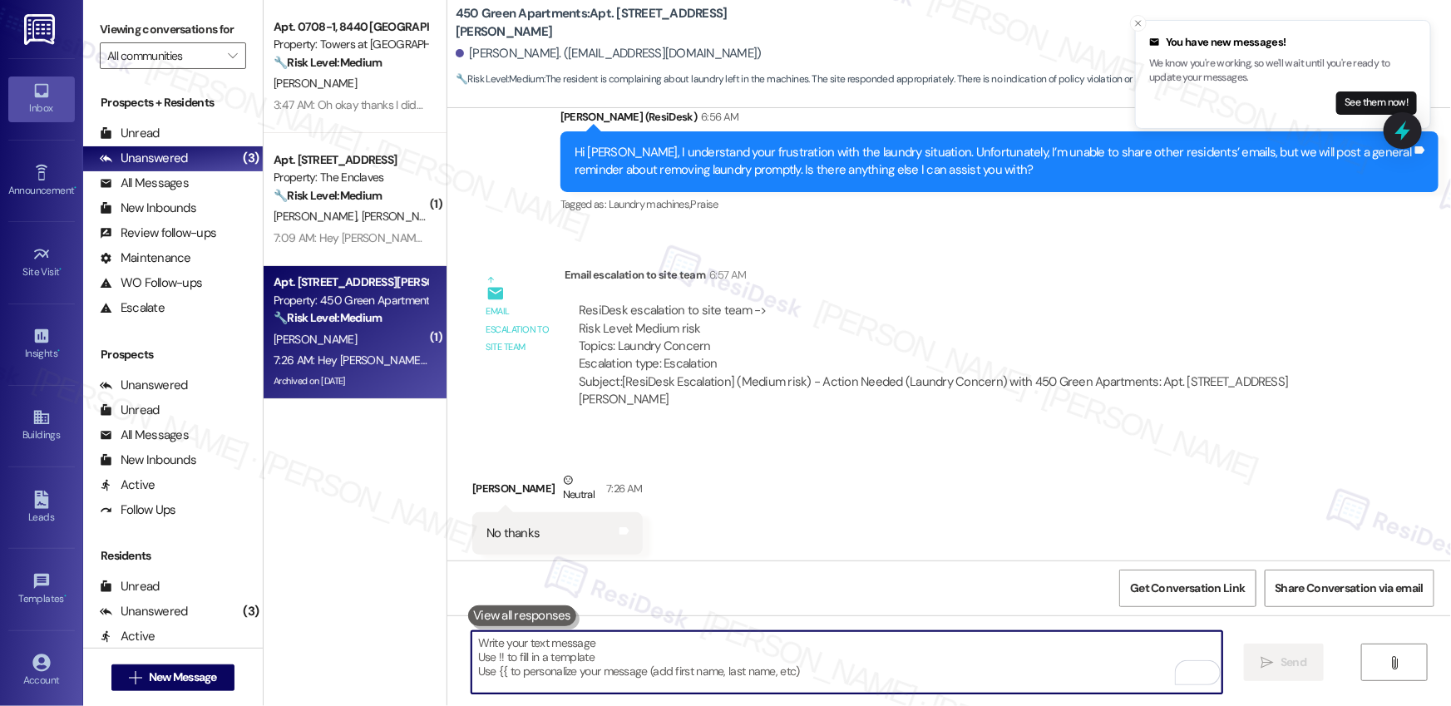
scroll to position [33538, 0]
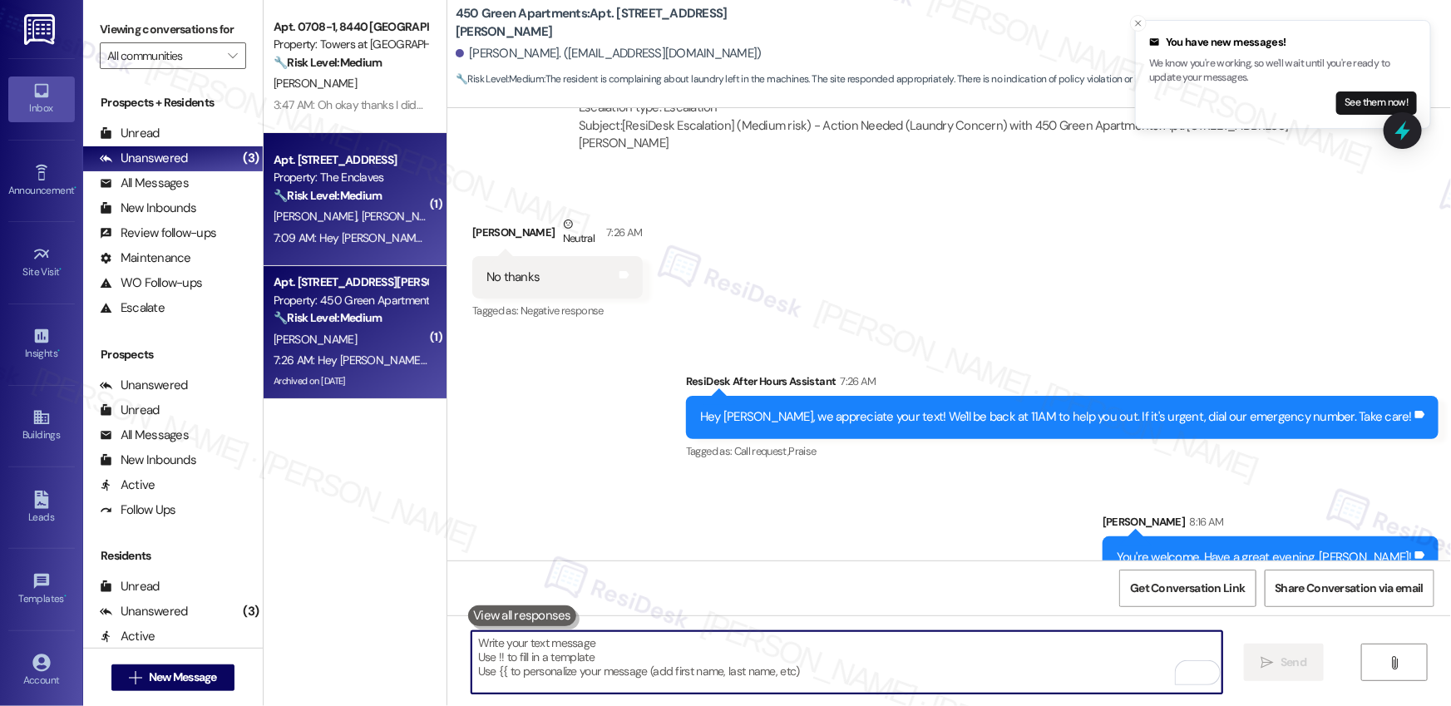
click at [362, 209] on span "[PERSON_NAME]" at bounding box center [406, 216] width 88 height 15
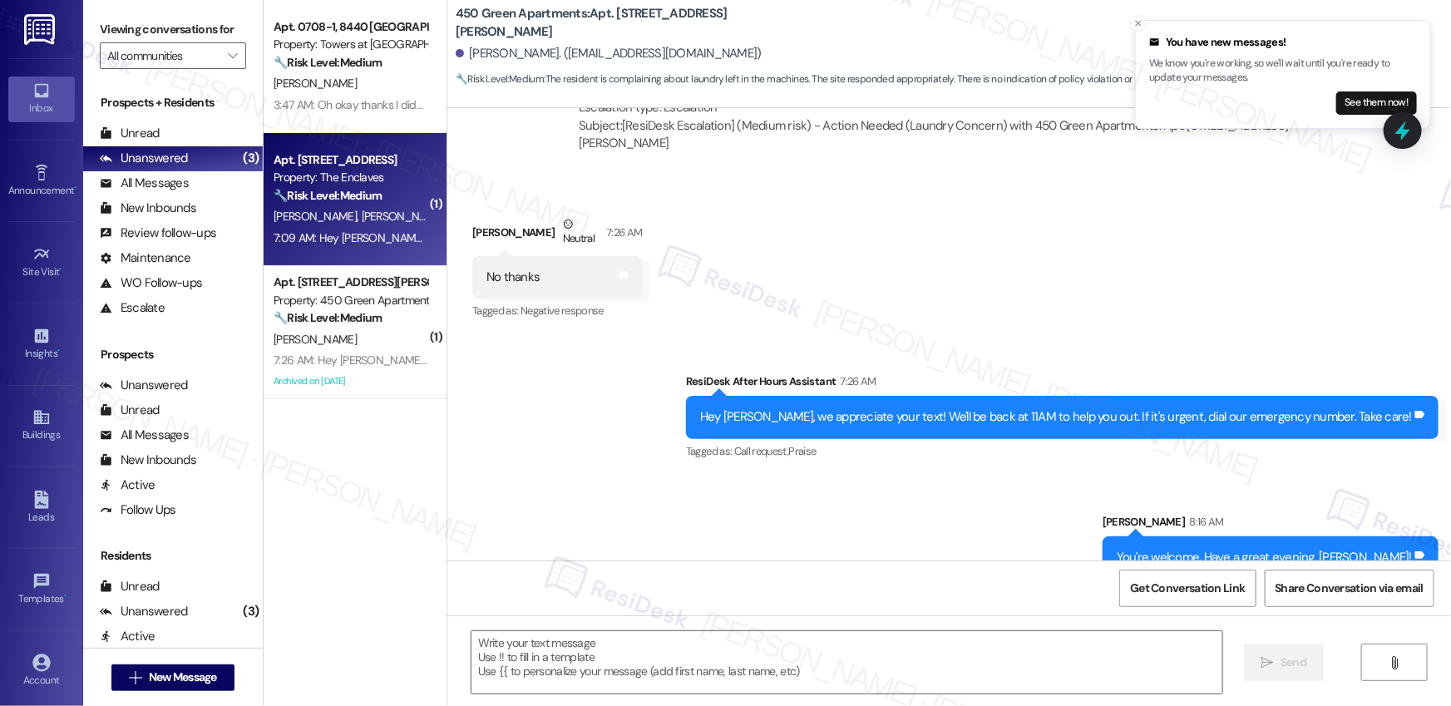
type textarea "Fetching suggested responses. Please feel free to read through the conversation…"
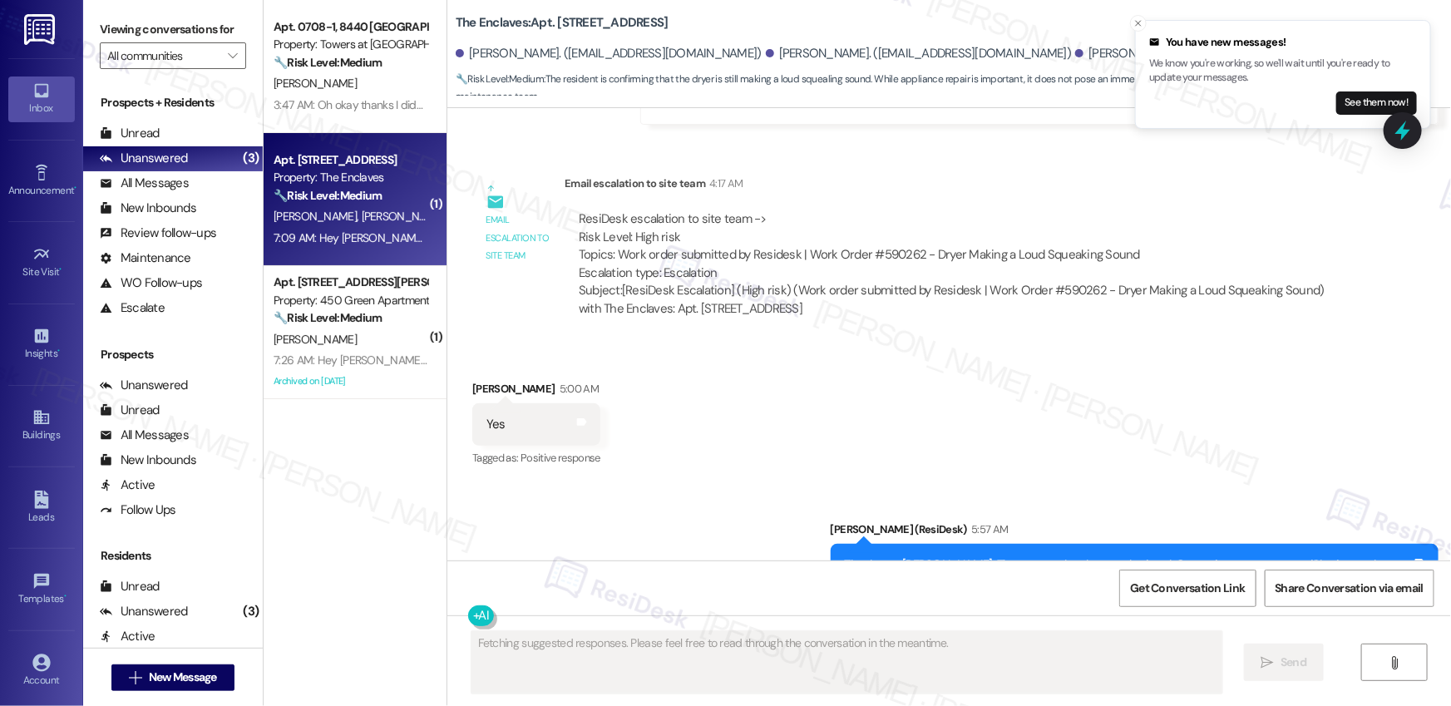
scroll to position [4590, 0]
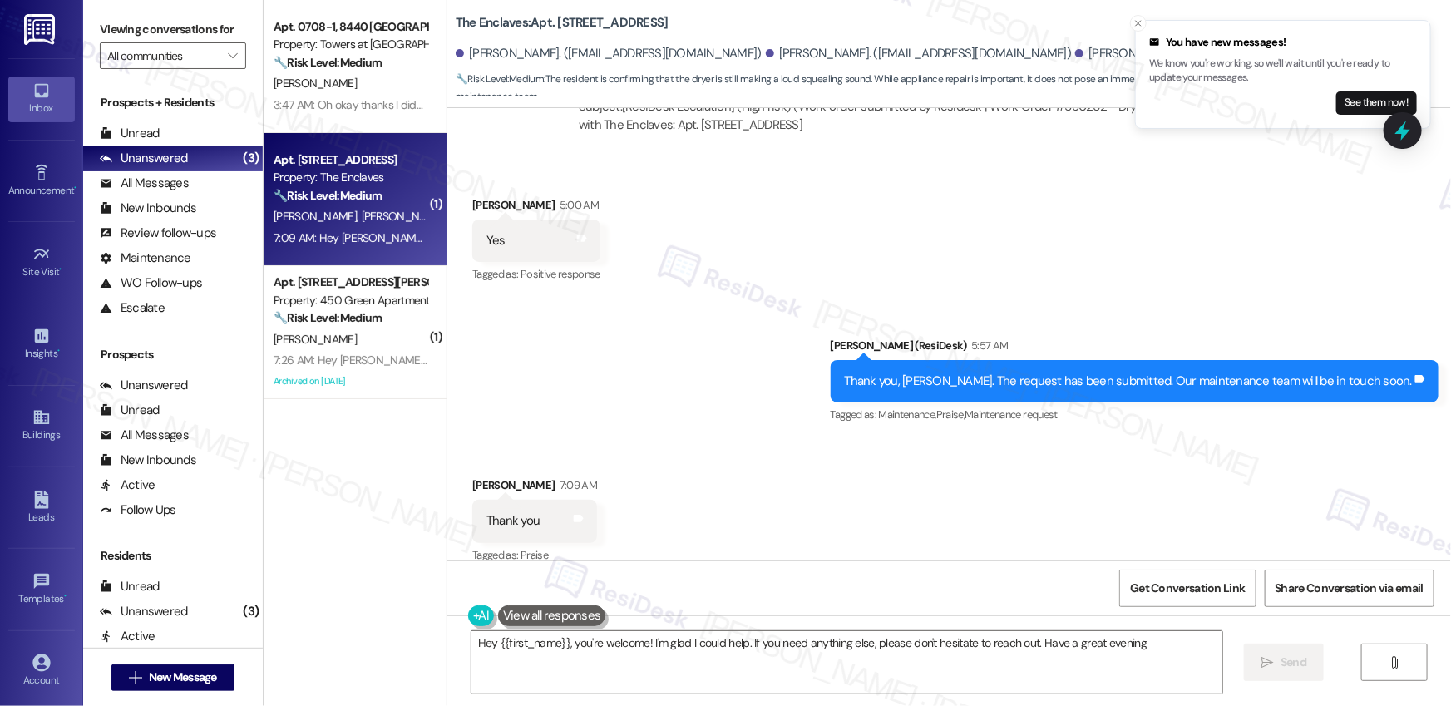
type textarea "Hey {{first_name}}, you're welcome! I'm glad I could help. If you need anything…"
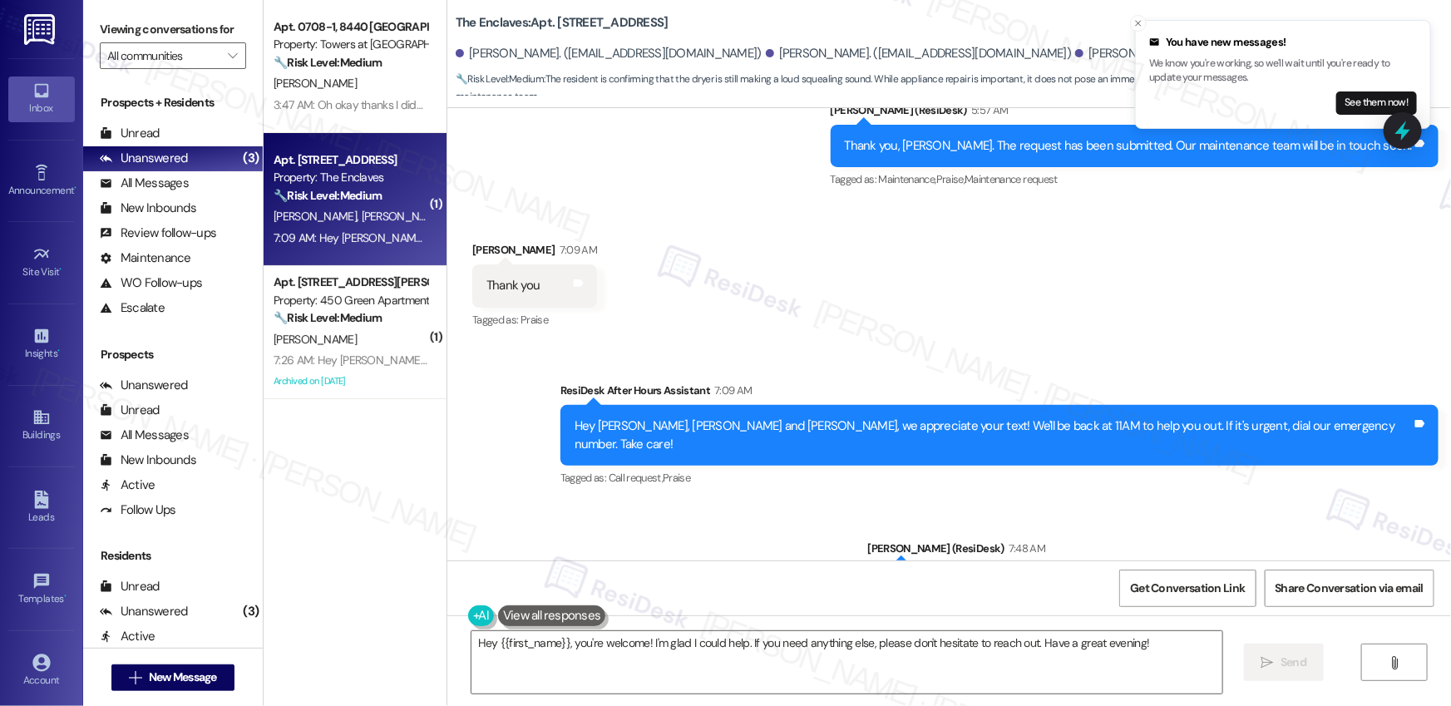
scroll to position [4871, 0]
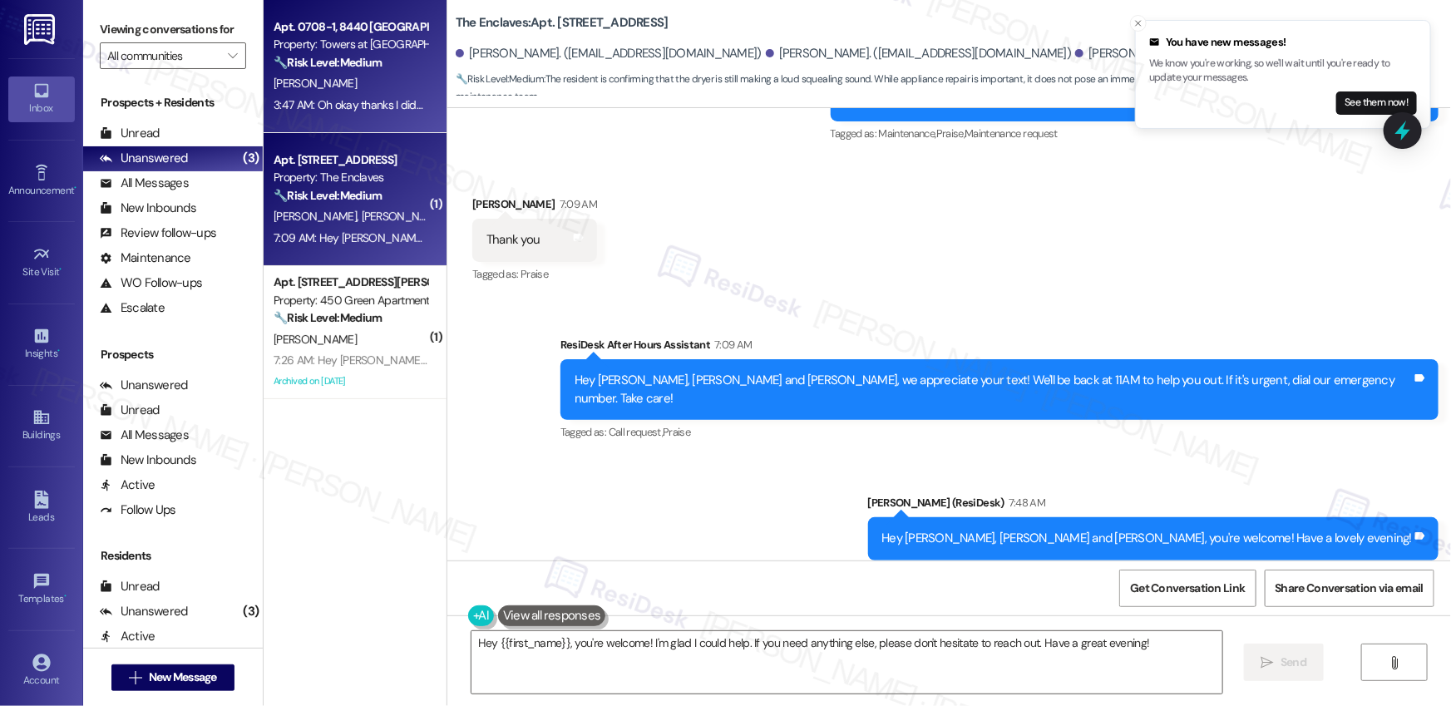
click at [371, 90] on div "[PERSON_NAME]" at bounding box center [350, 83] width 157 height 21
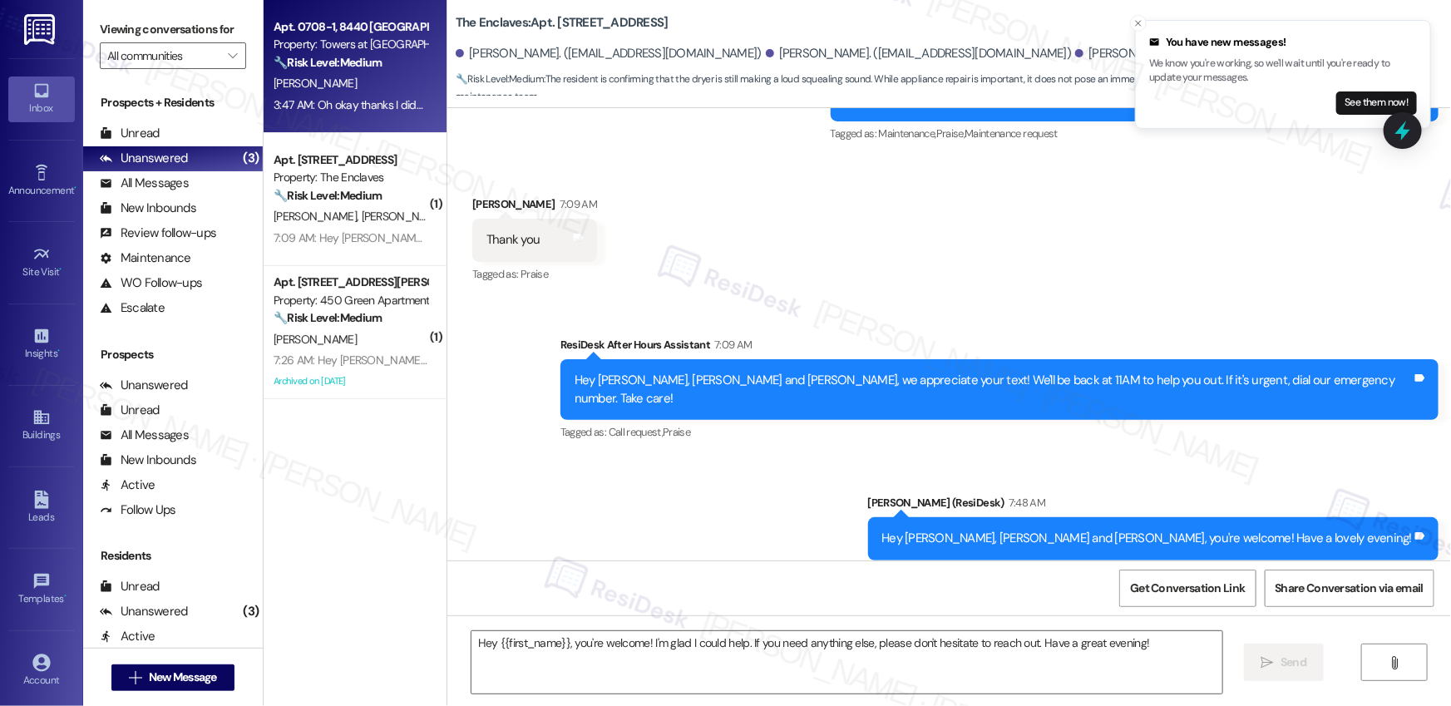
type textarea "Fetching suggested responses. Please feel free to read through the conversation…"
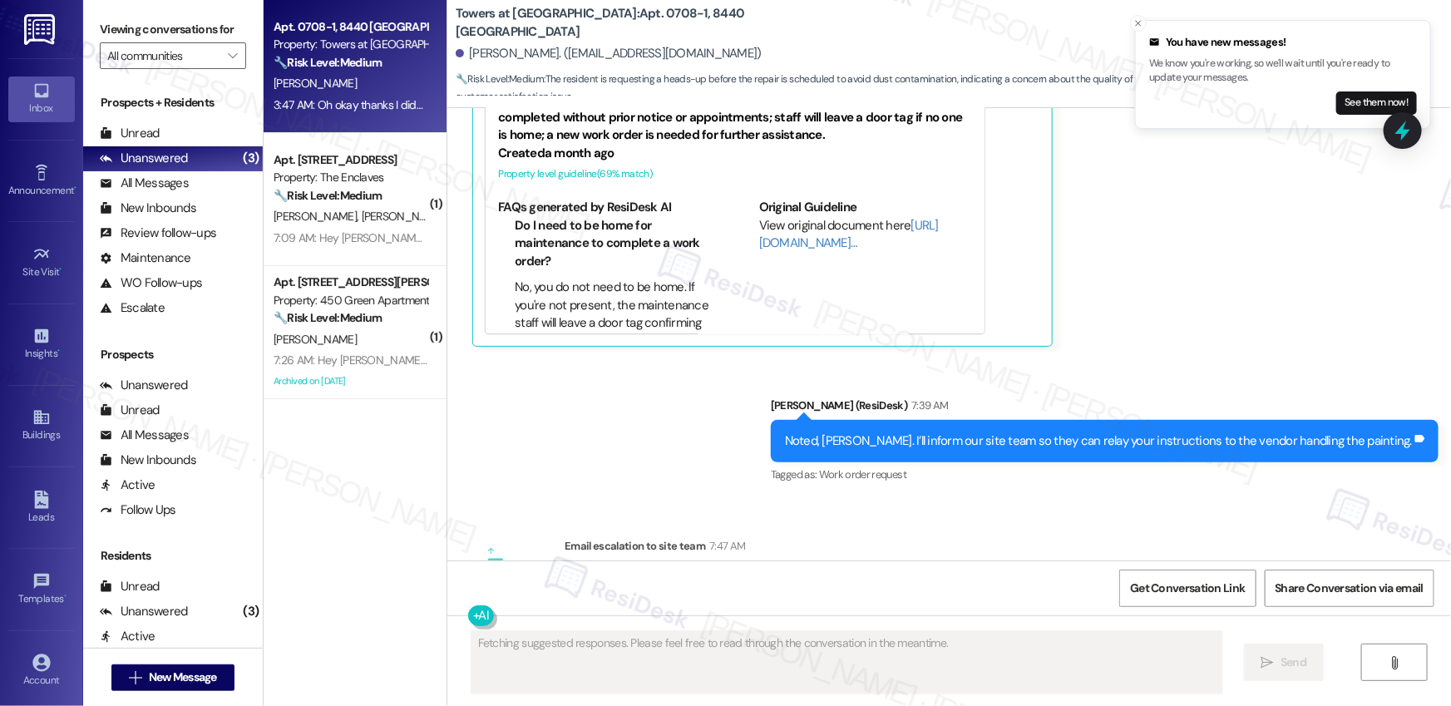
scroll to position [2605, 0]
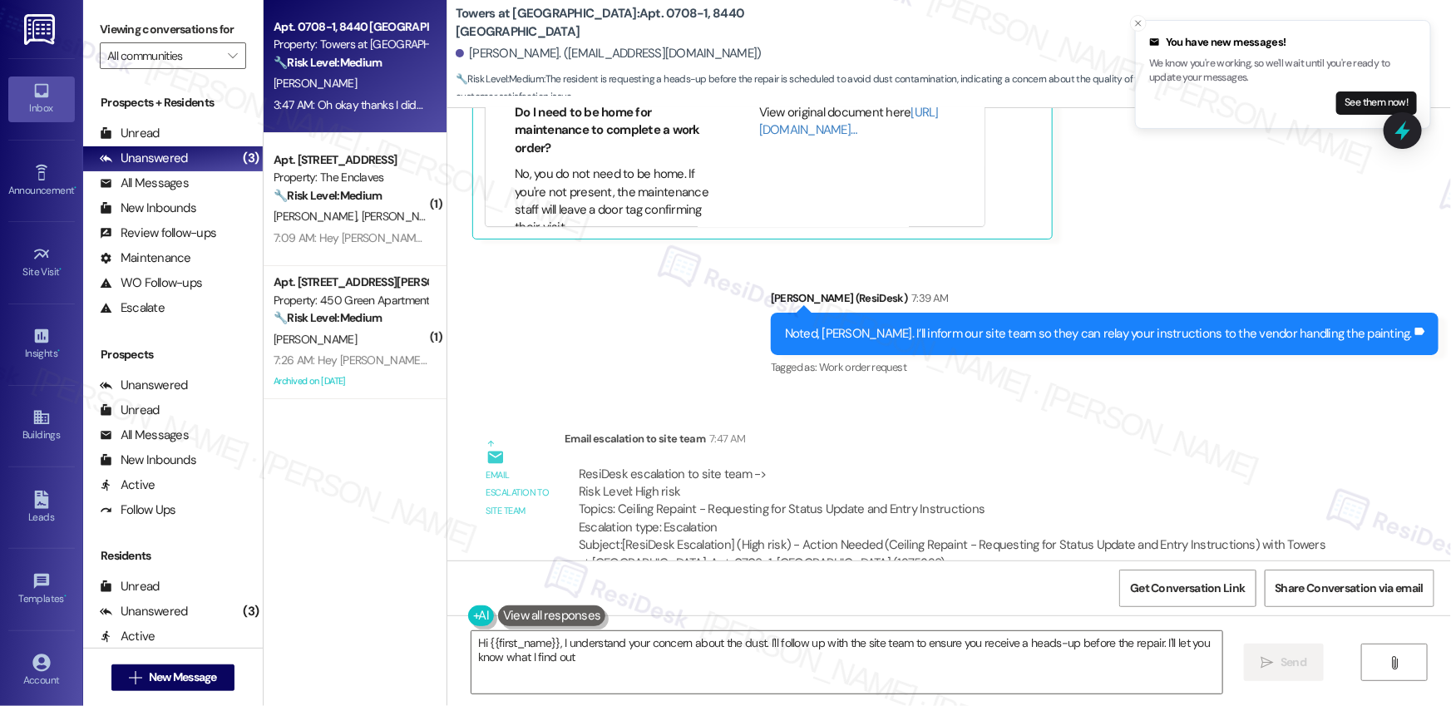
type textarea "Hi {{first_name}}, I understand your concern about the dust. I'll follow up wit…"
